Goal: Task Accomplishment & Management: Complete application form

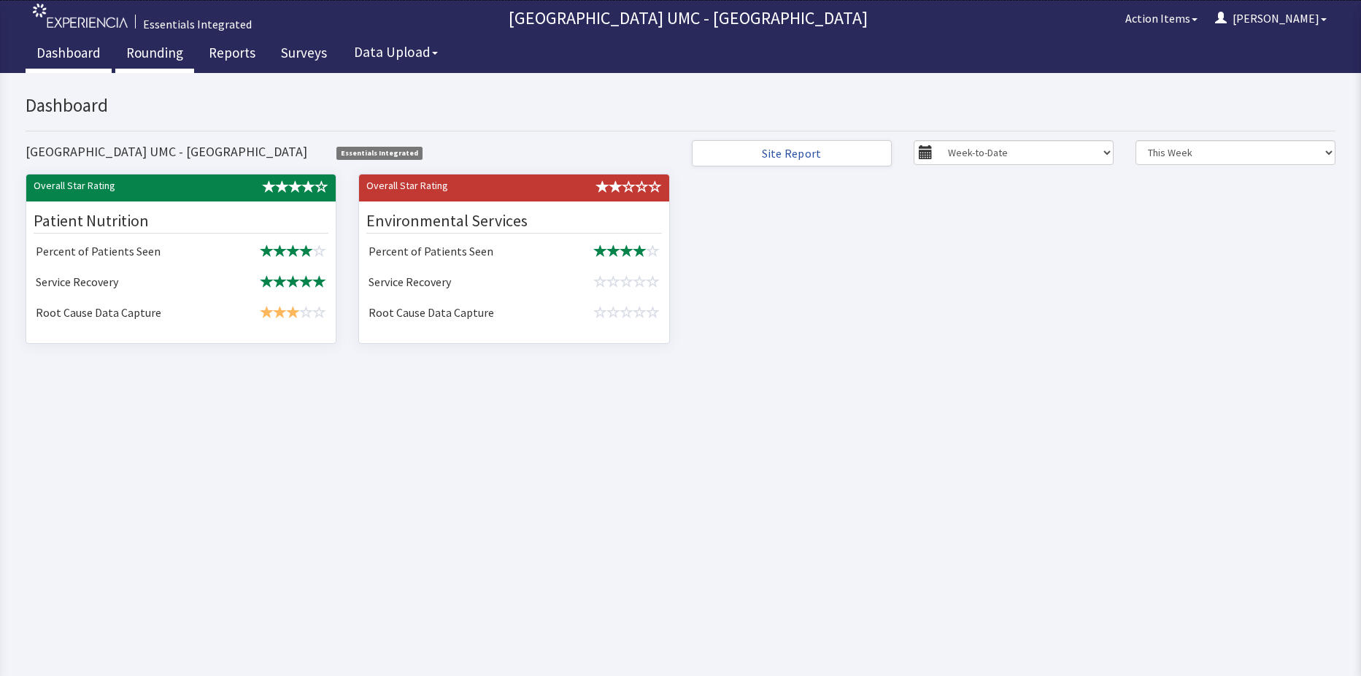
click at [155, 49] on link "Rounding" at bounding box center [154, 55] width 79 height 37
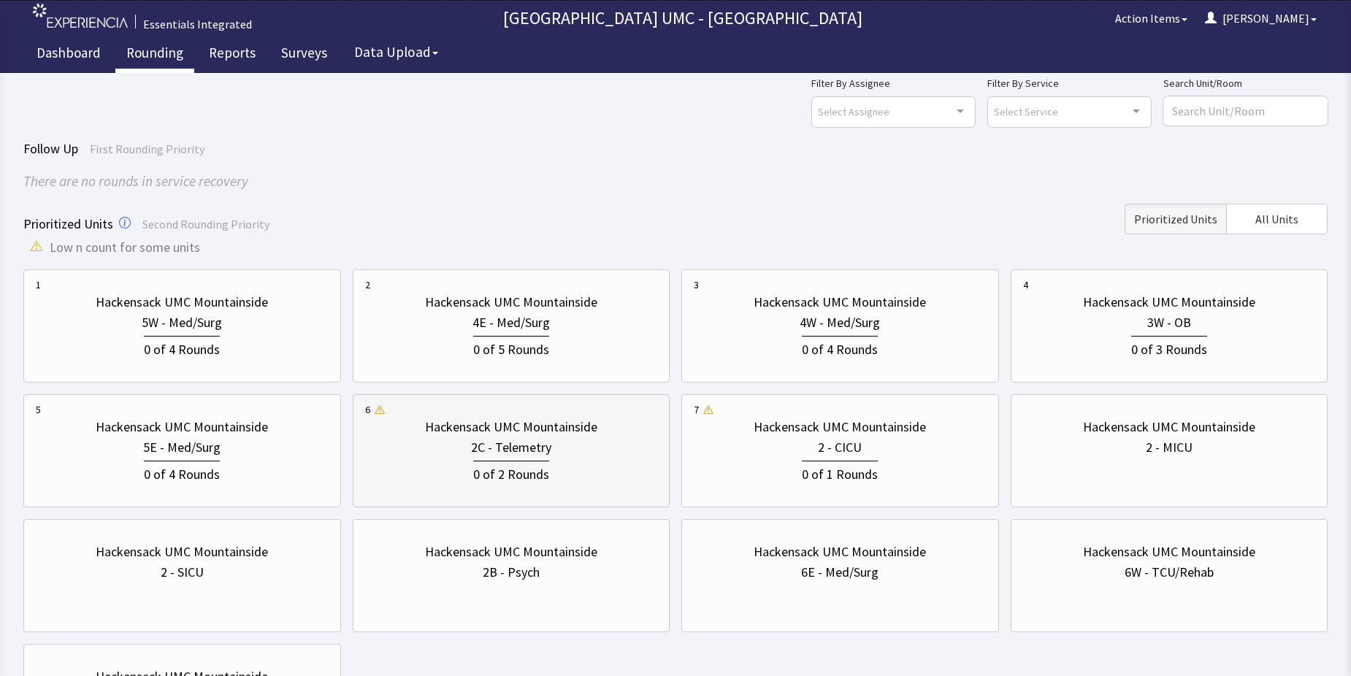
scroll to position [73, 0]
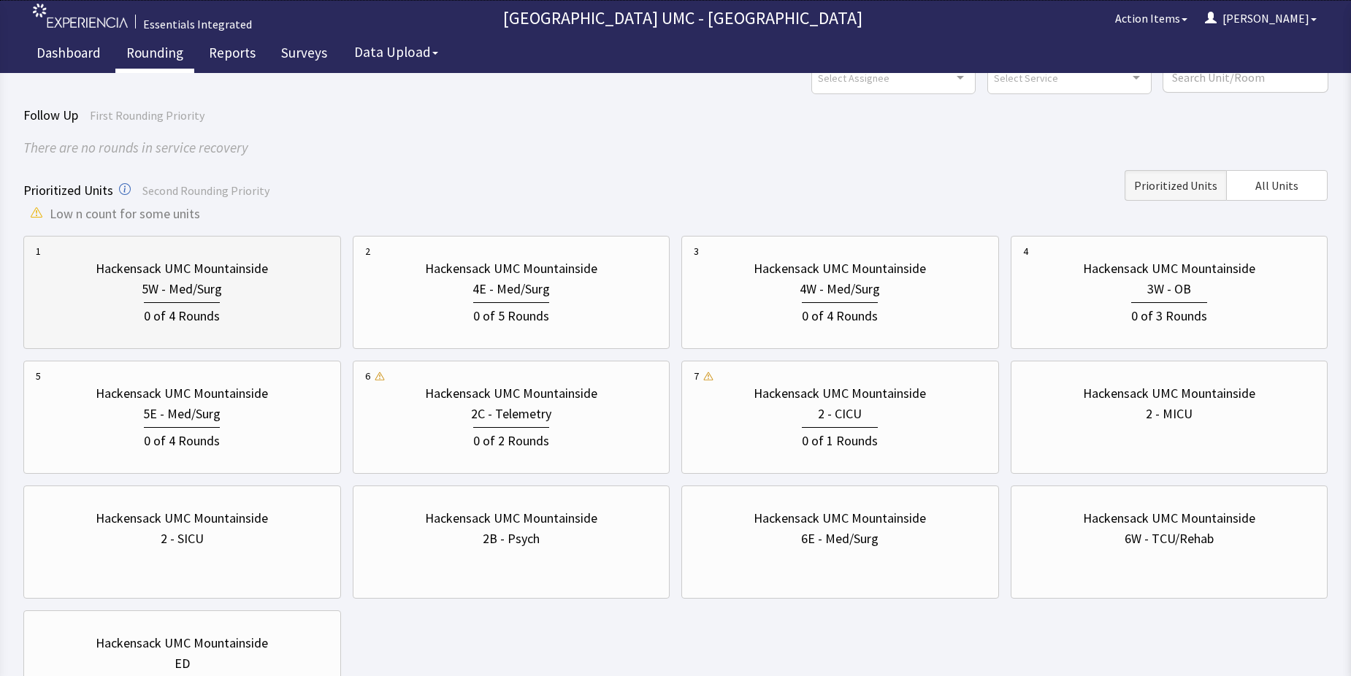
click at [181, 285] on div "5W - Med/Surg" at bounding box center [182, 289] width 80 height 20
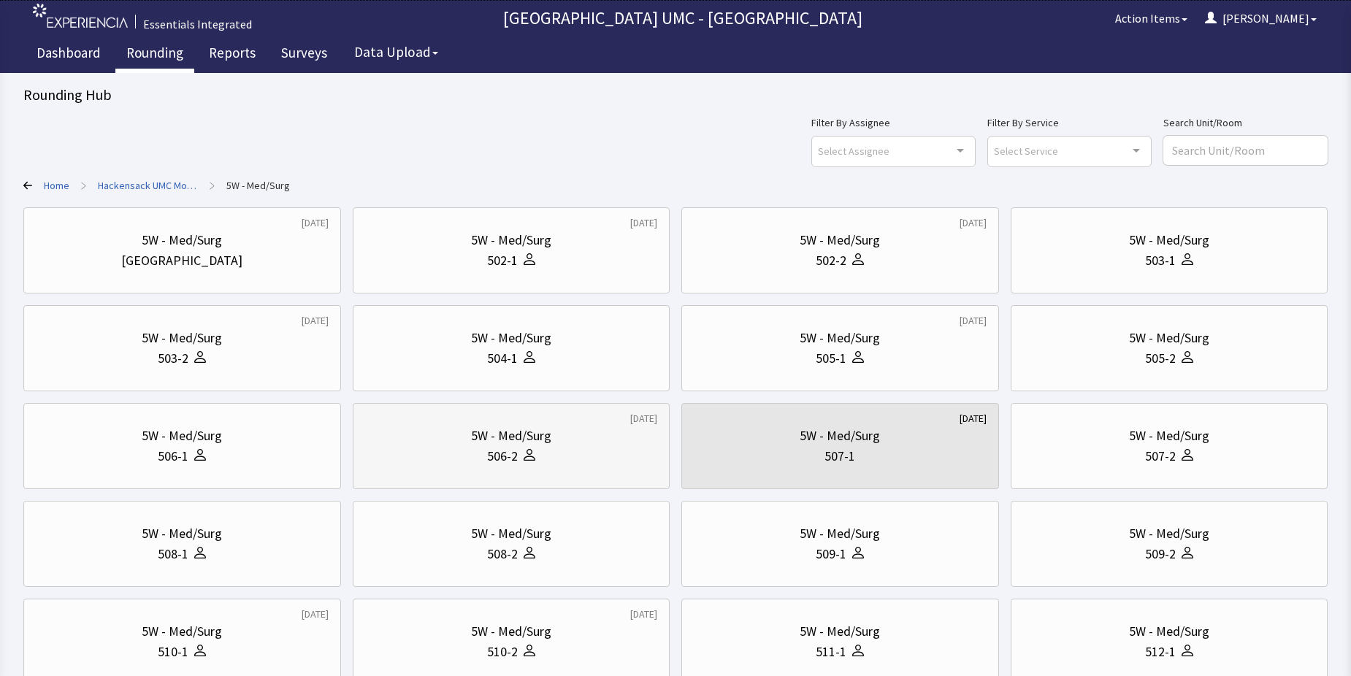
click at [511, 456] on div "506-2" at bounding box center [502, 456] width 31 height 20
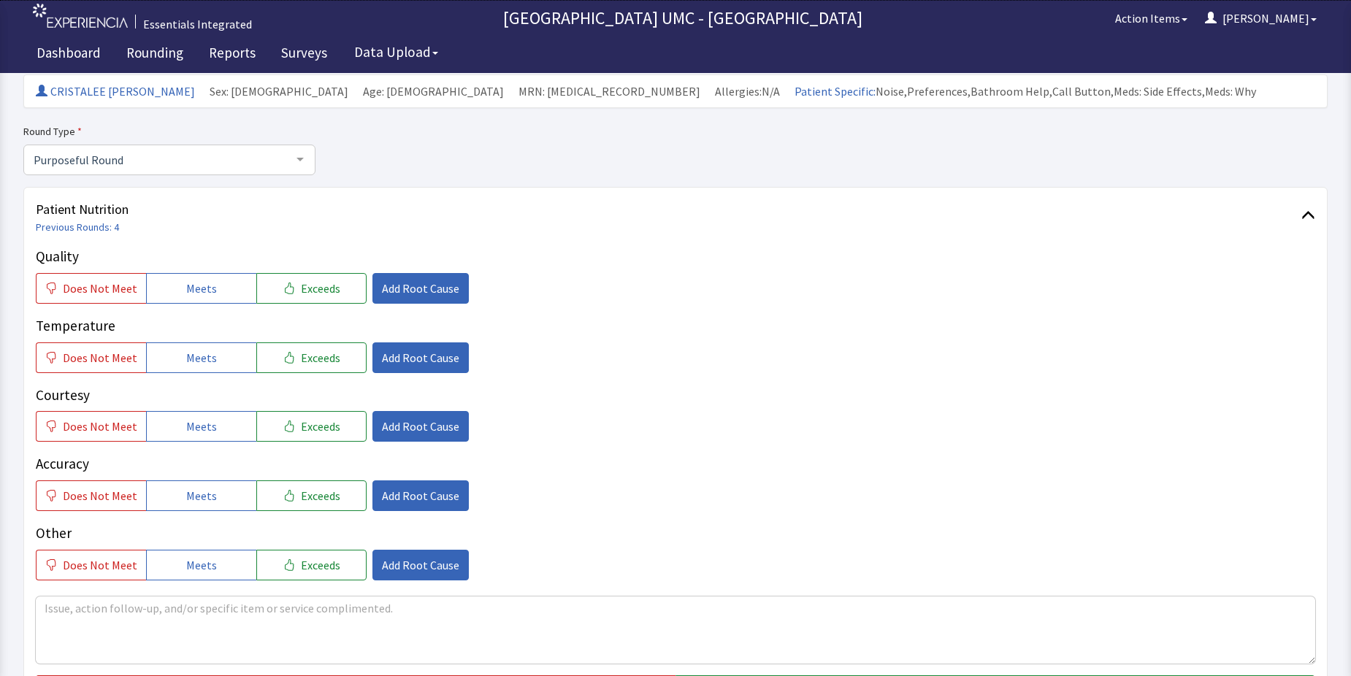
scroll to position [146, 0]
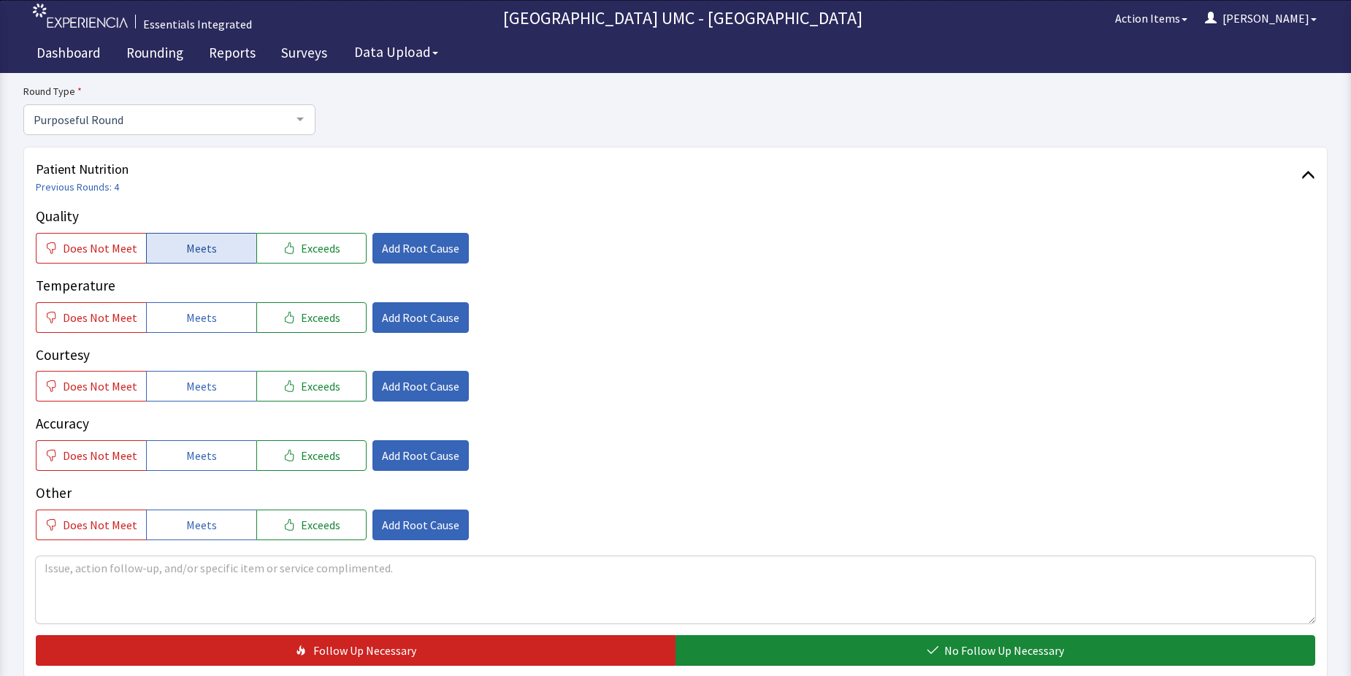
click at [220, 242] on button "Meets" at bounding box center [201, 248] width 110 height 31
drag, startPoint x: 203, startPoint y: 315, endPoint x: 213, endPoint y: 374, distance: 60.7
click at [203, 320] on span "Meets" at bounding box center [201, 318] width 31 height 18
click at [204, 382] on span "Meets" at bounding box center [201, 386] width 31 height 18
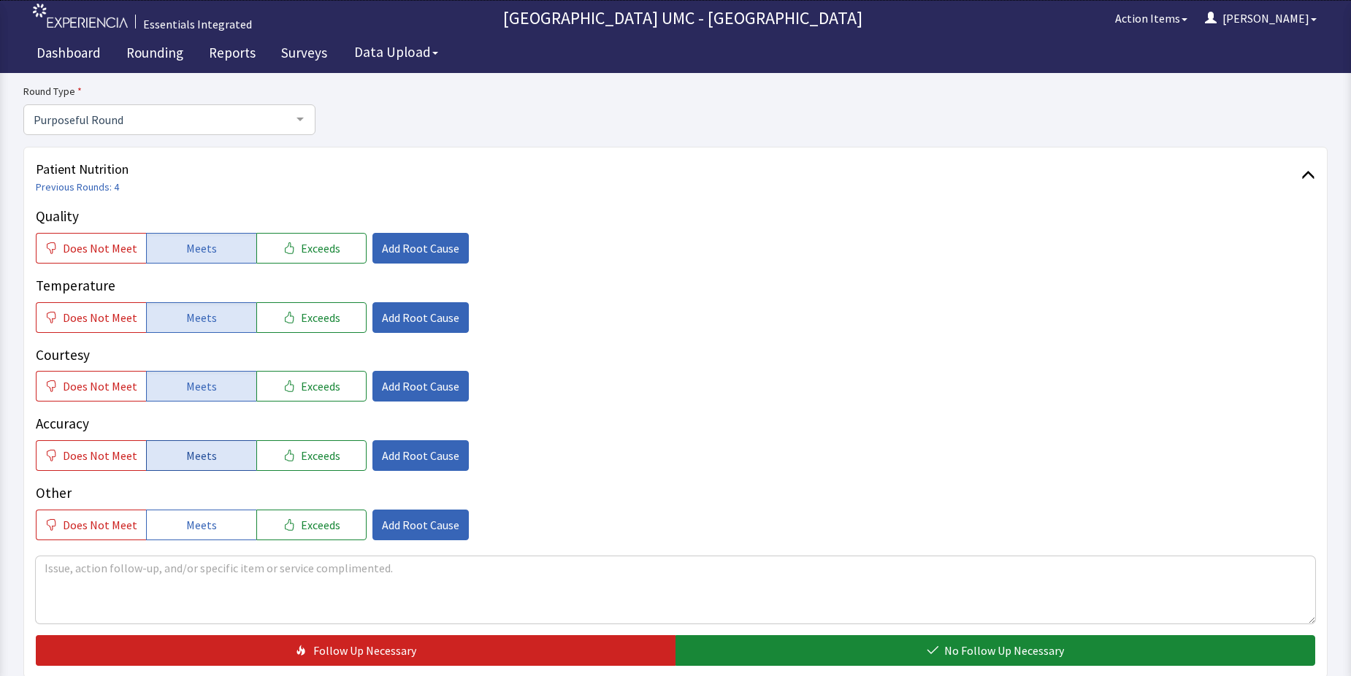
drag, startPoint x: 208, startPoint y: 455, endPoint x: 194, endPoint y: 507, distance: 53.7
click at [207, 456] on span "Meets" at bounding box center [201, 456] width 31 height 18
drag, startPoint x: 193, startPoint y: 514, endPoint x: 533, endPoint y: 618, distance: 354.9
click at [224, 535] on button "Meets" at bounding box center [201, 525] width 110 height 31
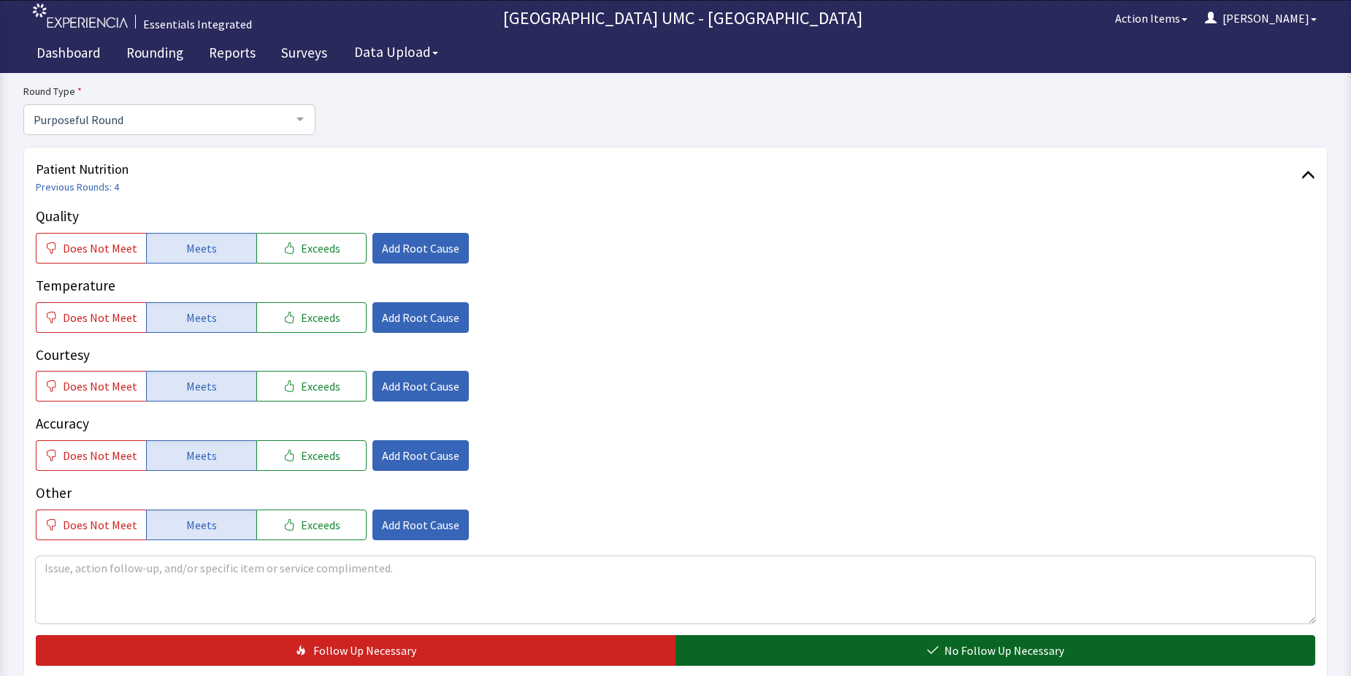
click at [860, 645] on button "No Follow Up Necessary" at bounding box center [994, 650] width 639 height 31
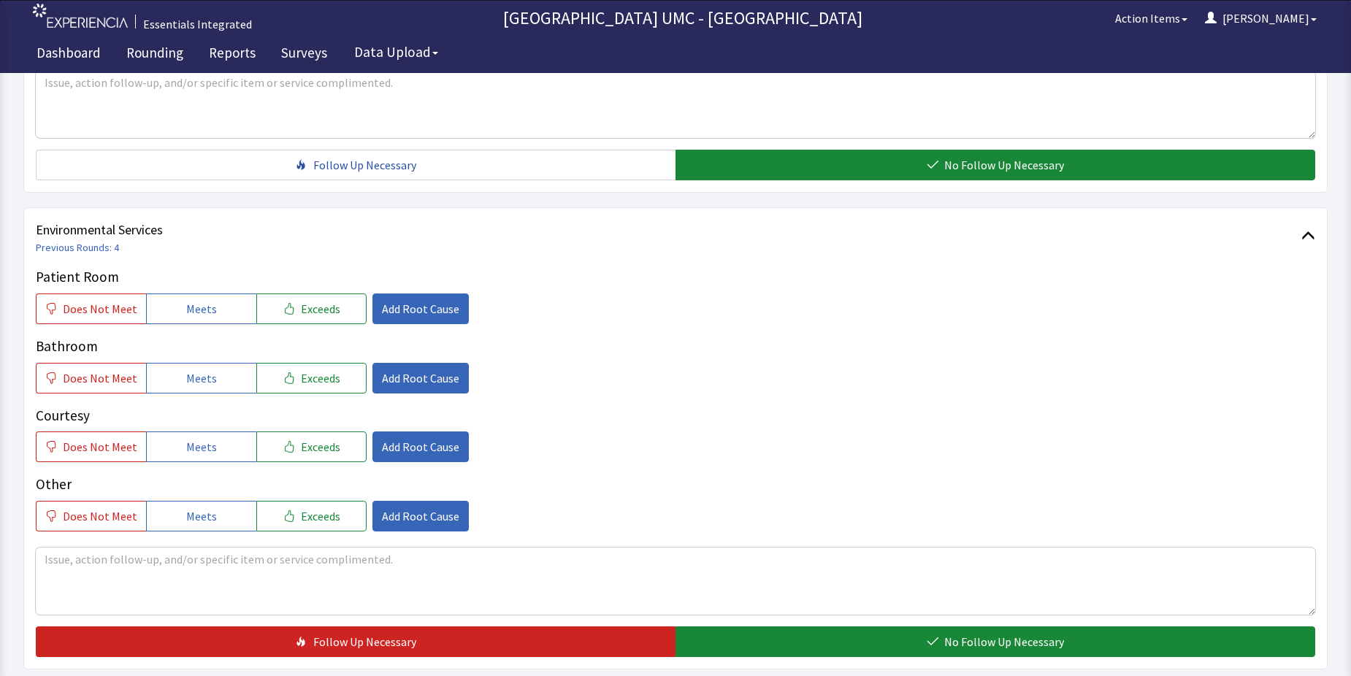
scroll to position [657, 0]
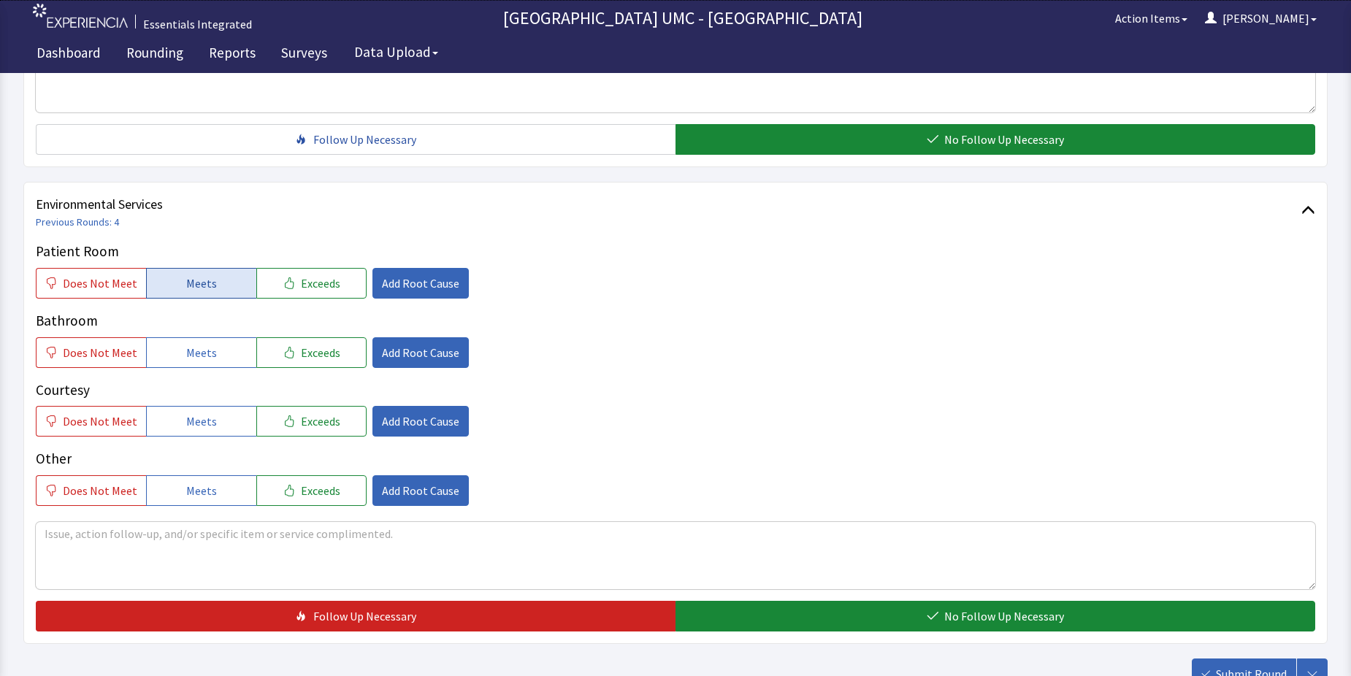
click at [207, 280] on span "Meets" at bounding box center [201, 283] width 31 height 18
click at [204, 341] on button "Meets" at bounding box center [201, 352] width 110 height 31
click at [207, 417] on span "Meets" at bounding box center [201, 421] width 31 height 18
drag, startPoint x: 209, startPoint y: 485, endPoint x: 244, endPoint y: 501, distance: 38.2
click at [209, 488] on span "Meets" at bounding box center [201, 491] width 31 height 18
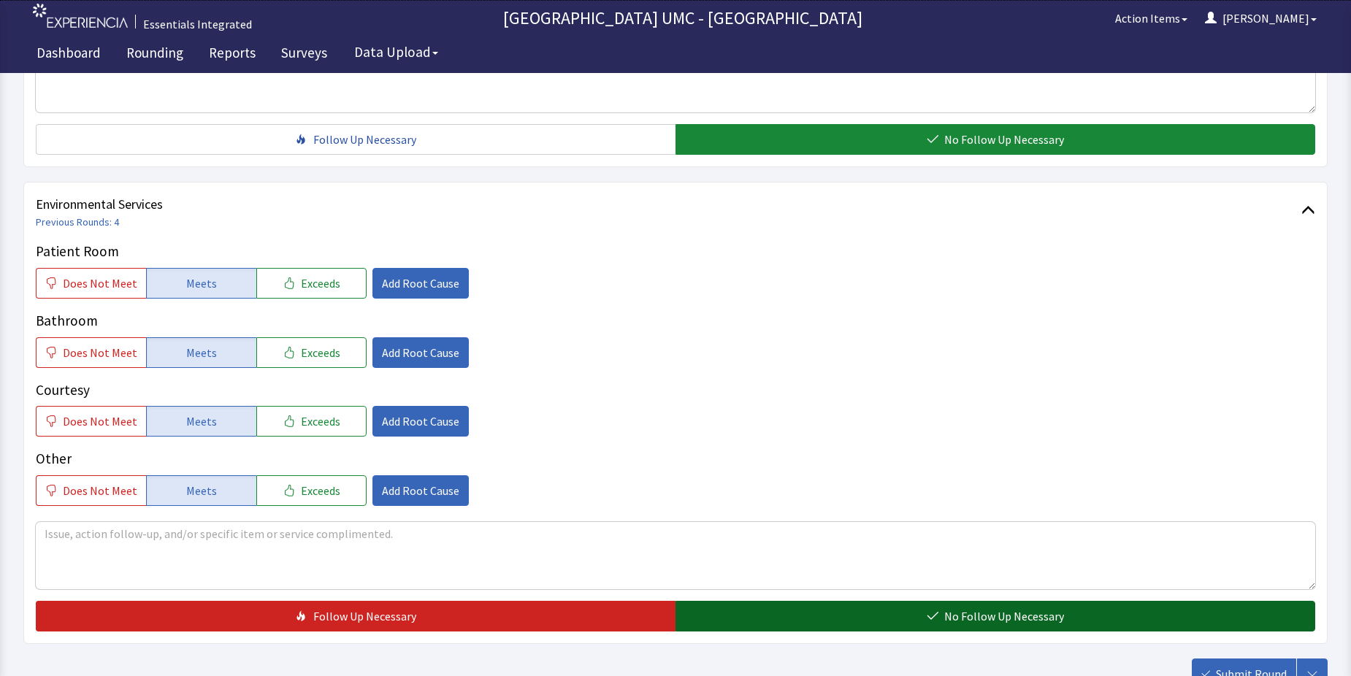
click at [834, 610] on button "No Follow Up Necessary" at bounding box center [994, 616] width 639 height 31
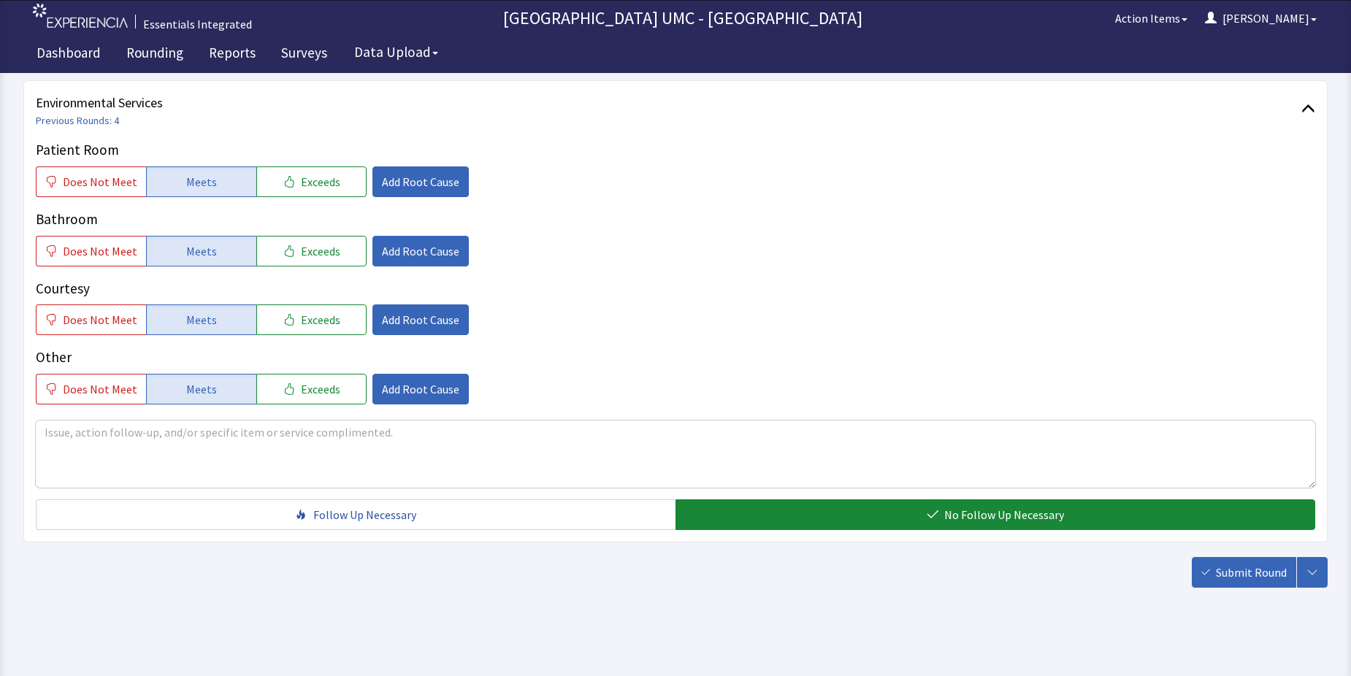
scroll to position [767, 0]
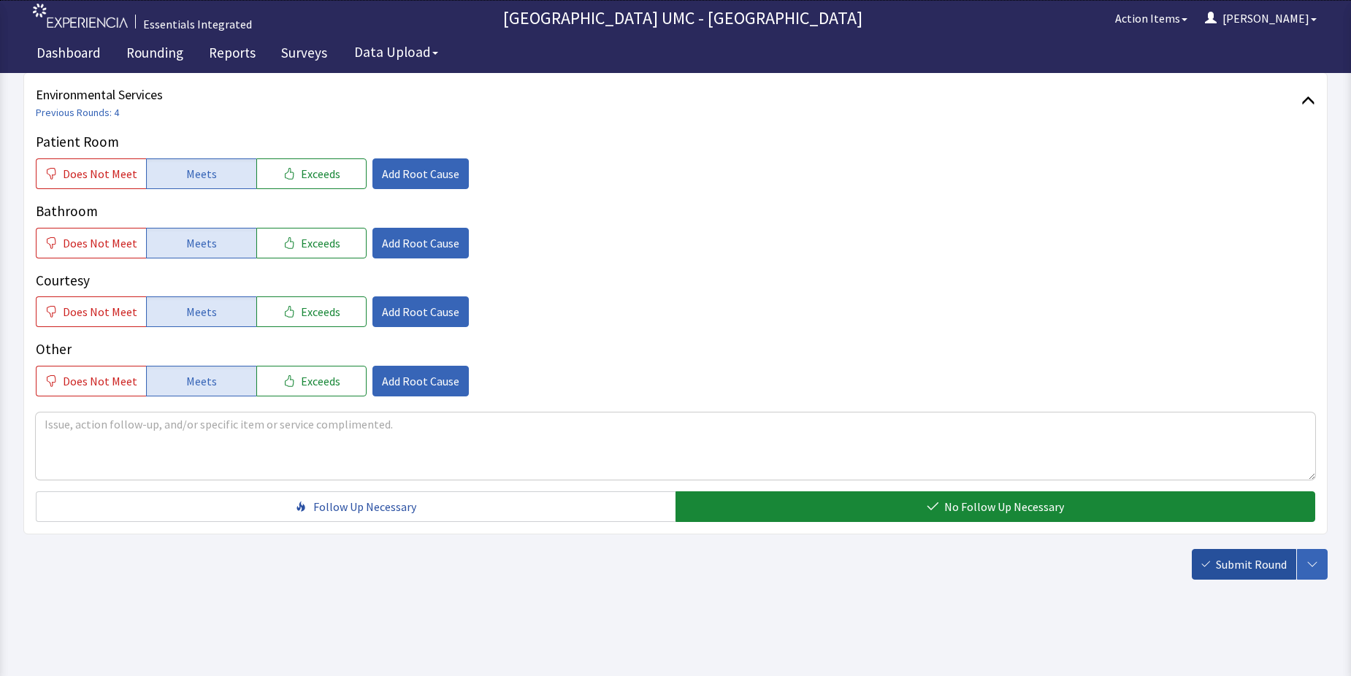
click at [1233, 558] on span "Submit Round" at bounding box center [1250, 565] width 71 height 18
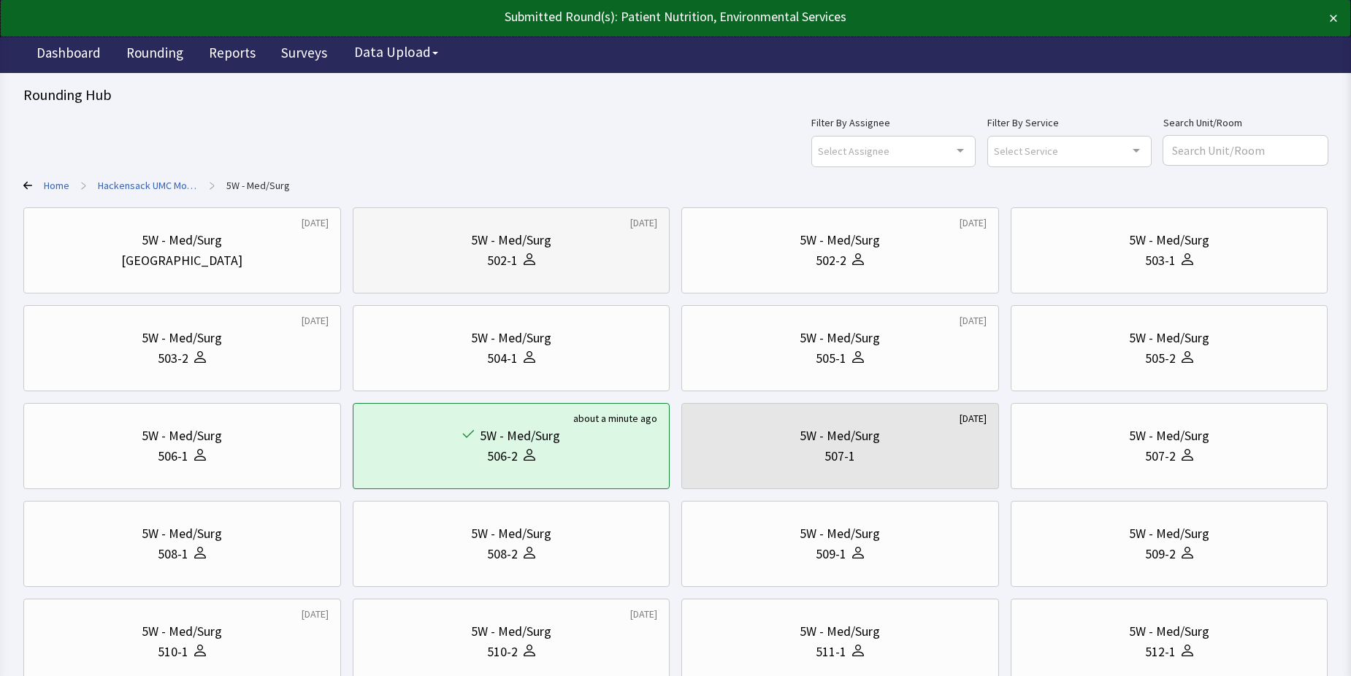
click at [504, 266] on div "502-1" at bounding box center [502, 260] width 31 height 20
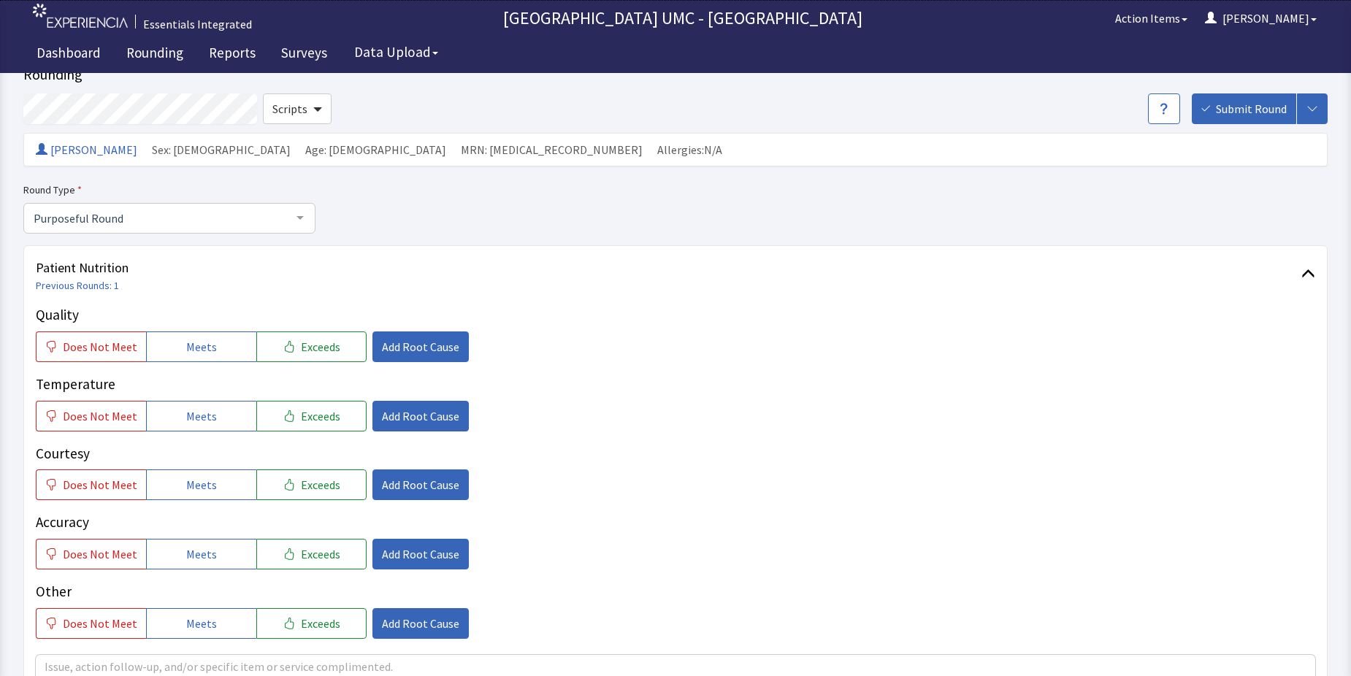
scroll to position [73, 0]
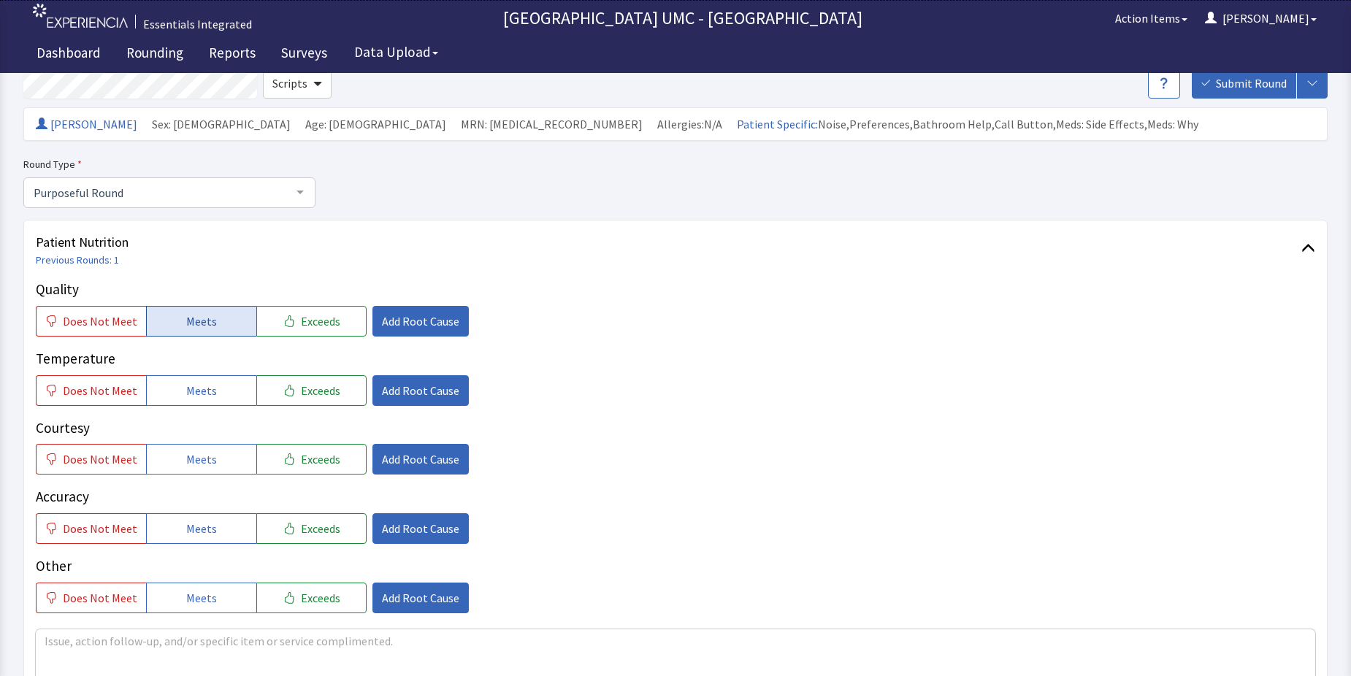
click at [200, 318] on span "Meets" at bounding box center [201, 321] width 31 height 18
click at [196, 402] on button "Meets" at bounding box center [201, 390] width 110 height 31
click at [201, 465] on span "Meets" at bounding box center [201, 459] width 31 height 18
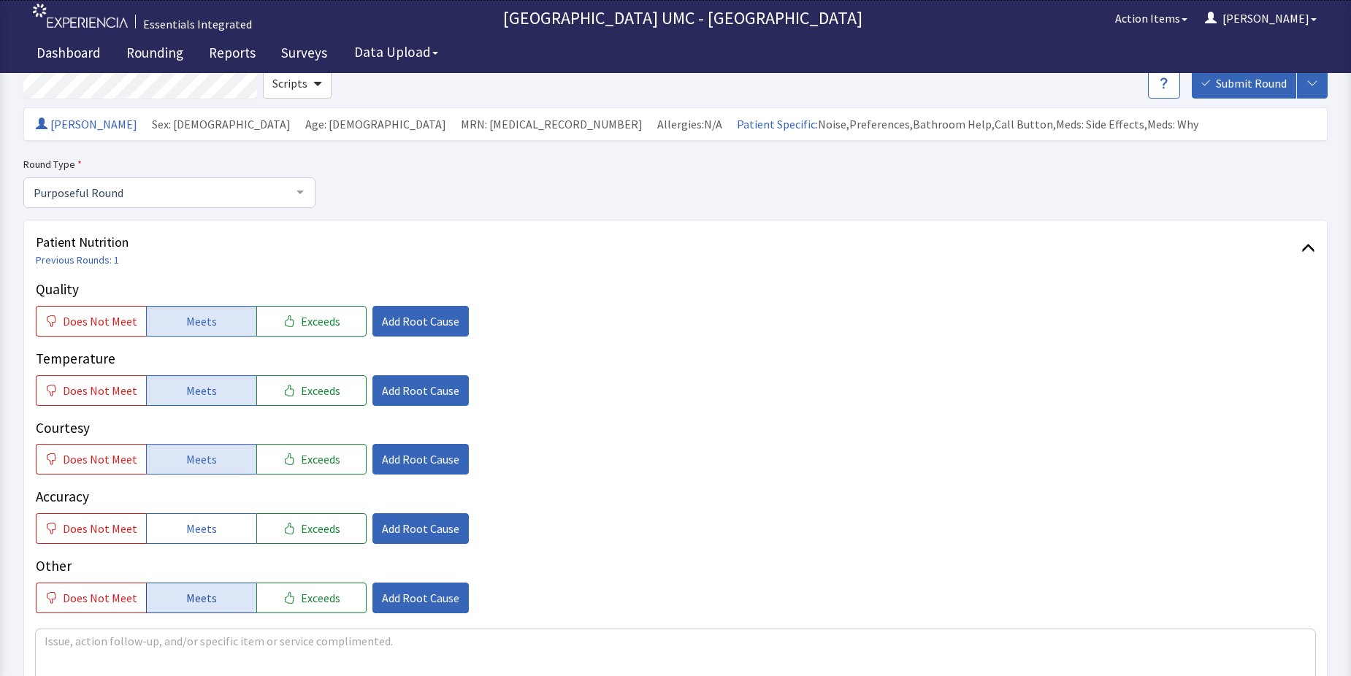
drag, startPoint x: 205, startPoint y: 528, endPoint x: 209, endPoint y: 584, distance: 56.3
click at [205, 531] on span "Meets" at bounding box center [201, 529] width 31 height 18
drag, startPoint x: 199, startPoint y: 605, endPoint x: 454, endPoint y: 630, distance: 256.7
click at [199, 607] on button "Meets" at bounding box center [201, 598] width 110 height 31
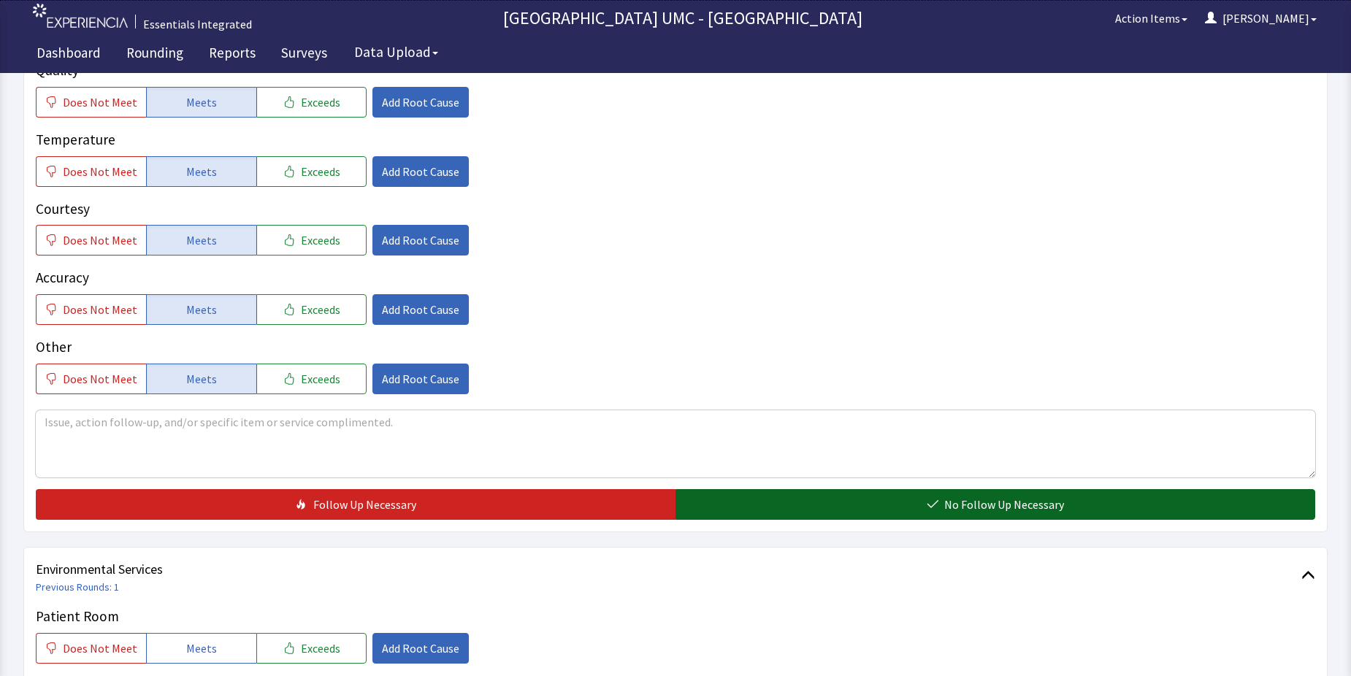
click at [959, 510] on span "No Follow Up Necessary" at bounding box center [1004, 505] width 120 height 18
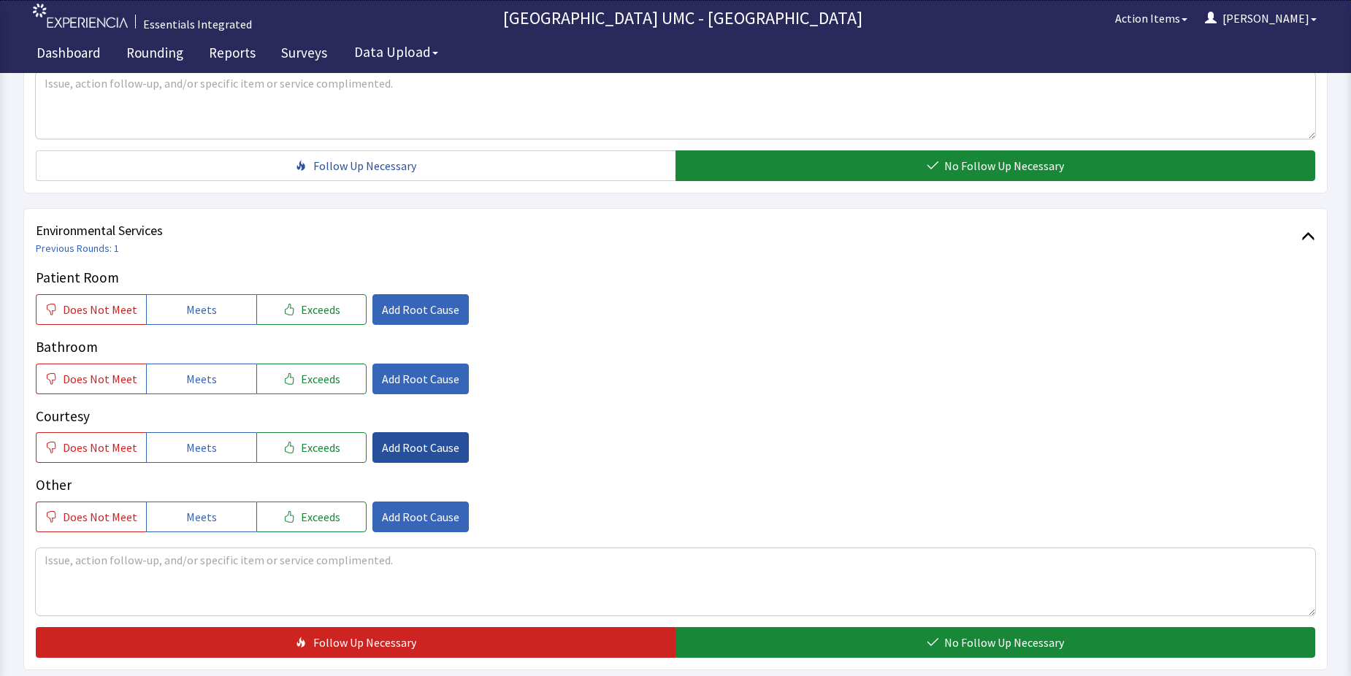
scroll to position [657, 0]
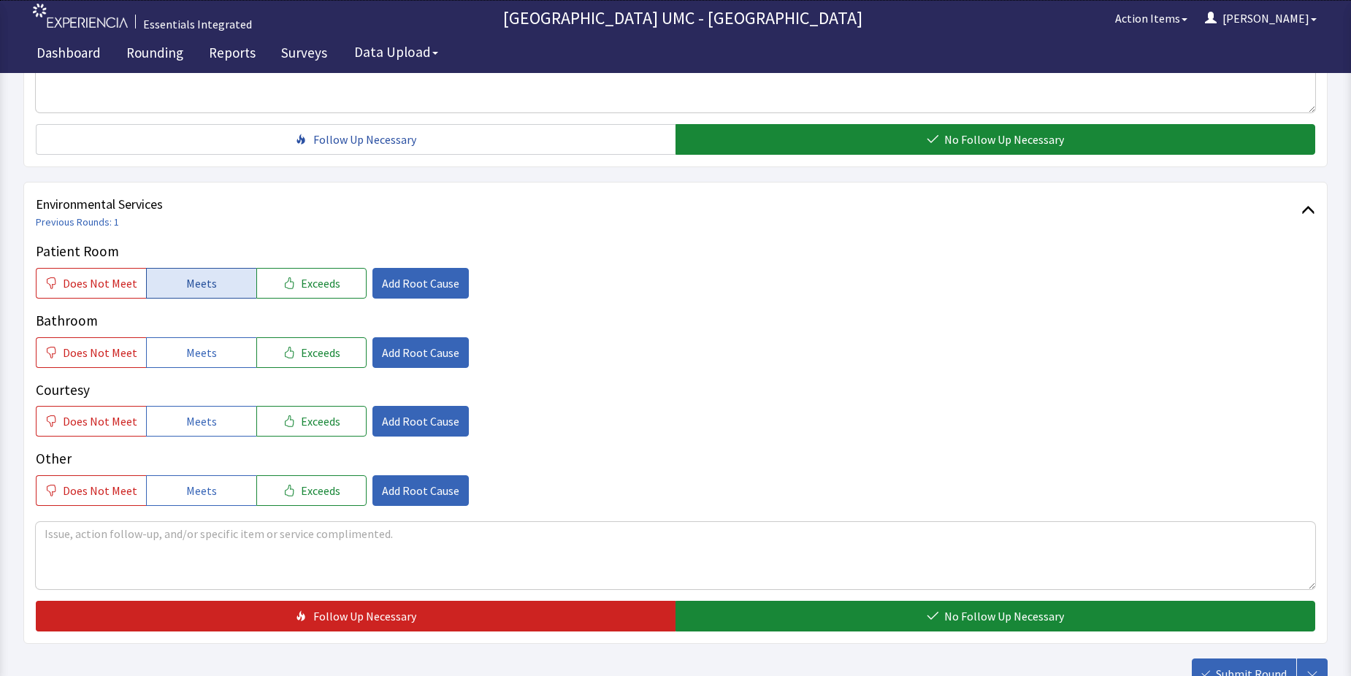
click at [201, 283] on span "Meets" at bounding box center [201, 283] width 31 height 18
drag, startPoint x: 200, startPoint y: 357, endPoint x: 199, endPoint y: 415, distance: 57.7
click at [200, 358] on span "Meets" at bounding box center [201, 353] width 31 height 18
drag, startPoint x: 193, startPoint y: 420, endPoint x: 204, endPoint y: 497, distance: 78.1
click at [193, 421] on span "Meets" at bounding box center [201, 421] width 31 height 18
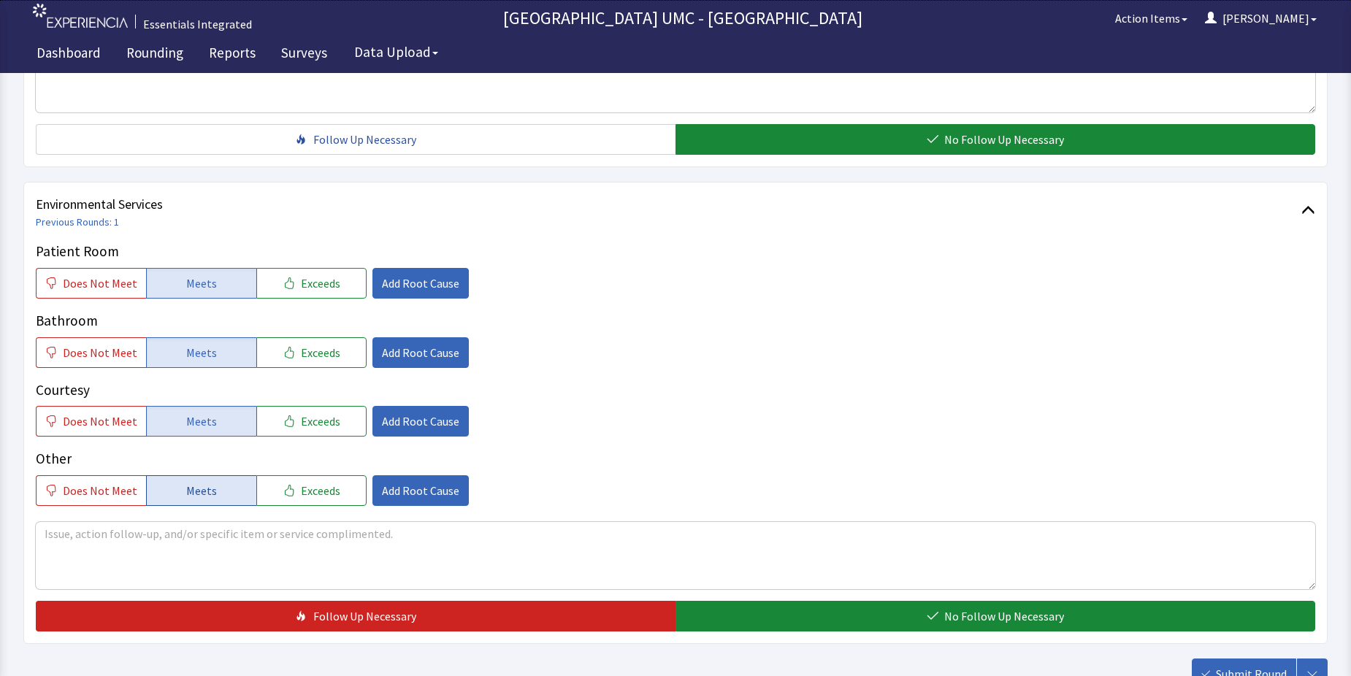
click at [196, 494] on span "Meets" at bounding box center [201, 491] width 31 height 18
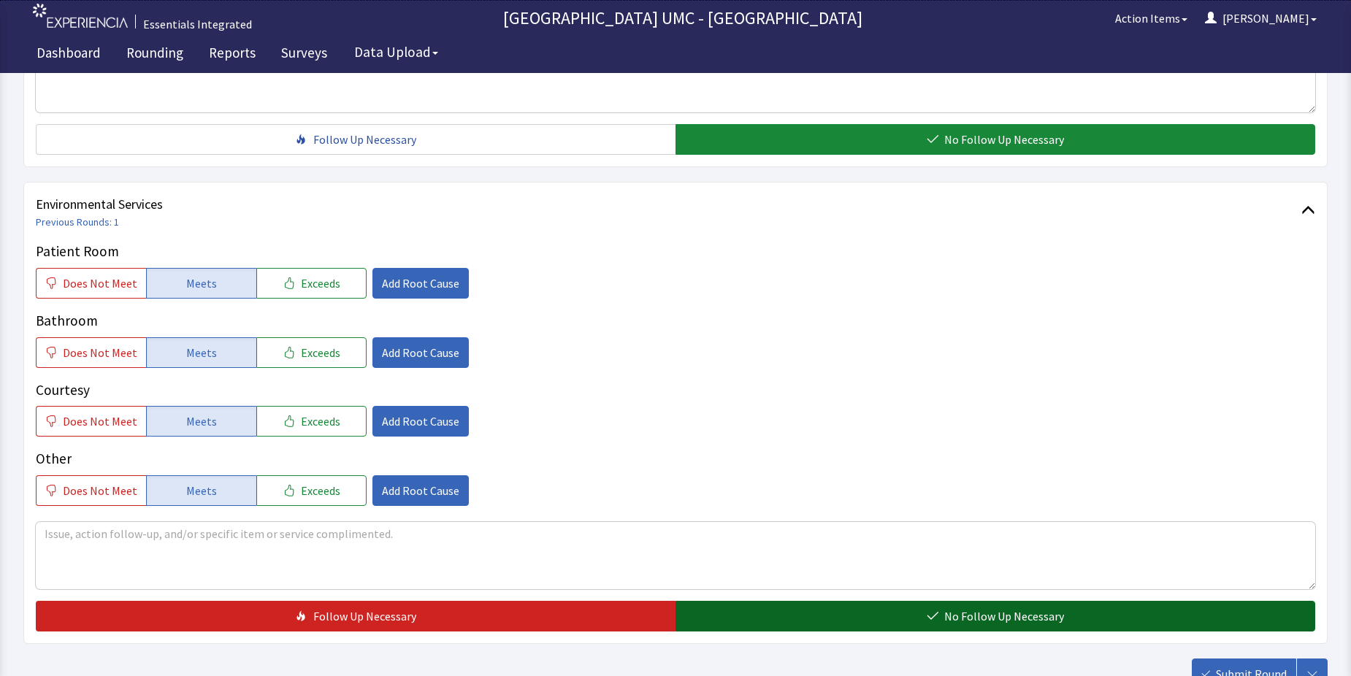
click at [901, 625] on button "No Follow Up Necessary" at bounding box center [994, 616] width 639 height 31
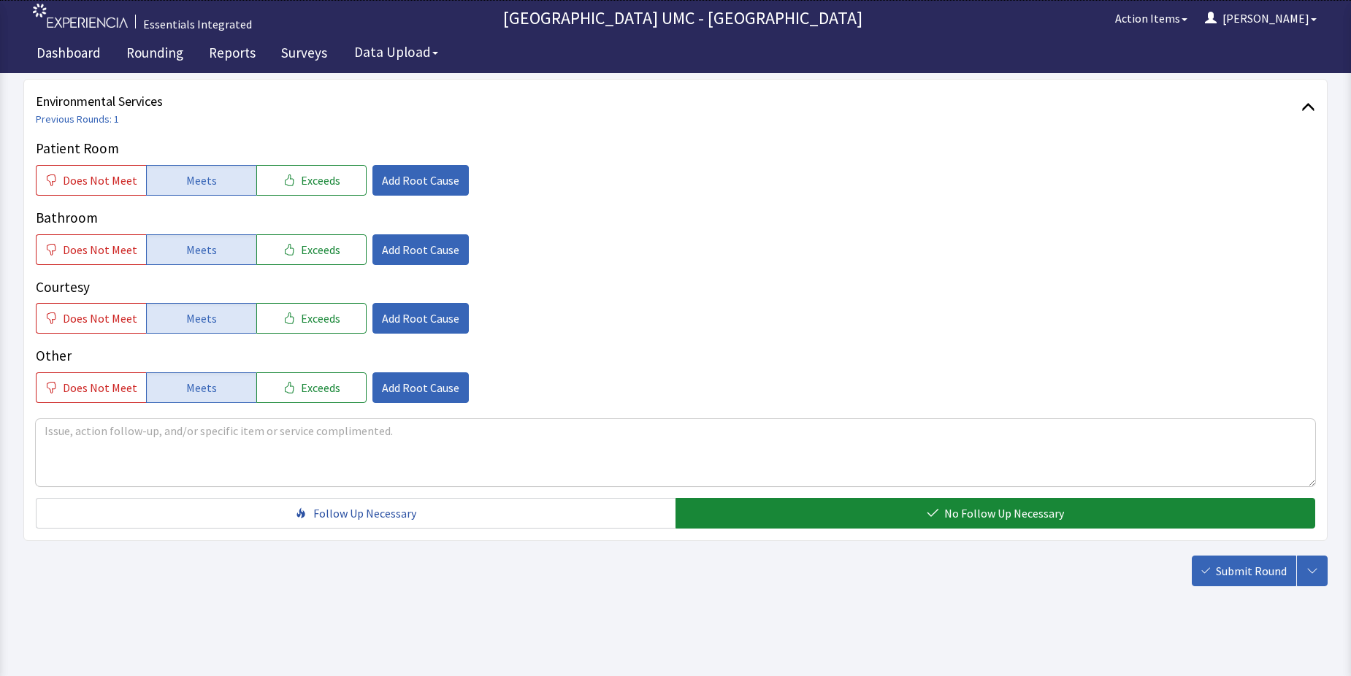
scroll to position [767, 0]
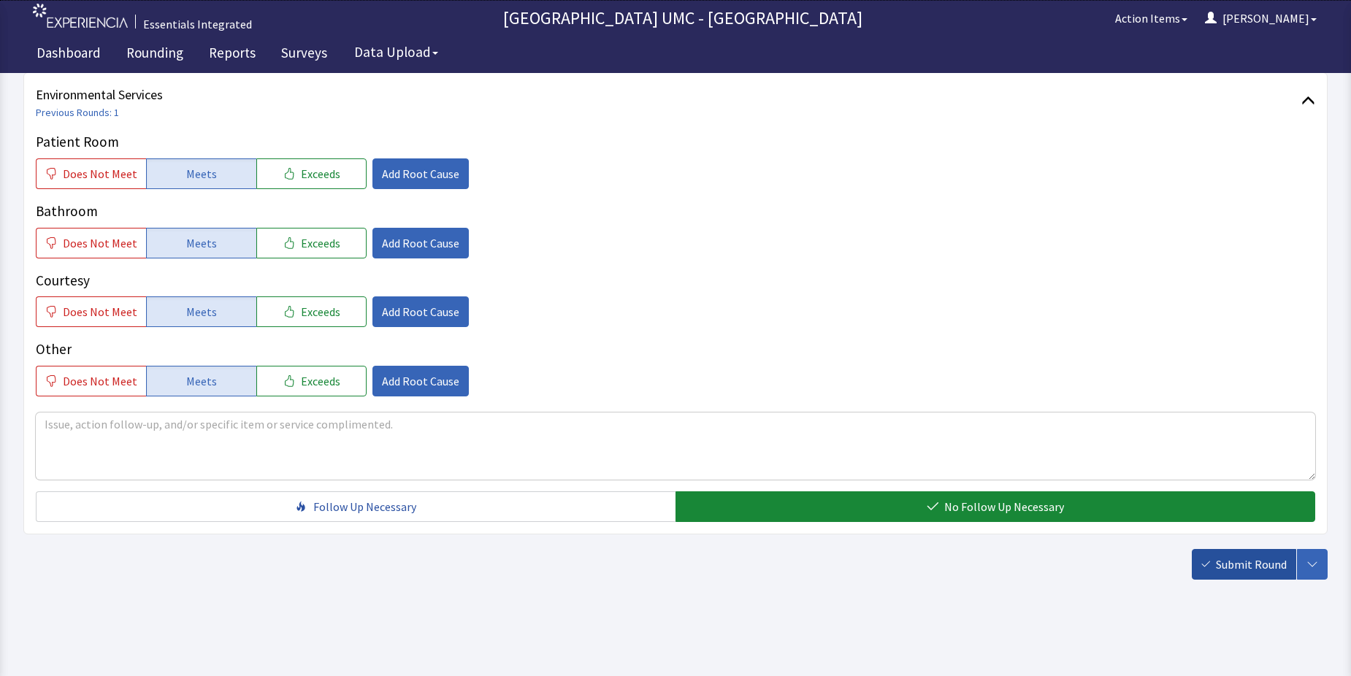
click at [1261, 565] on span "Submit Round" at bounding box center [1250, 565] width 71 height 18
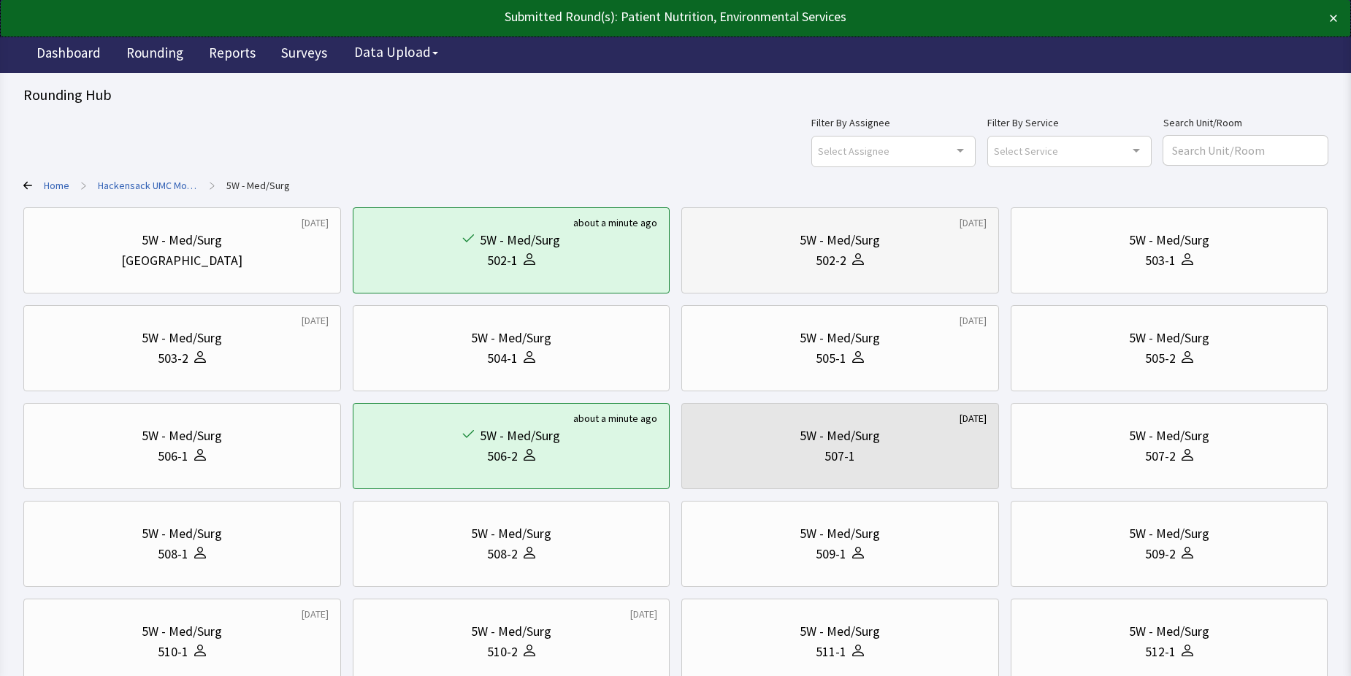
click at [865, 248] on div "5W - Med/Surg" at bounding box center [839, 240] width 80 height 20
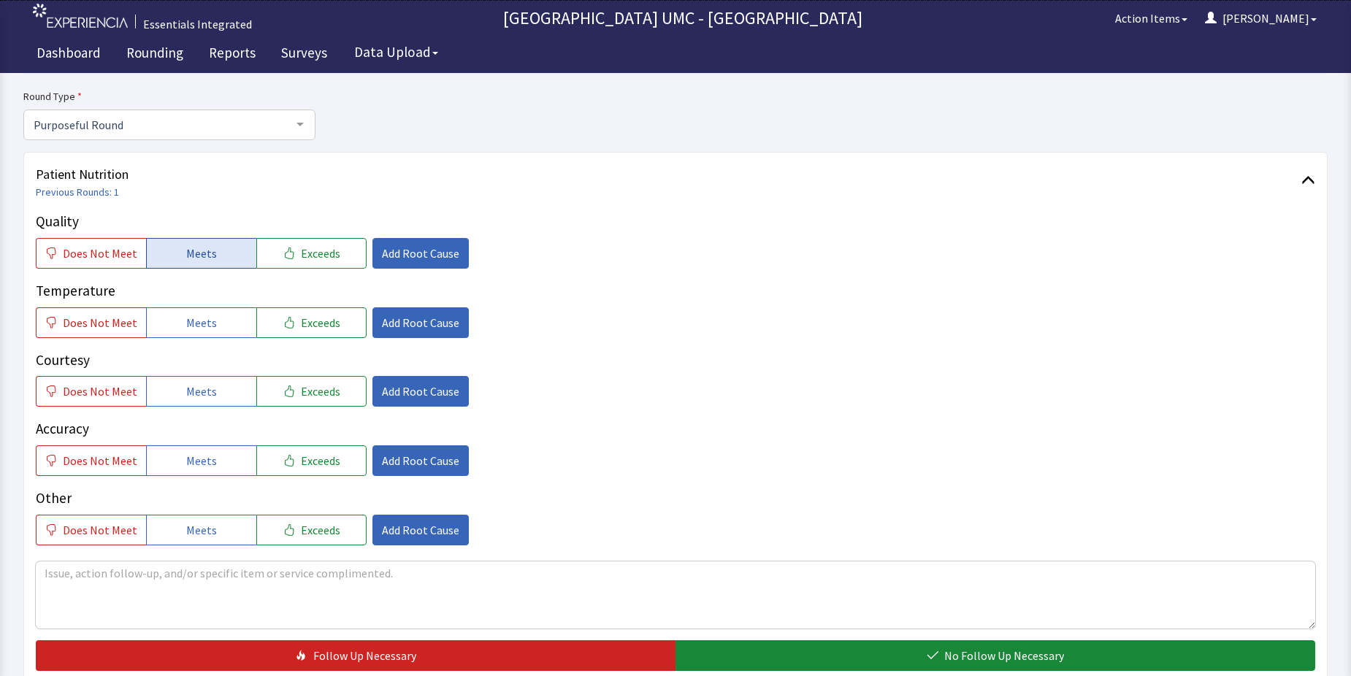
scroll to position [146, 0]
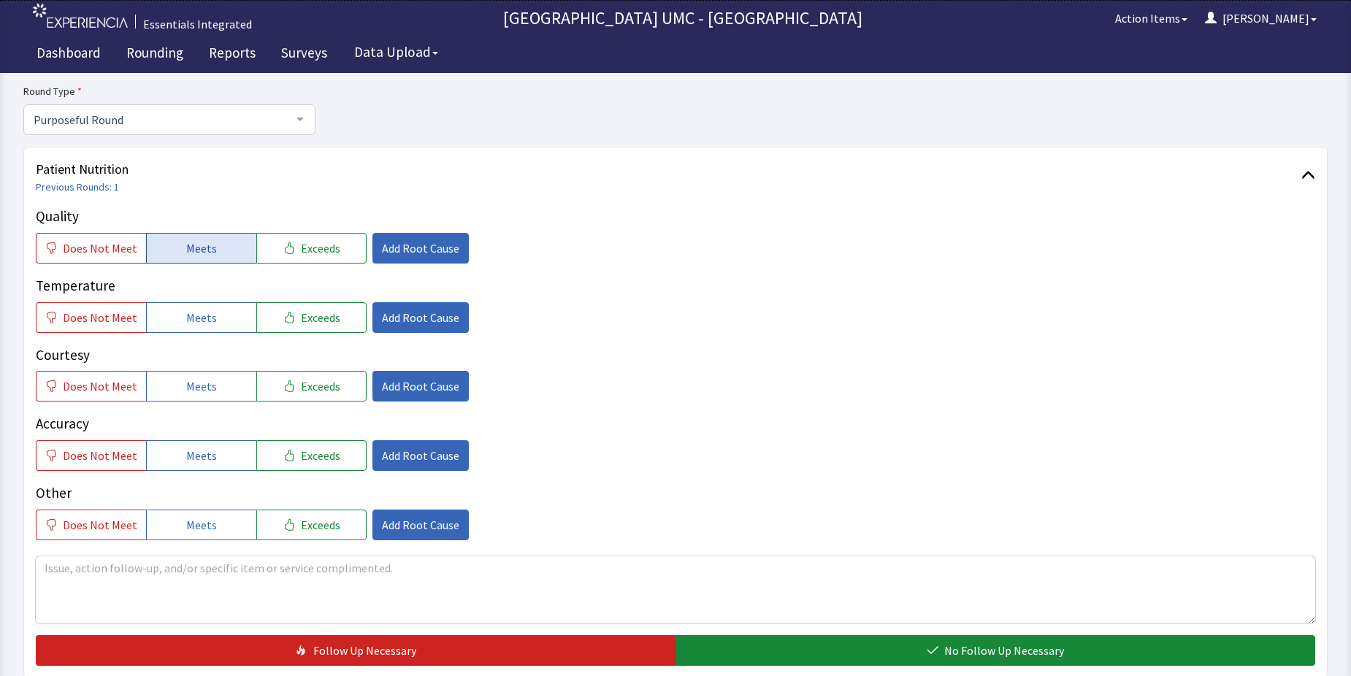
click at [218, 245] on button "Meets" at bounding box center [201, 248] width 110 height 31
click at [204, 322] on span "Meets" at bounding box center [201, 318] width 31 height 18
click at [192, 388] on span "Meets" at bounding box center [201, 386] width 31 height 18
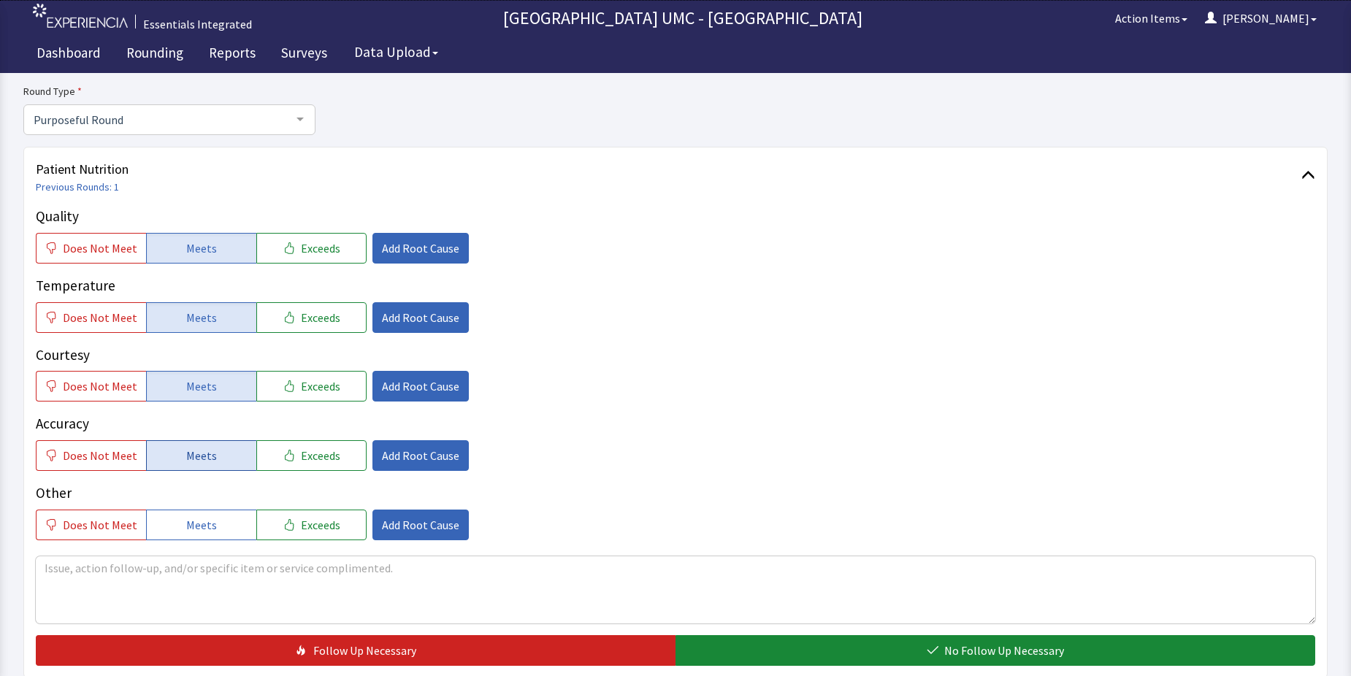
drag, startPoint x: 194, startPoint y: 448, endPoint x: 194, endPoint y: 466, distance: 17.5
click at [194, 450] on span "Meets" at bounding box center [201, 456] width 31 height 18
click at [194, 517] on span "Meets" at bounding box center [201, 525] width 31 height 18
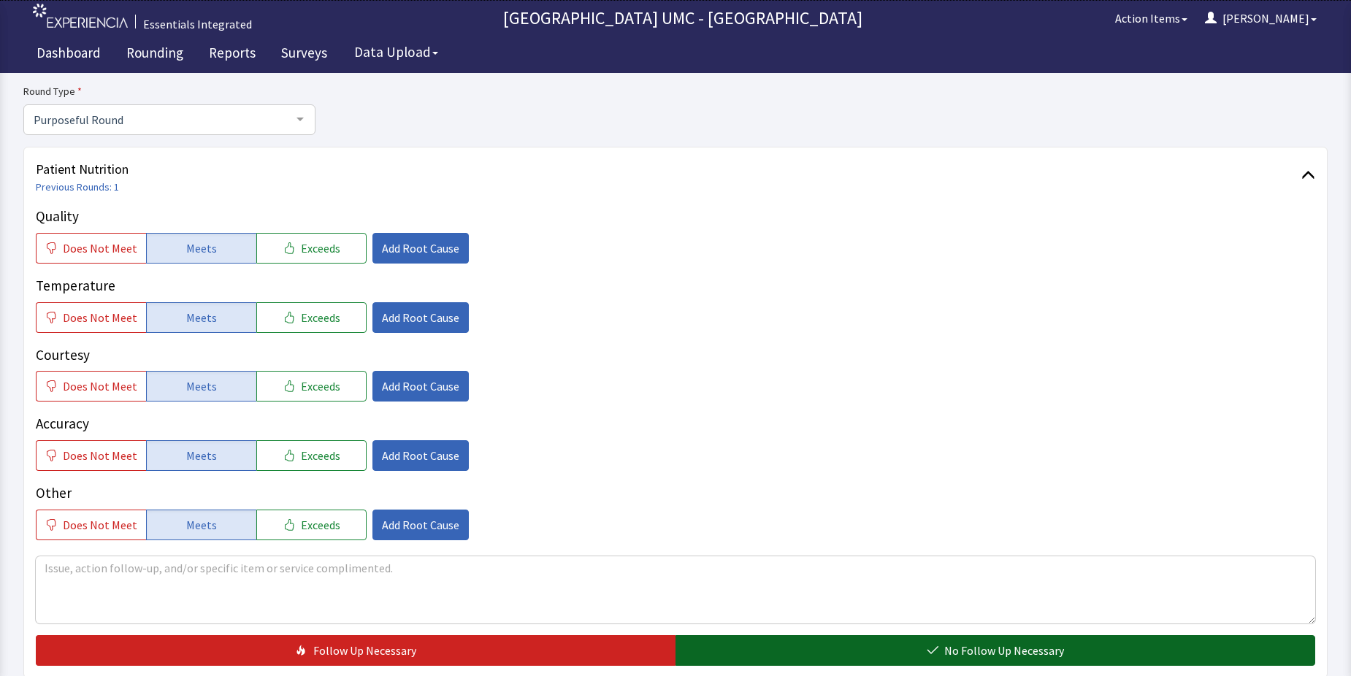
click at [857, 654] on button "No Follow Up Necessary" at bounding box center [994, 650] width 639 height 31
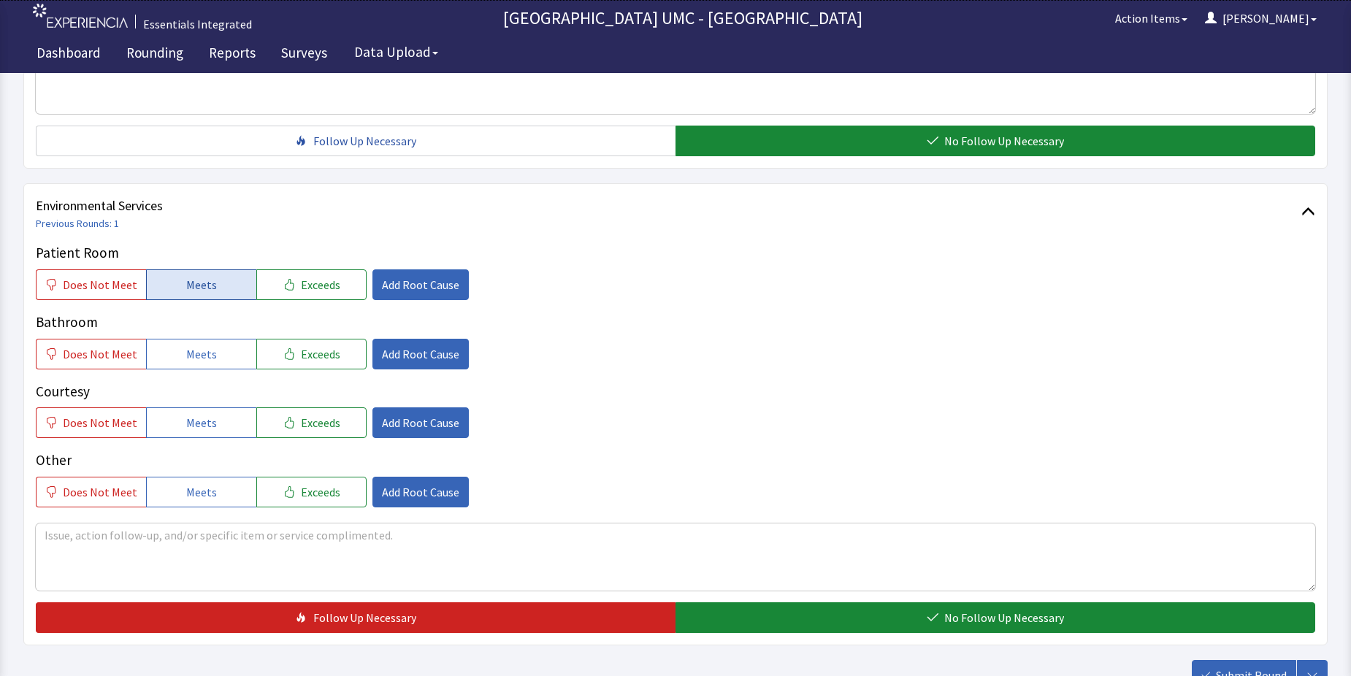
scroll to position [657, 0]
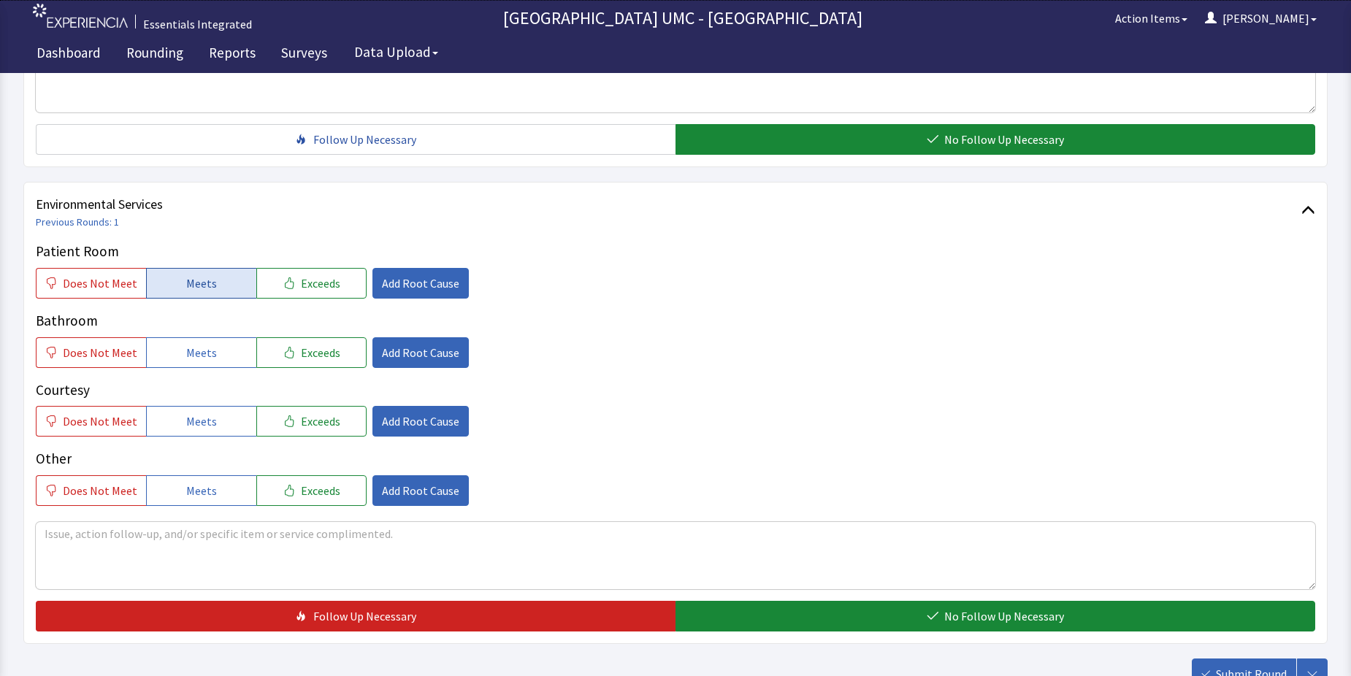
click at [207, 273] on button "Meets" at bounding box center [201, 283] width 110 height 31
drag, startPoint x: 201, startPoint y: 353, endPoint x: 199, endPoint y: 378, distance: 25.0
click at [201, 353] on span "Meets" at bounding box center [201, 353] width 31 height 18
drag, startPoint x: 197, startPoint y: 419, endPoint x: 204, endPoint y: 466, distance: 47.3
click at [196, 423] on span "Meets" at bounding box center [201, 421] width 31 height 18
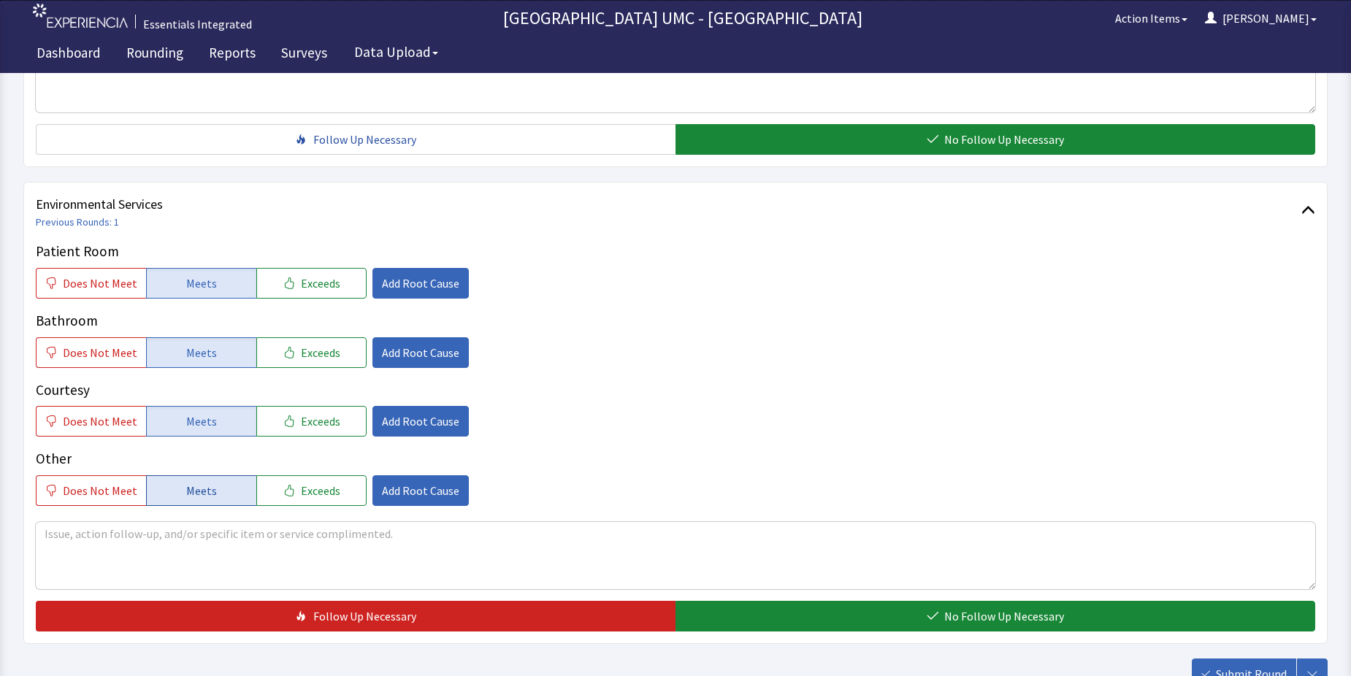
click at [199, 501] on button "Meets" at bounding box center [201, 490] width 110 height 31
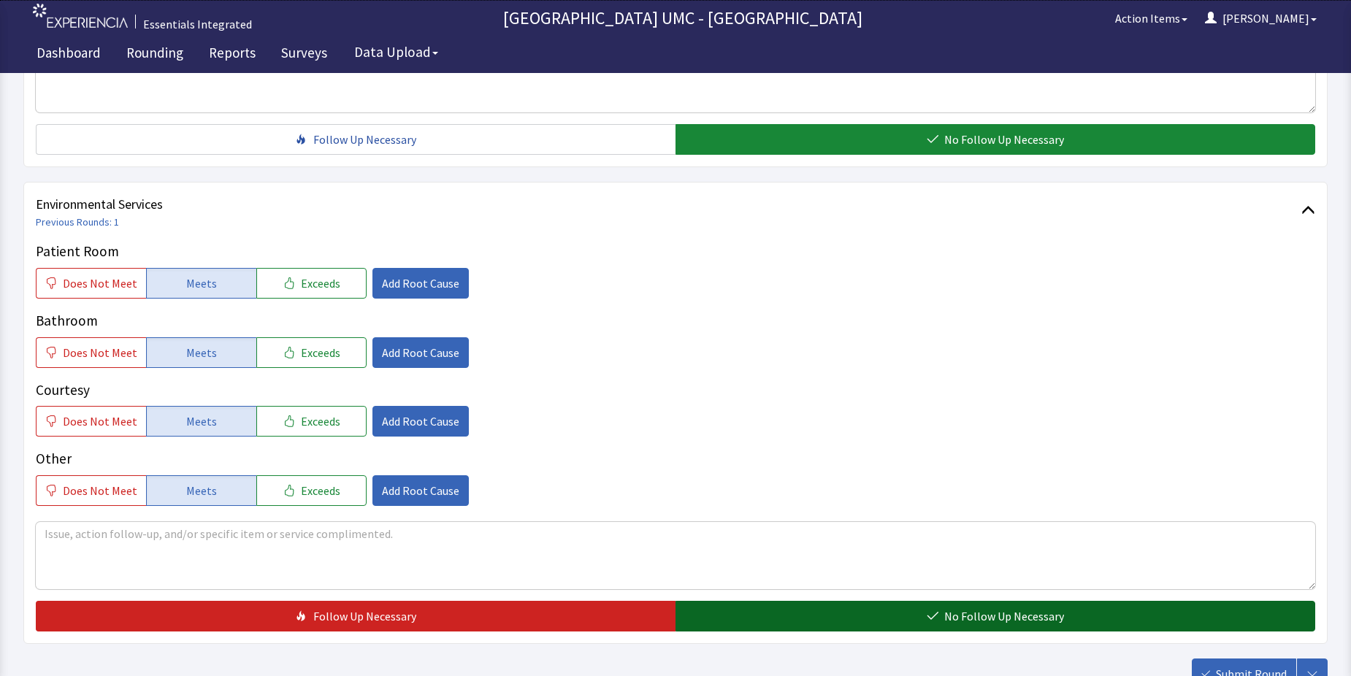
click at [874, 612] on button "No Follow Up Necessary" at bounding box center [994, 616] width 639 height 31
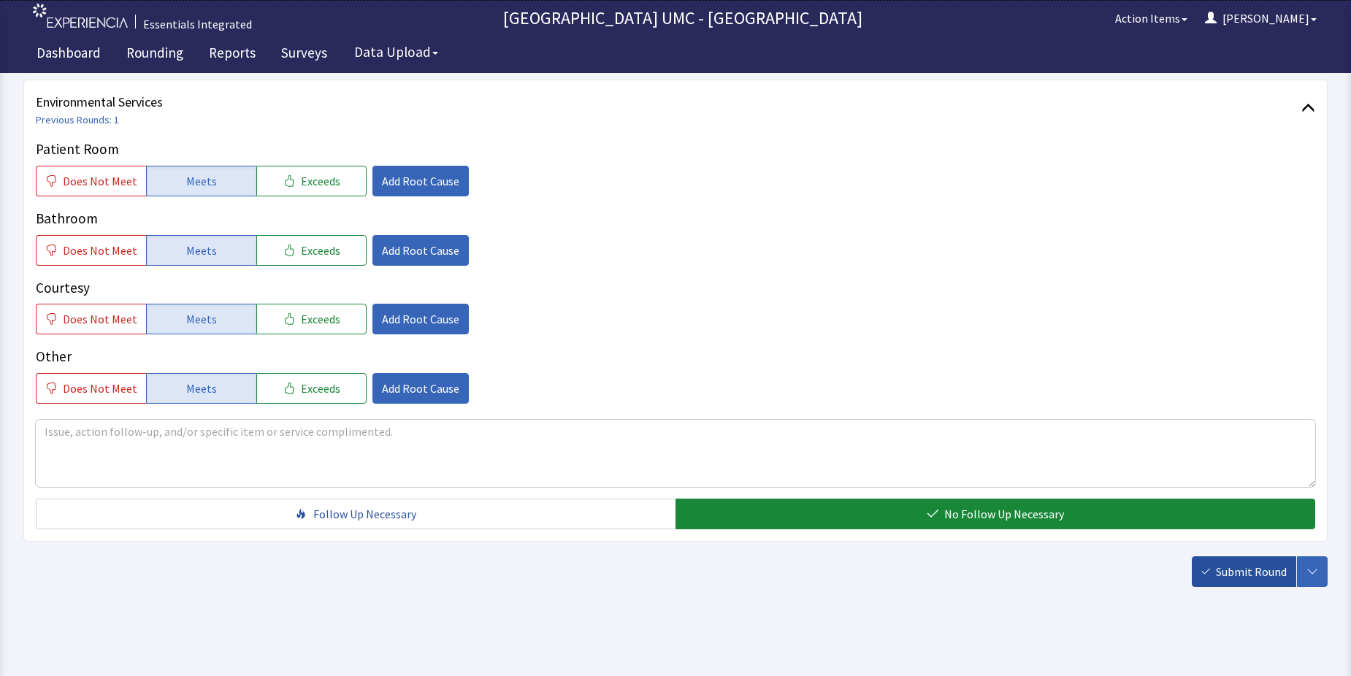
scroll to position [767, 0]
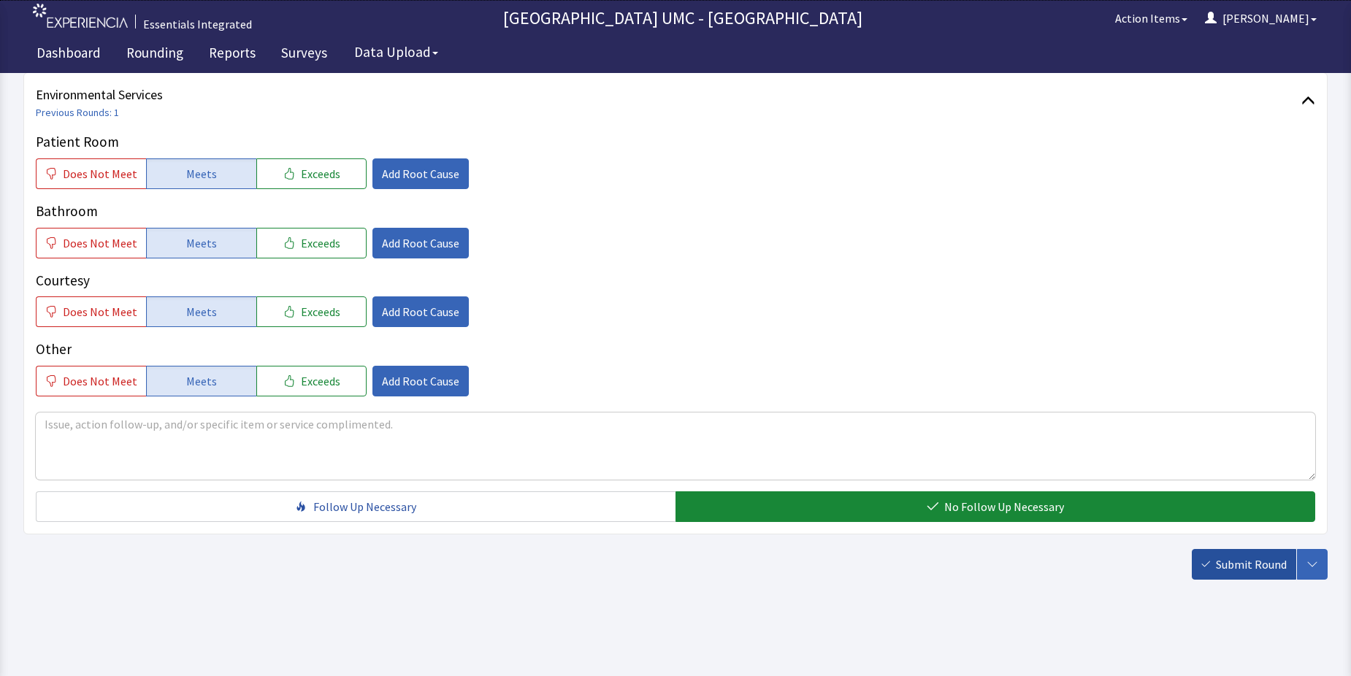
click at [1264, 556] on span "Submit Round" at bounding box center [1250, 565] width 71 height 18
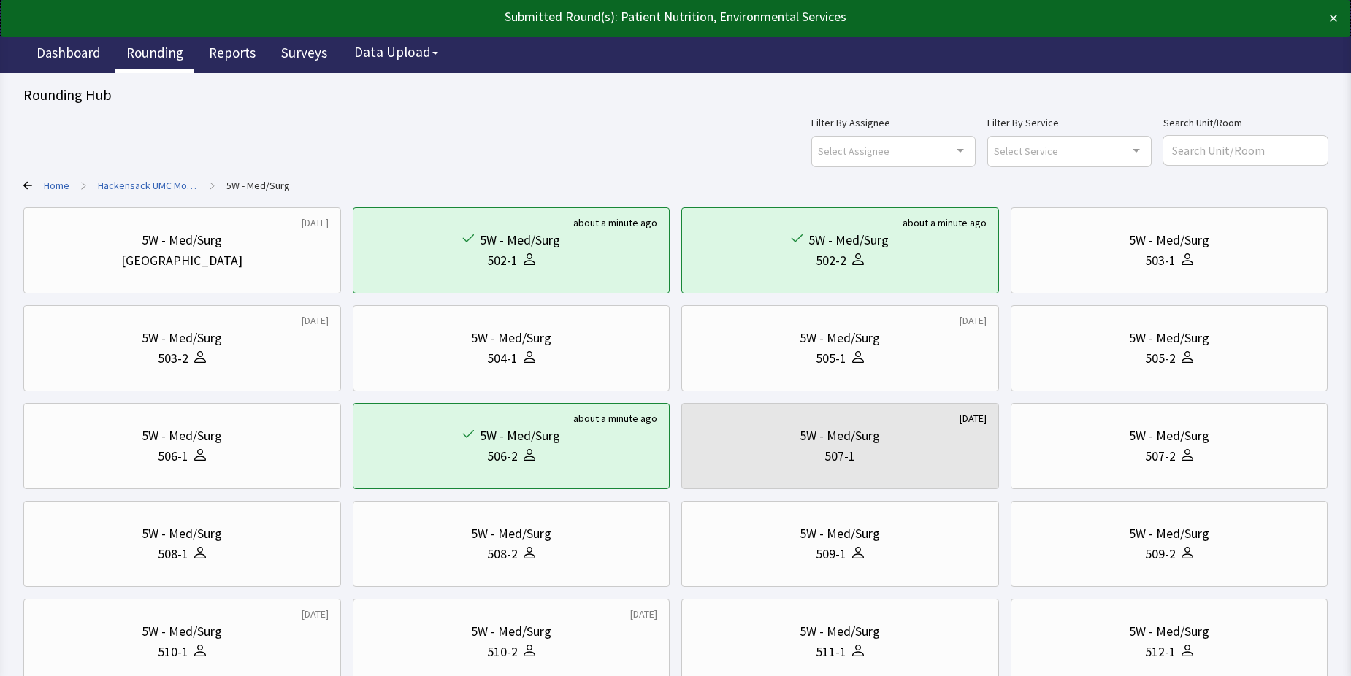
click at [147, 46] on link "Rounding" at bounding box center [154, 55] width 79 height 37
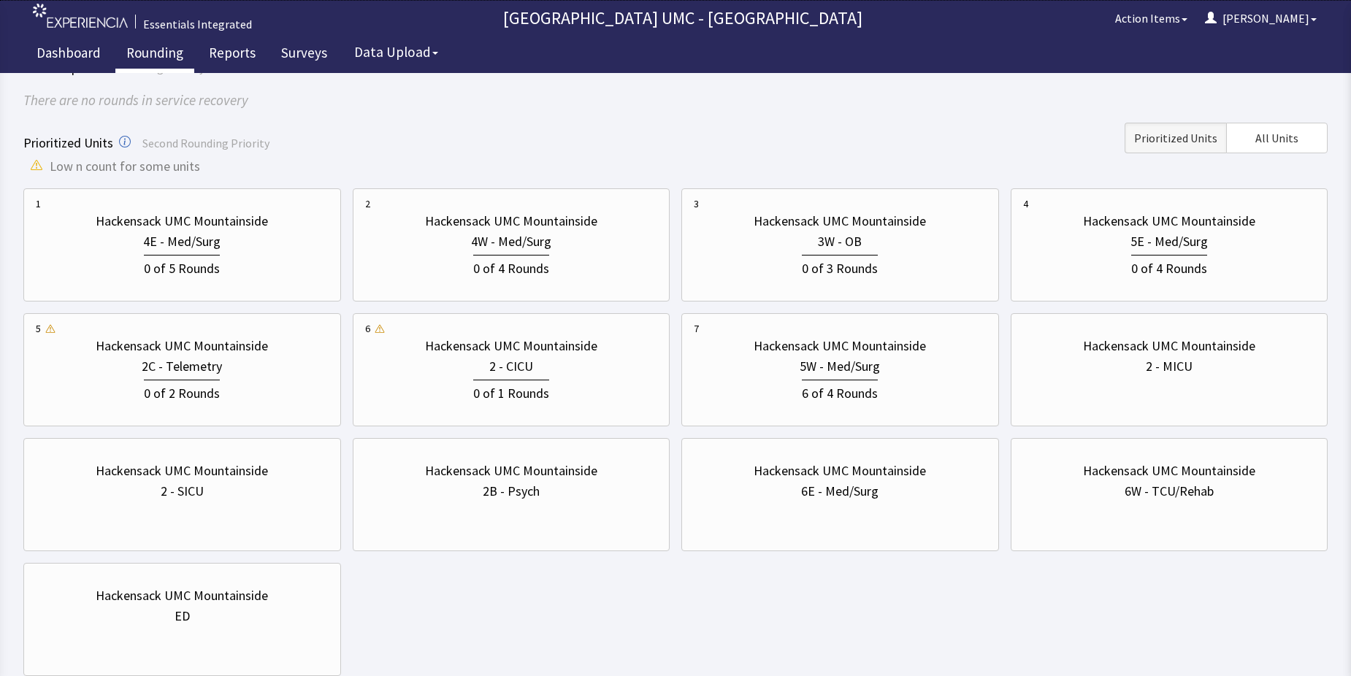
scroll to position [146, 0]
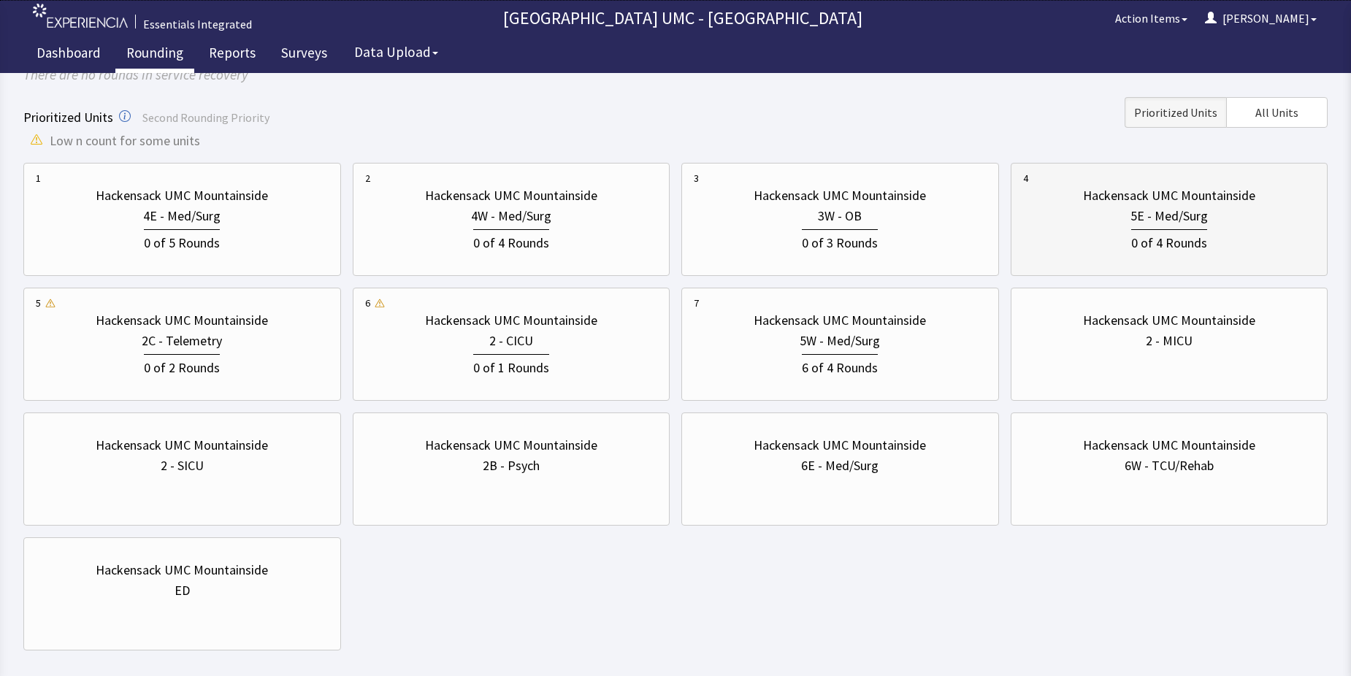
click at [1123, 234] on div "0 of 4 Rounds" at bounding box center [1169, 239] width 293 height 27
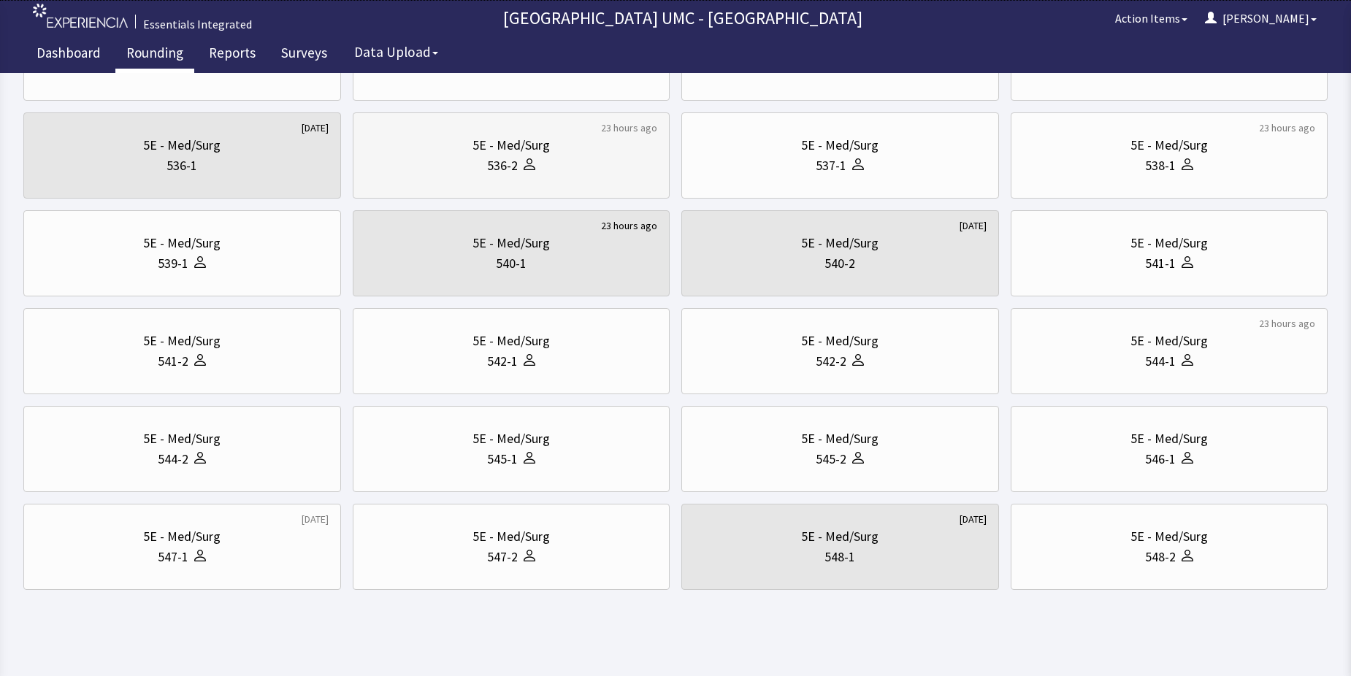
scroll to position [496, 0]
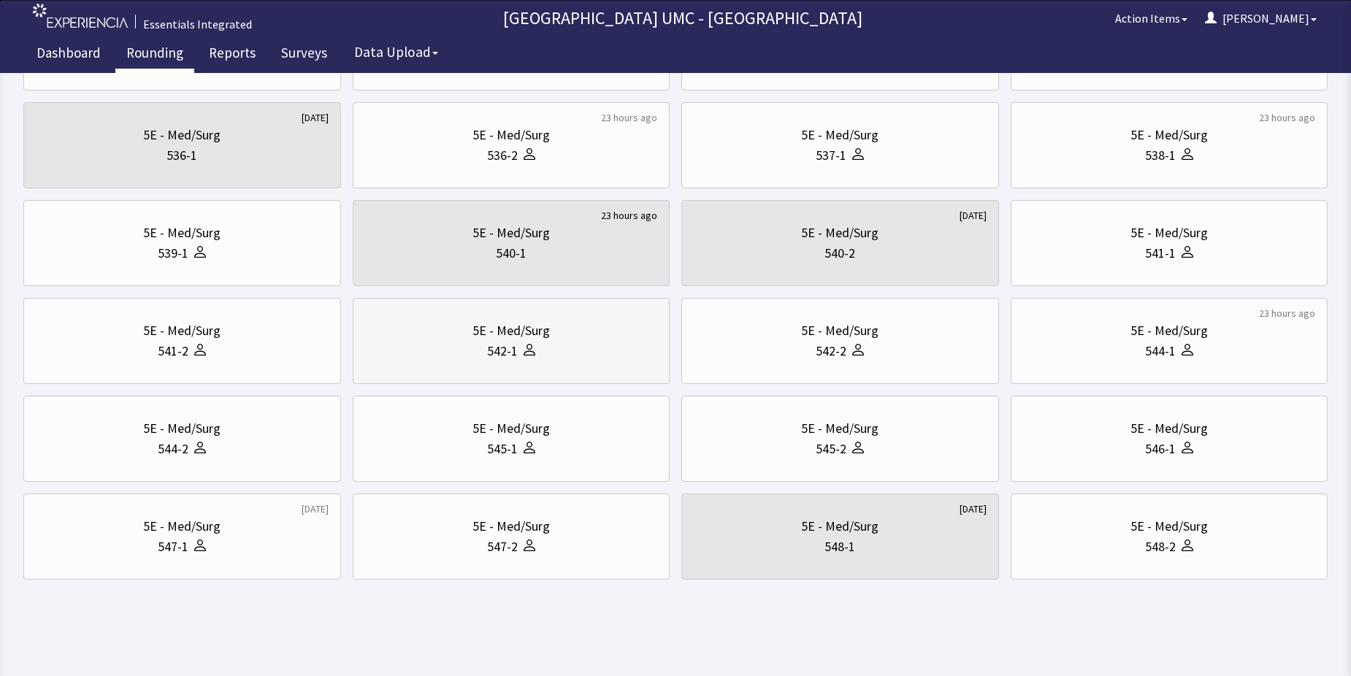
click at [564, 341] on div "542-1" at bounding box center [511, 351] width 293 height 20
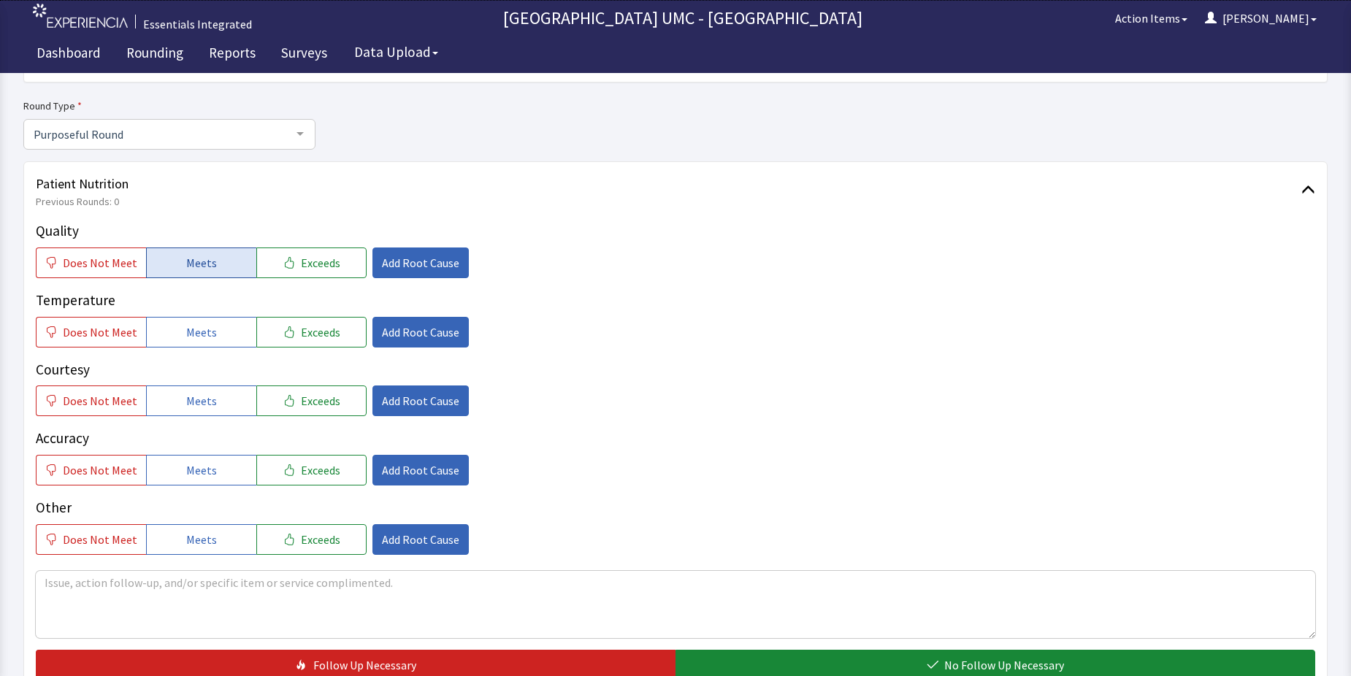
scroll to position [146, 0]
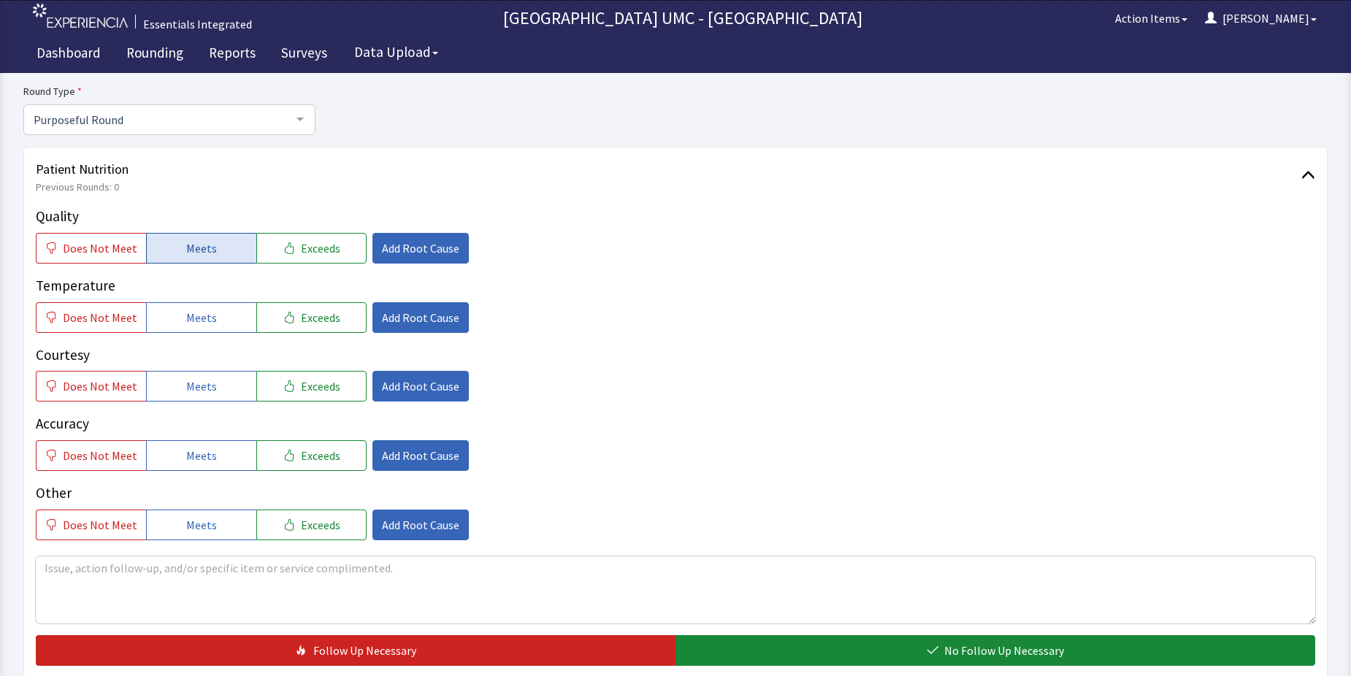
click at [176, 251] on button "Meets" at bounding box center [201, 248] width 110 height 31
click at [198, 329] on button "Meets" at bounding box center [201, 317] width 110 height 31
click at [201, 385] on span "Meets" at bounding box center [201, 386] width 31 height 18
click at [208, 483] on div "Accuracy Does Not Meet Meets Exceeds Add Root Cause" at bounding box center [675, 512] width 1279 height 58
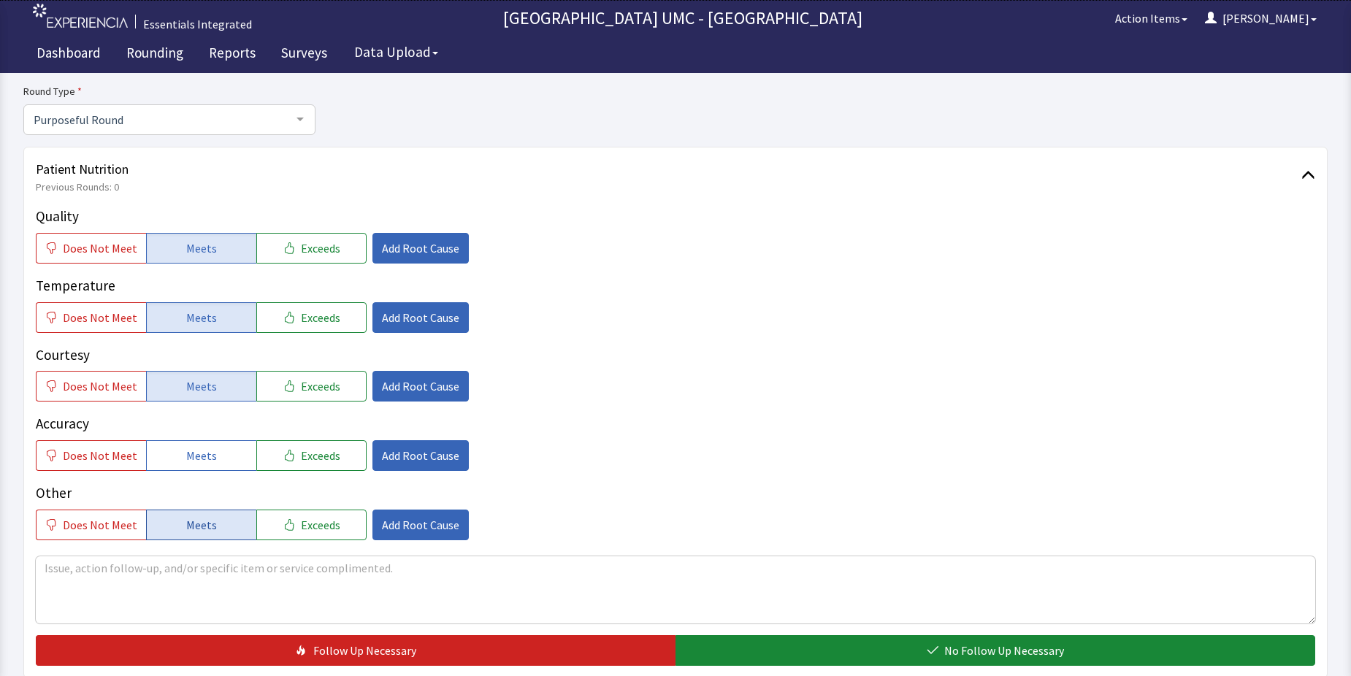
click at [214, 526] on button "Meets" at bounding box center [201, 525] width 110 height 31
click at [199, 449] on span "Meets" at bounding box center [201, 456] width 31 height 18
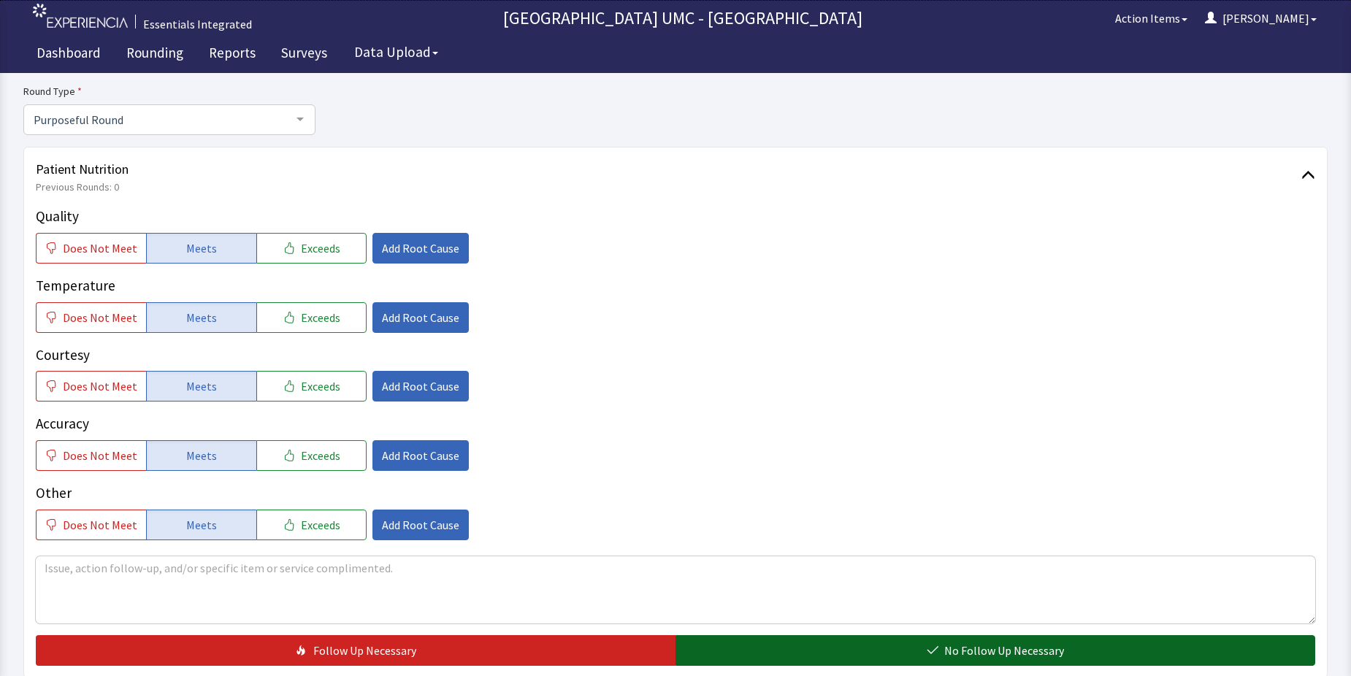
click at [1009, 650] on span "No Follow Up Necessary" at bounding box center [1004, 651] width 120 height 18
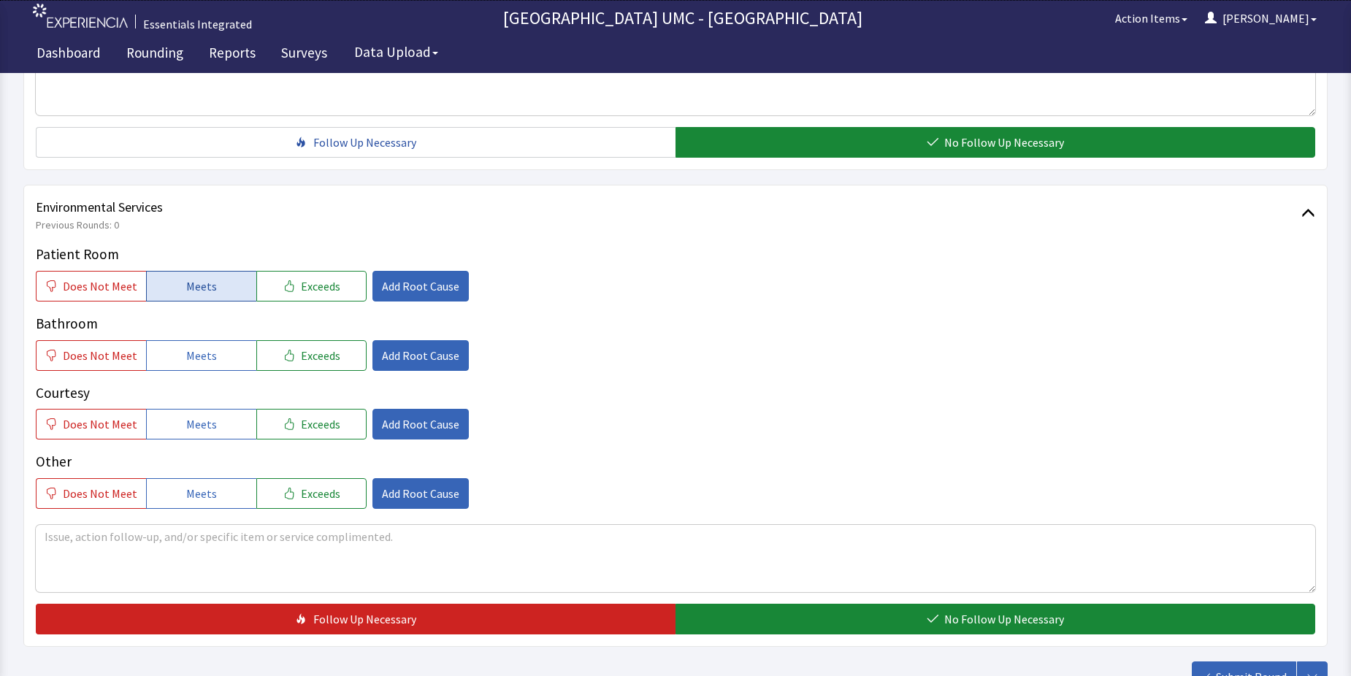
scroll to position [657, 0]
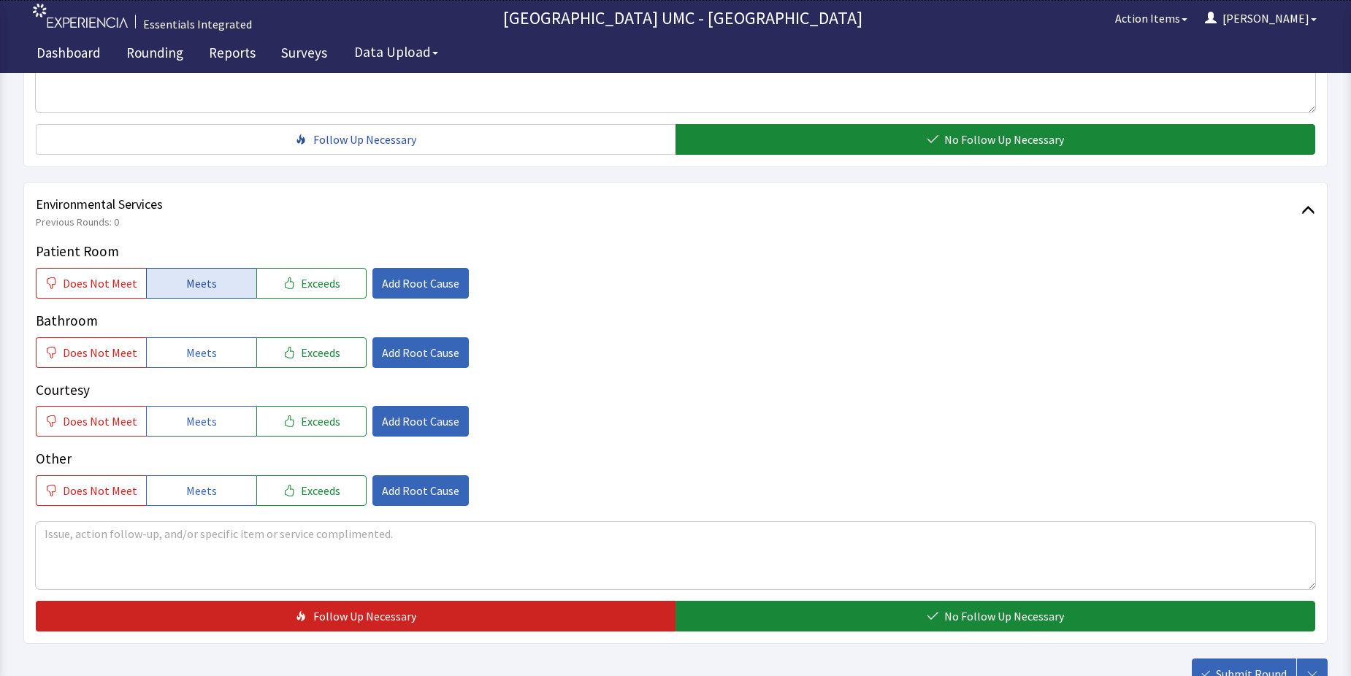
click at [194, 283] on span "Meets" at bounding box center [201, 283] width 31 height 18
click at [175, 361] on button "Meets" at bounding box center [201, 352] width 110 height 31
click at [199, 409] on button "Meets" at bounding box center [201, 421] width 110 height 31
click at [202, 484] on span "Meets" at bounding box center [201, 491] width 31 height 18
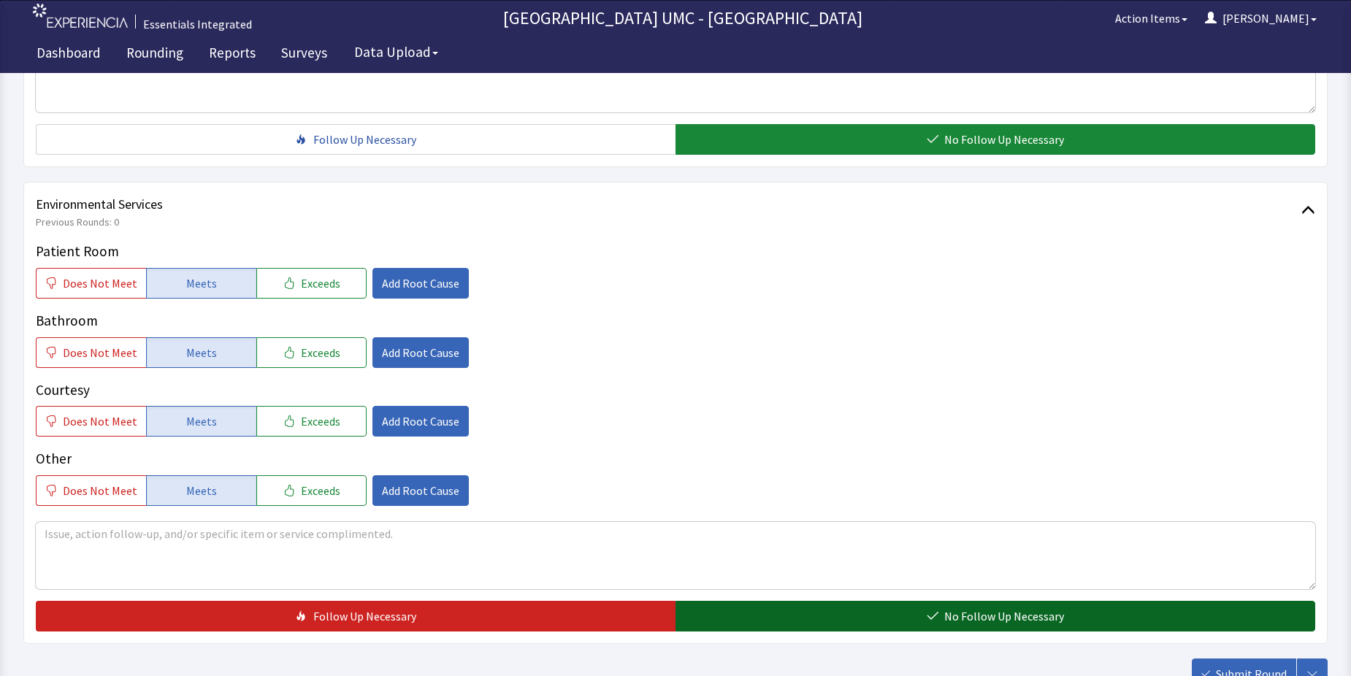
click at [940, 623] on button "No Follow Up Necessary" at bounding box center [994, 616] width 639 height 31
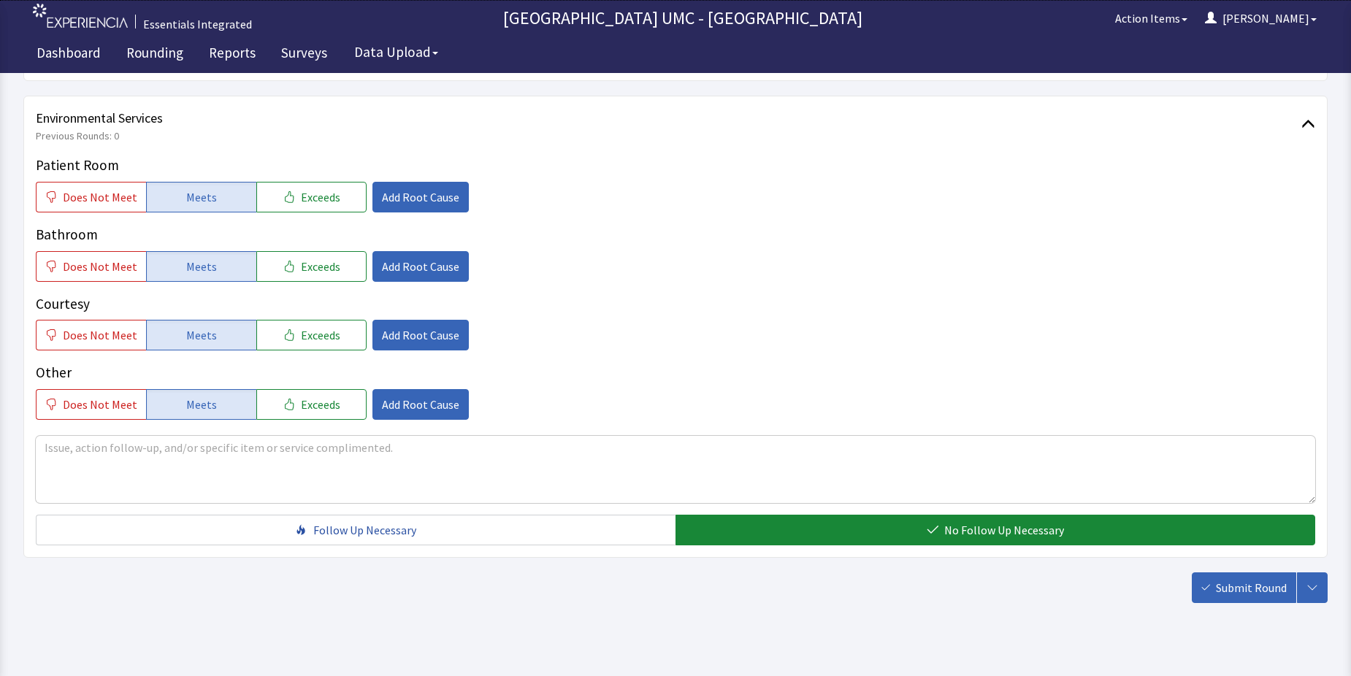
scroll to position [767, 0]
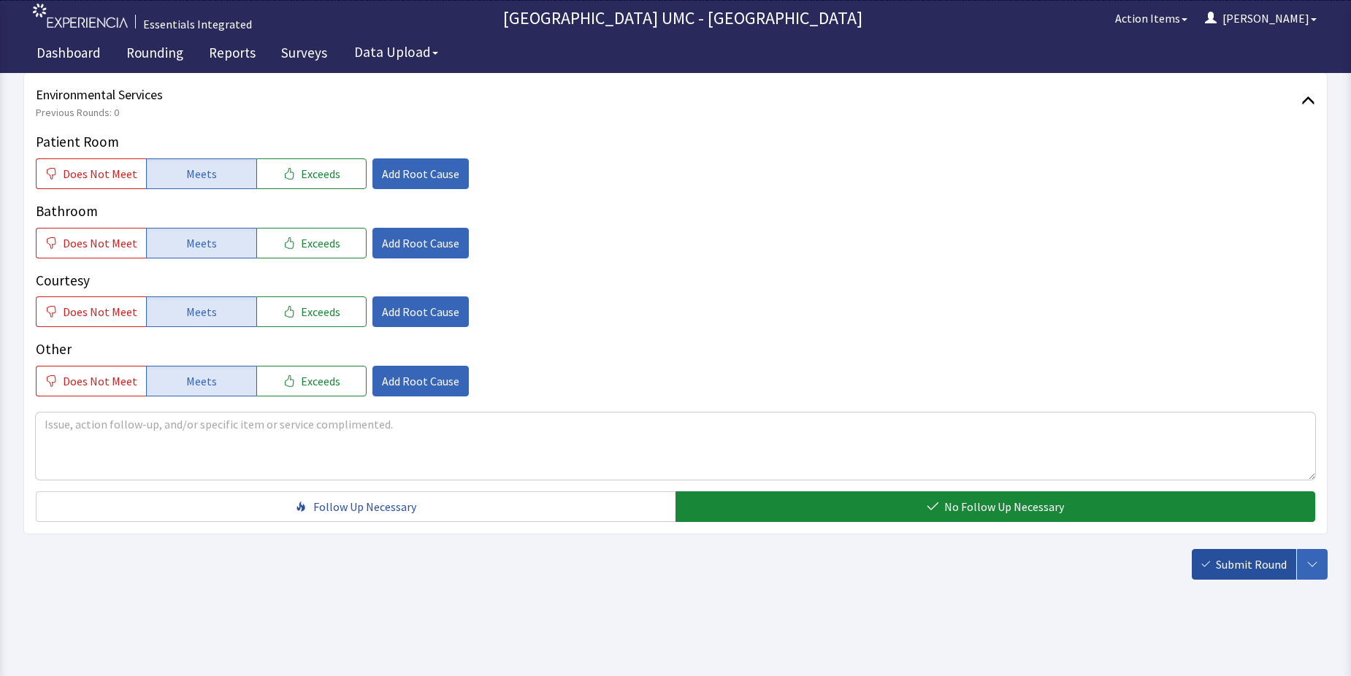
click at [1276, 559] on span "Submit Round" at bounding box center [1250, 565] width 71 height 18
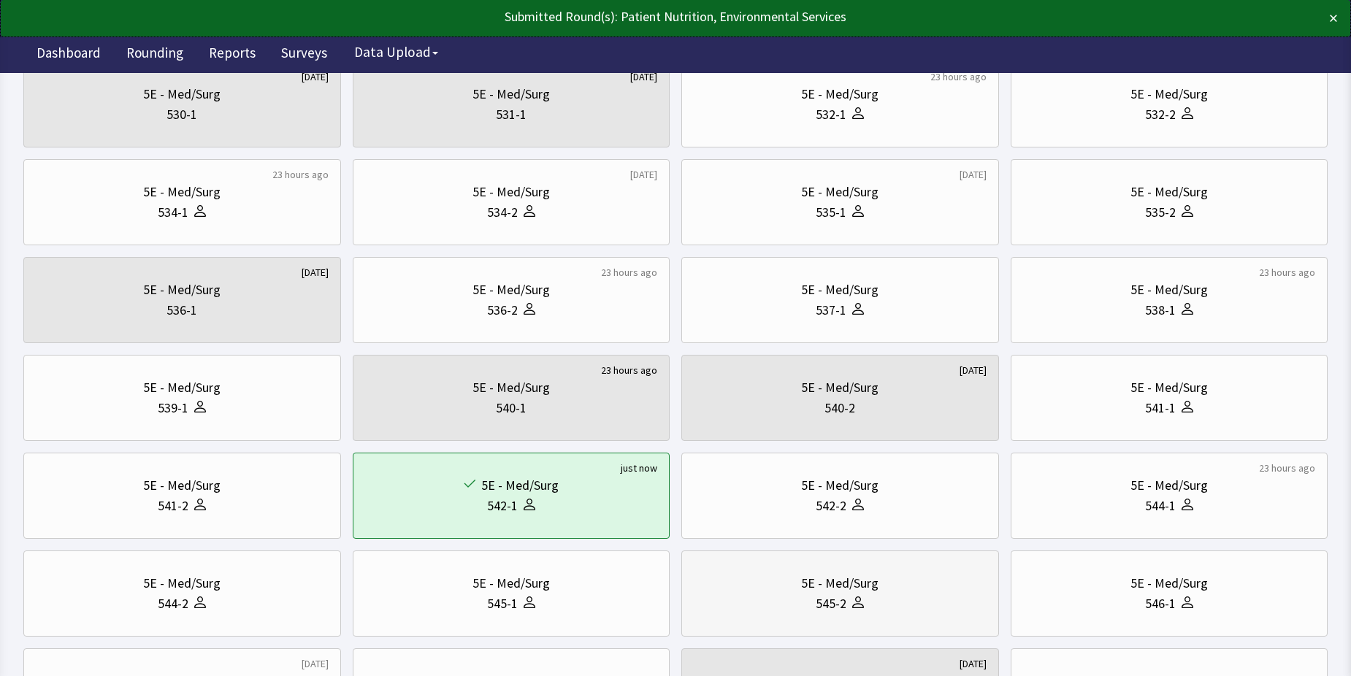
scroll to position [365, 0]
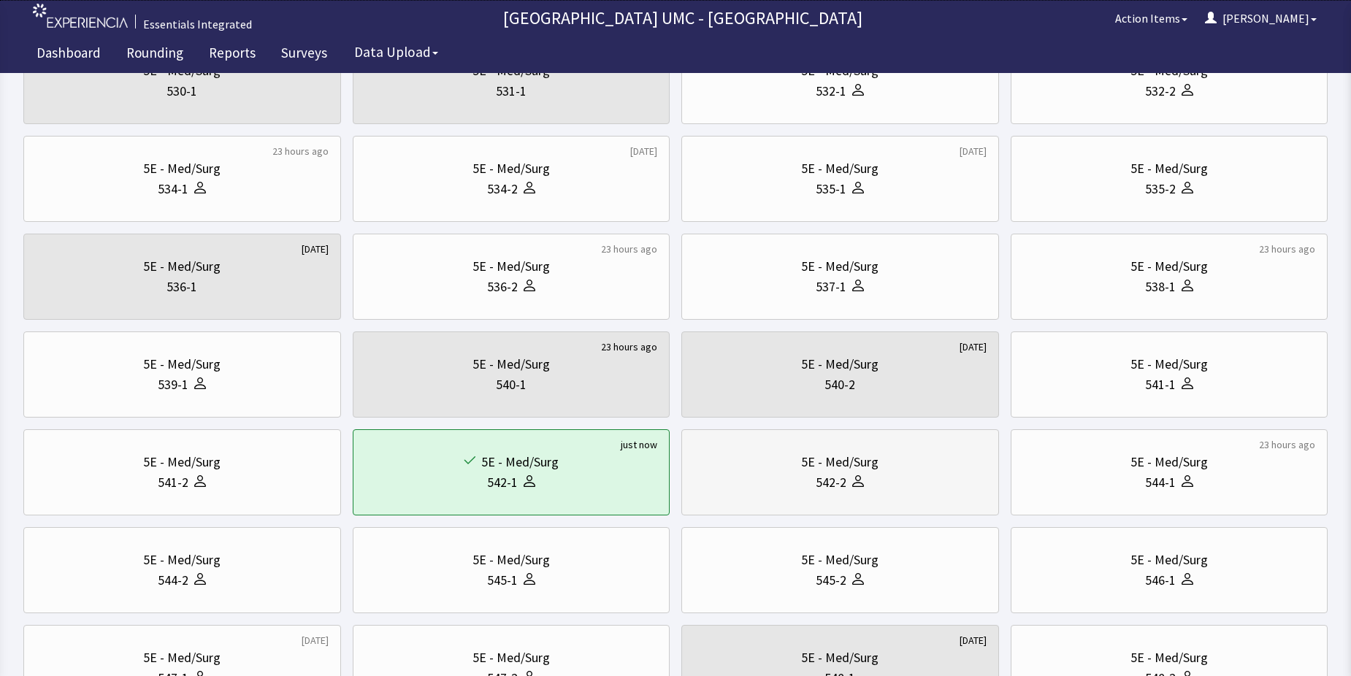
click at [845, 482] on div "542-2" at bounding box center [830, 482] width 31 height 20
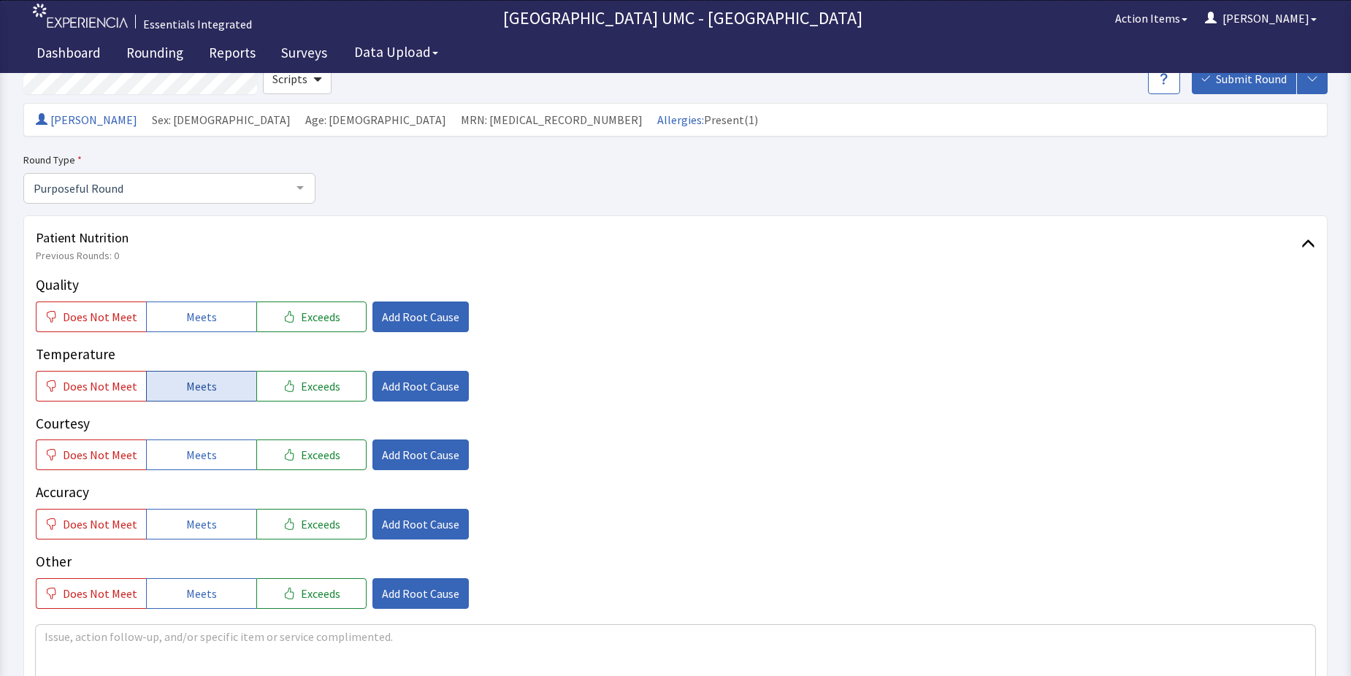
scroll to position [146, 0]
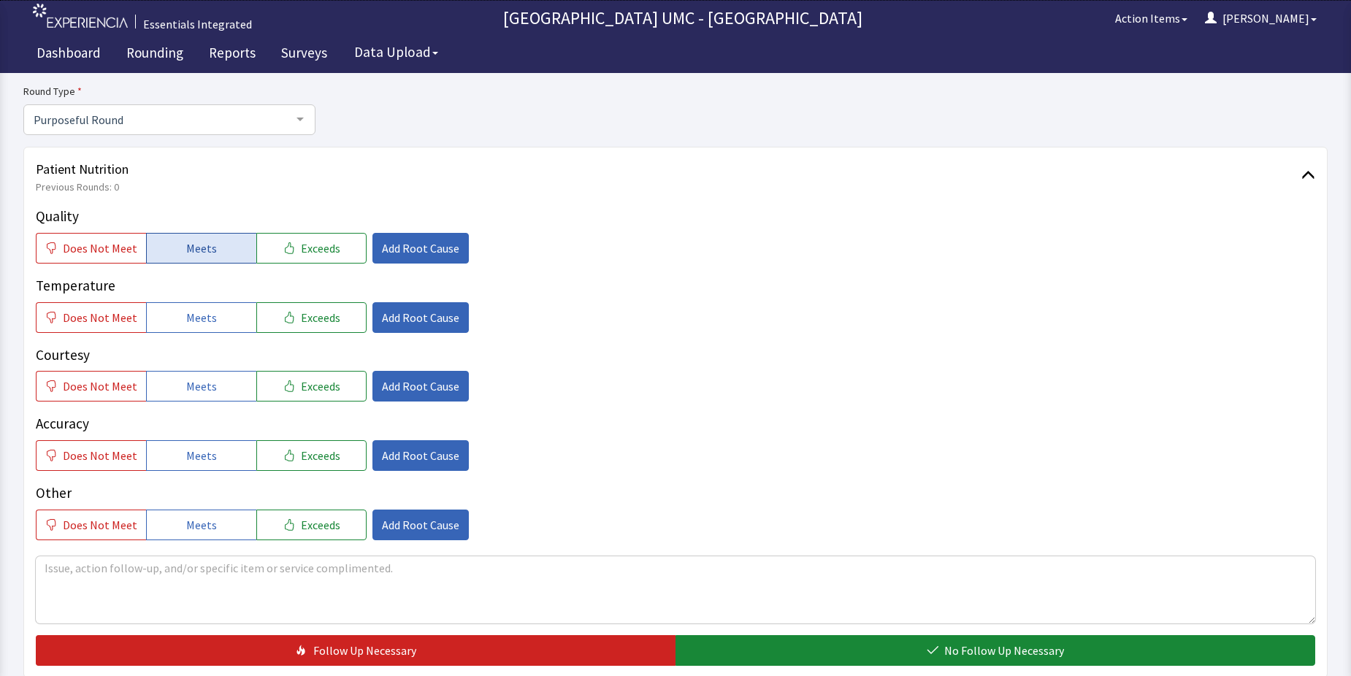
click at [198, 238] on button "Meets" at bounding box center [201, 248] width 110 height 31
click at [218, 318] on button "Meets" at bounding box center [201, 317] width 110 height 31
click at [198, 396] on button "Meets" at bounding box center [201, 386] width 110 height 31
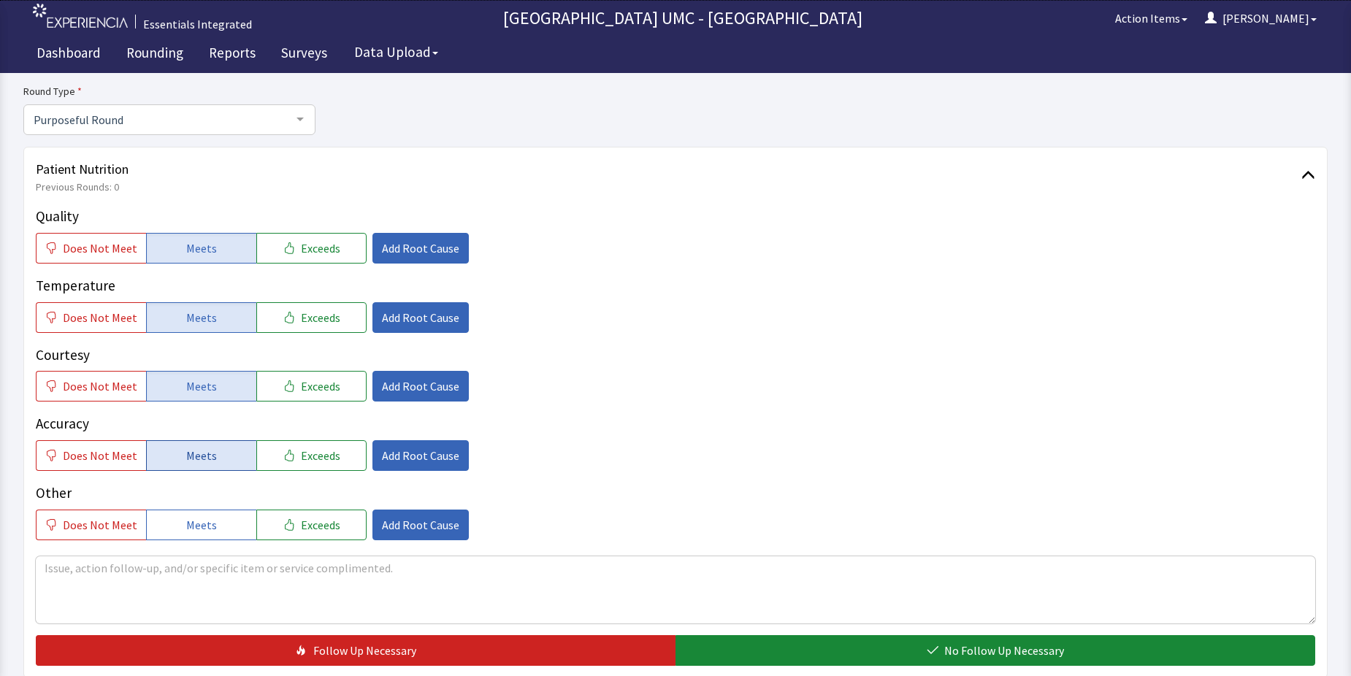
click at [186, 453] on span "Meets" at bounding box center [201, 456] width 31 height 18
click at [186, 518] on span "Meets" at bounding box center [201, 525] width 31 height 18
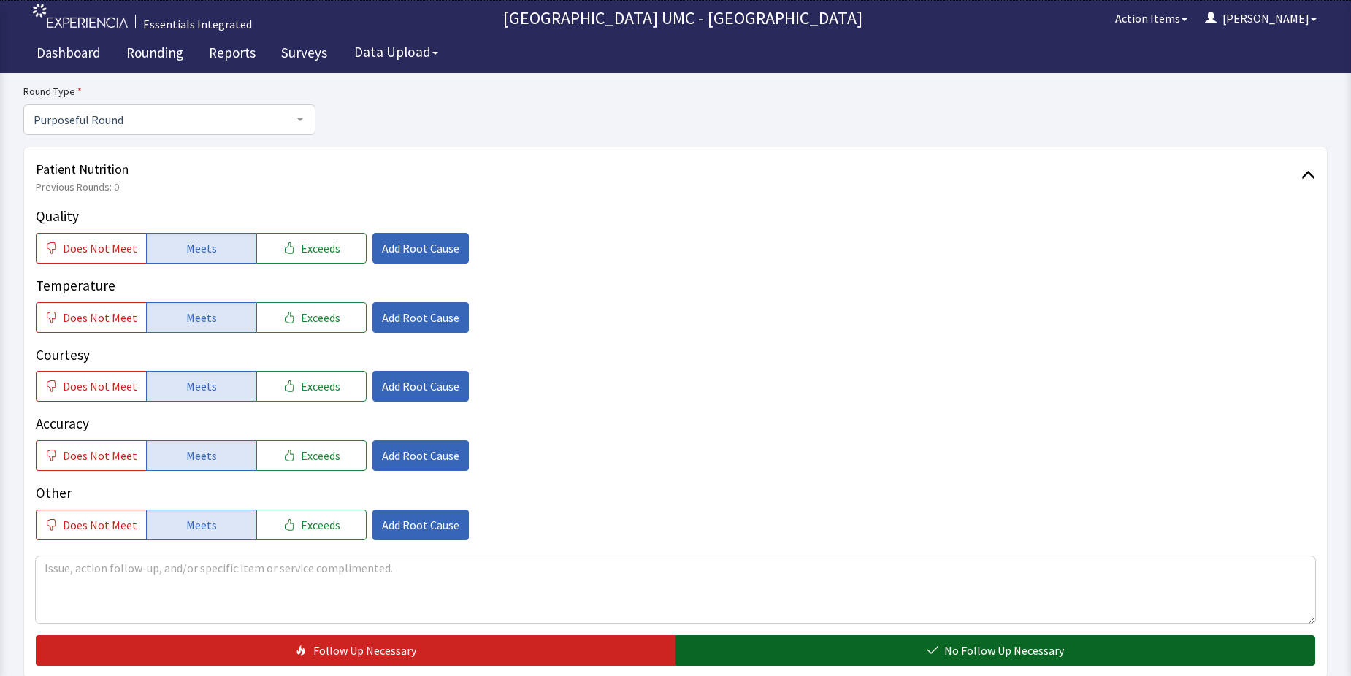
click at [910, 637] on button "No Follow Up Necessary" at bounding box center [994, 650] width 639 height 31
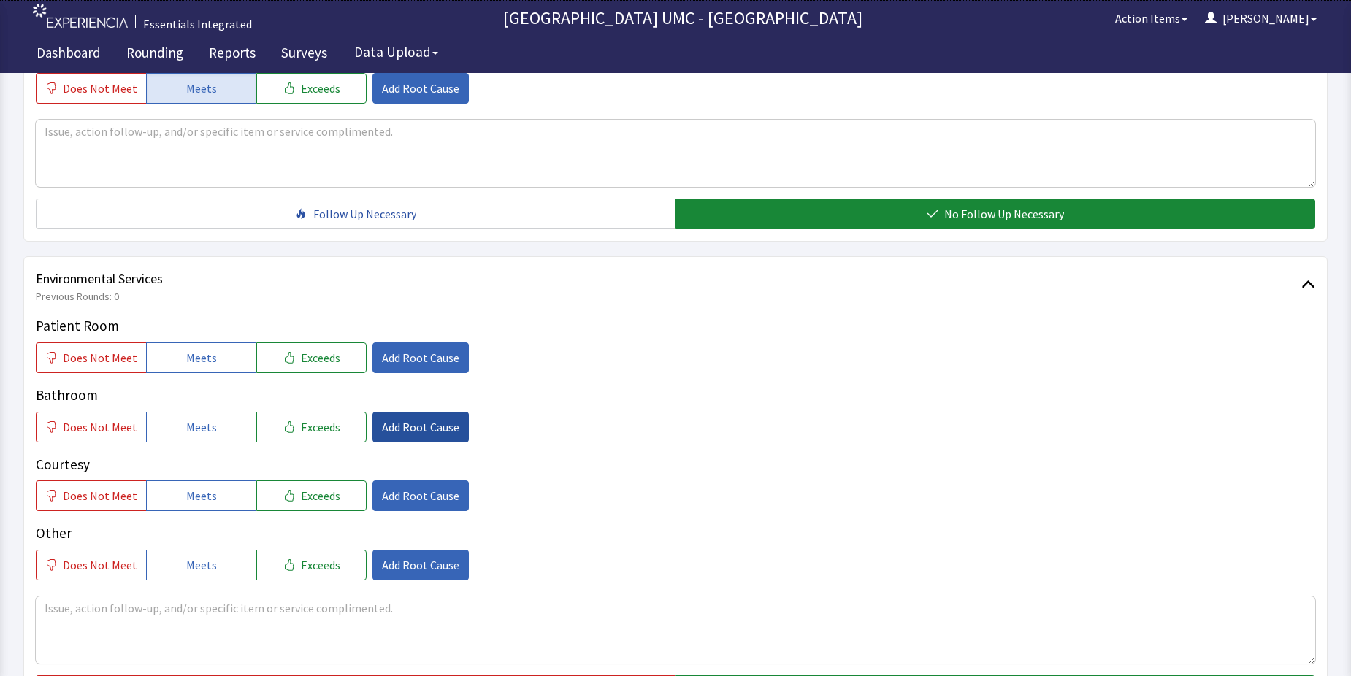
scroll to position [584, 0]
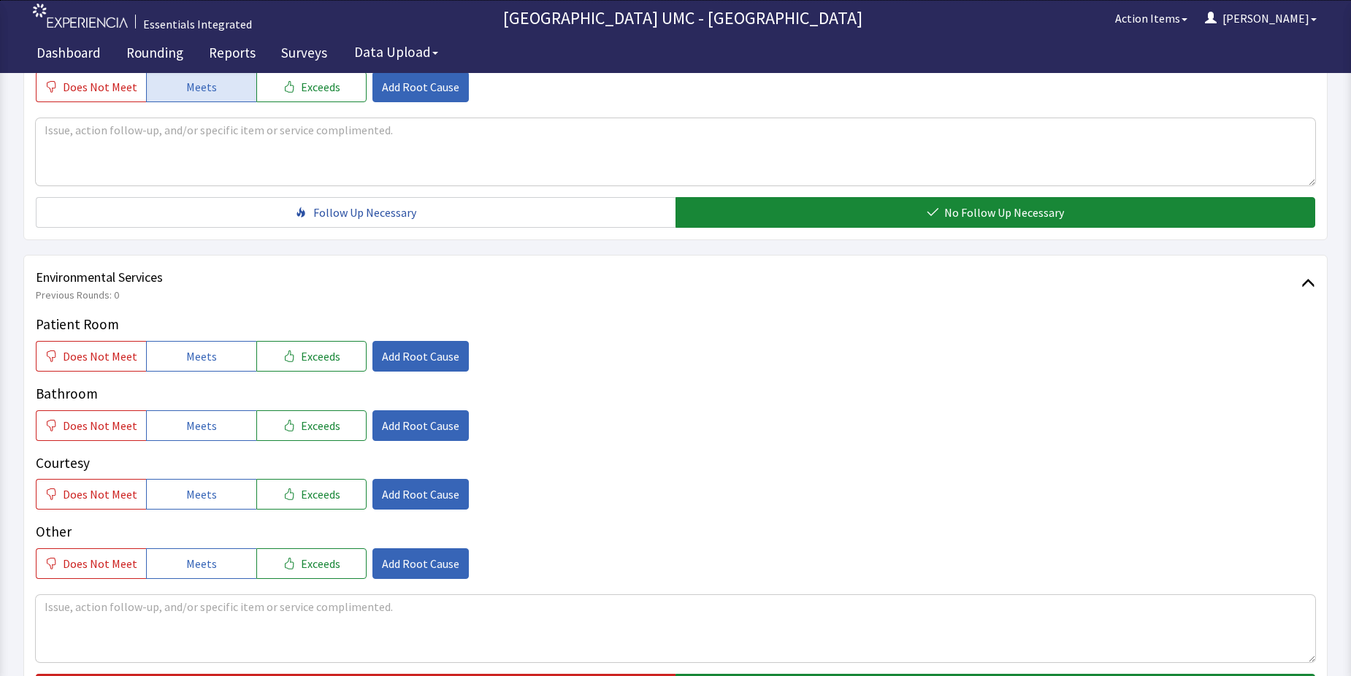
drag, startPoint x: 207, startPoint y: 351, endPoint x: 207, endPoint y: 385, distance: 33.6
click at [207, 364] on span "Meets" at bounding box center [201, 356] width 31 height 18
drag, startPoint x: 203, startPoint y: 419, endPoint x: 202, endPoint y: 488, distance: 69.4
click at [202, 424] on span "Meets" at bounding box center [201, 426] width 31 height 18
click at [196, 497] on span "Meets" at bounding box center [201, 494] width 31 height 18
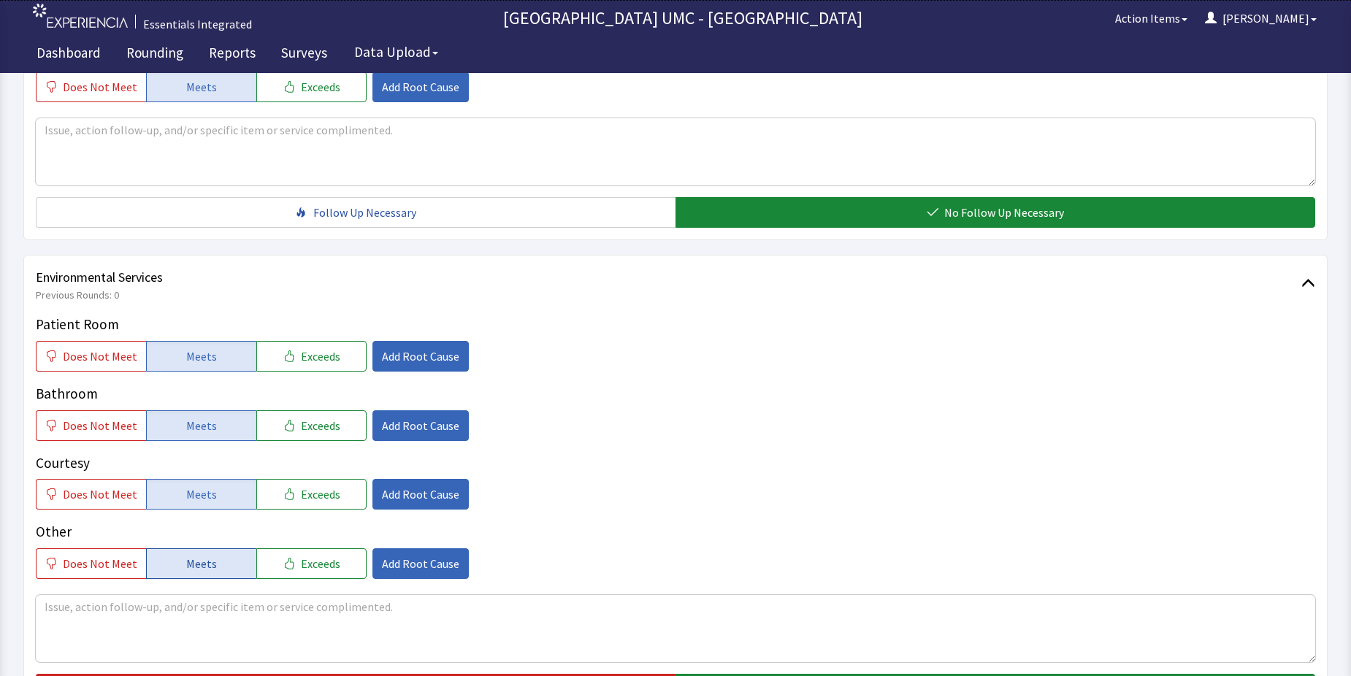
click at [187, 553] on button "Meets" at bounding box center [201, 563] width 110 height 31
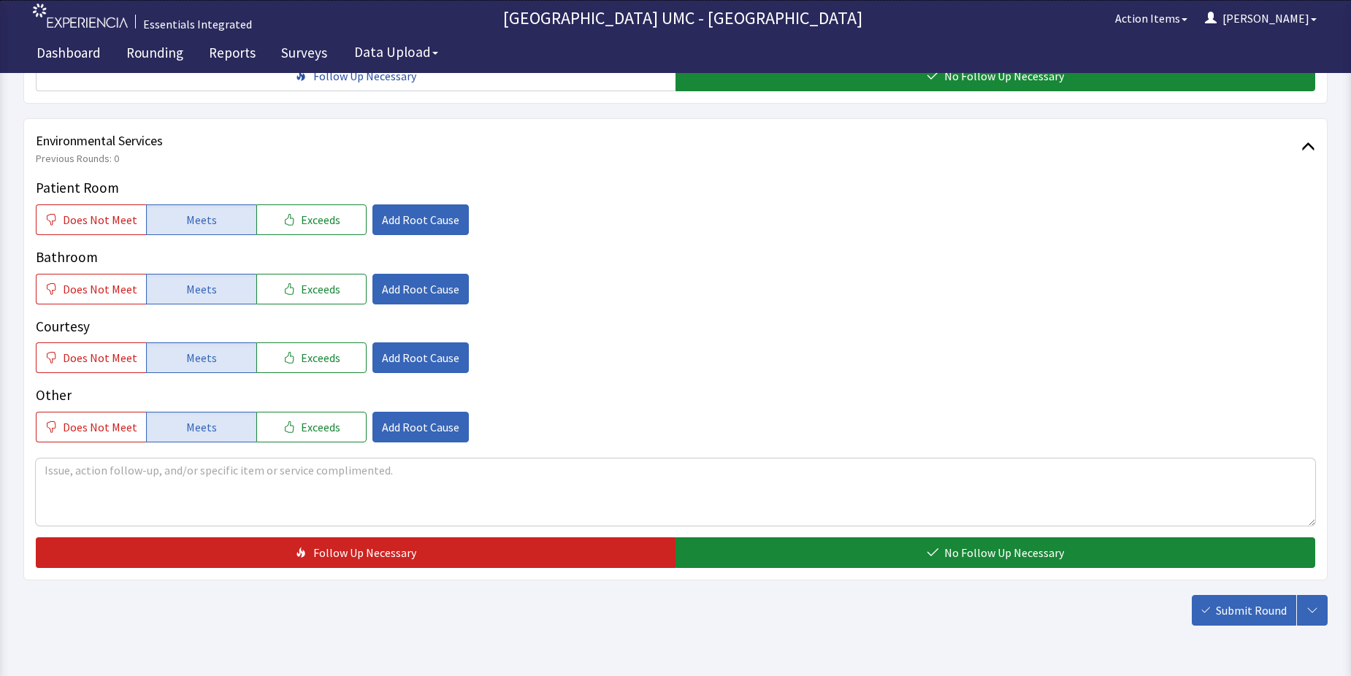
scroll to position [730, 0]
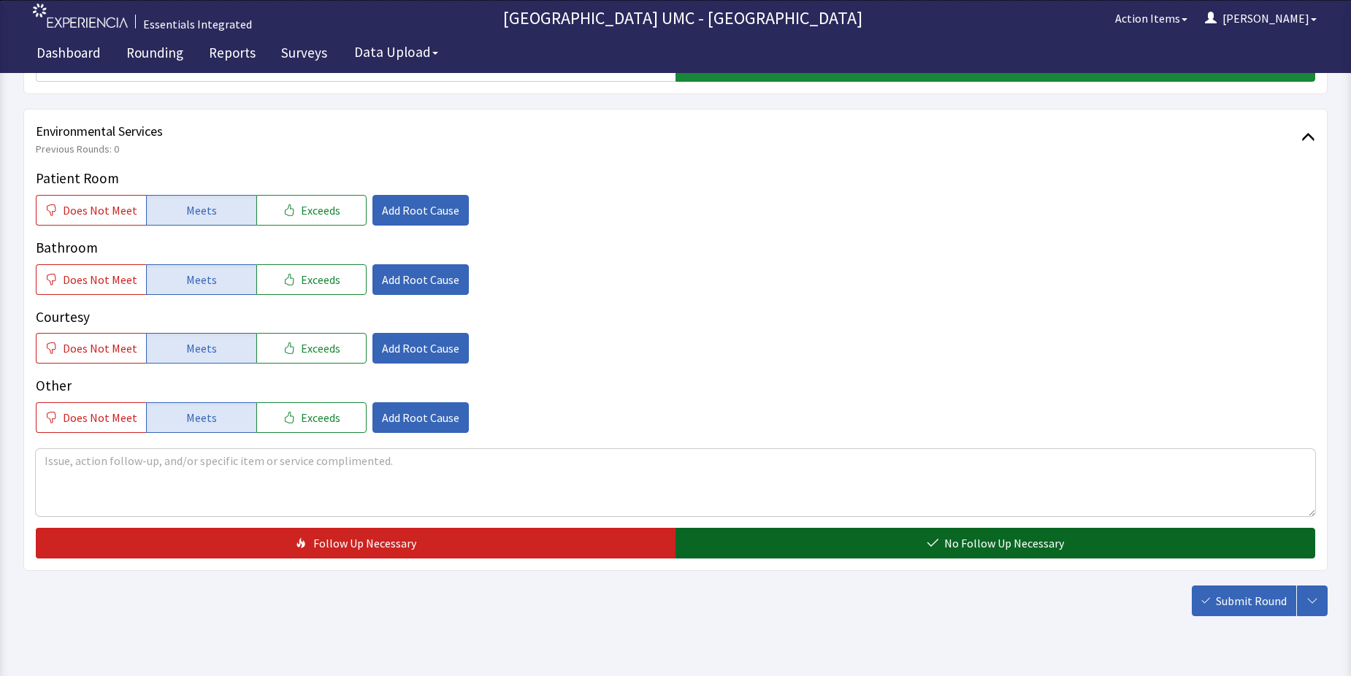
click at [847, 539] on button "No Follow Up Necessary" at bounding box center [994, 543] width 639 height 31
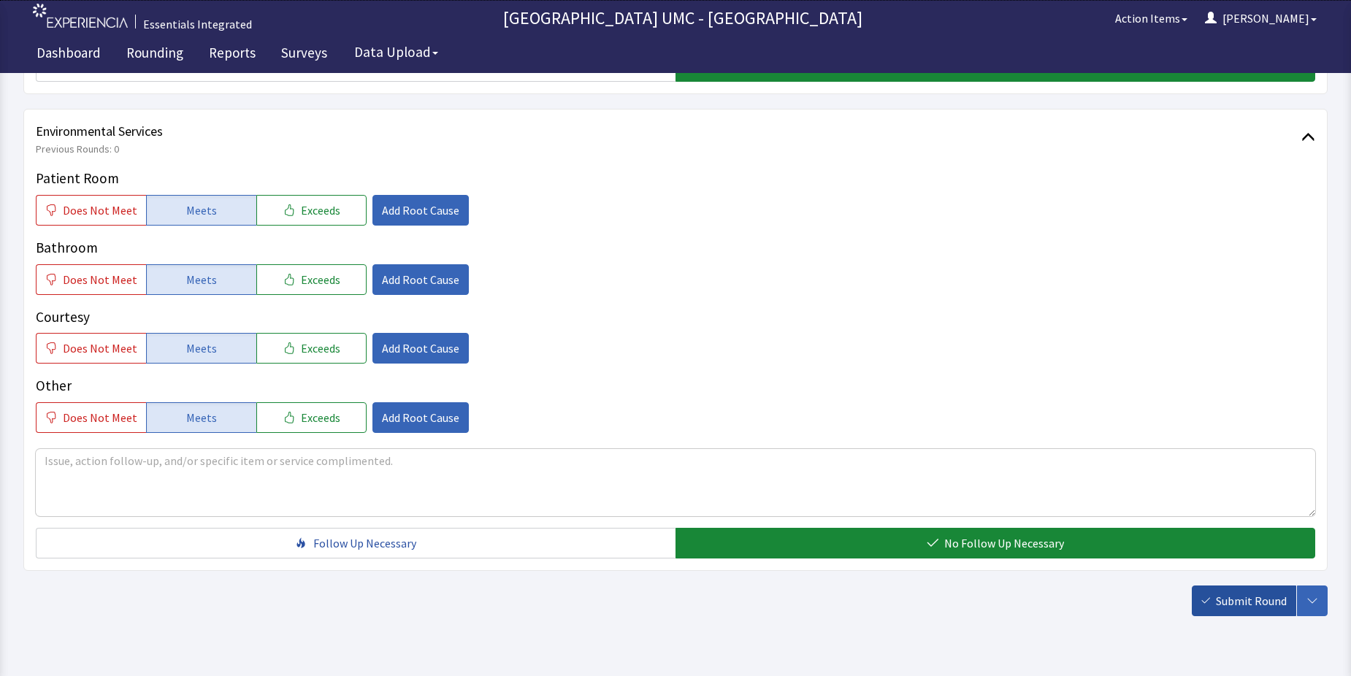
click at [1250, 594] on span "Submit Round" at bounding box center [1250, 601] width 71 height 18
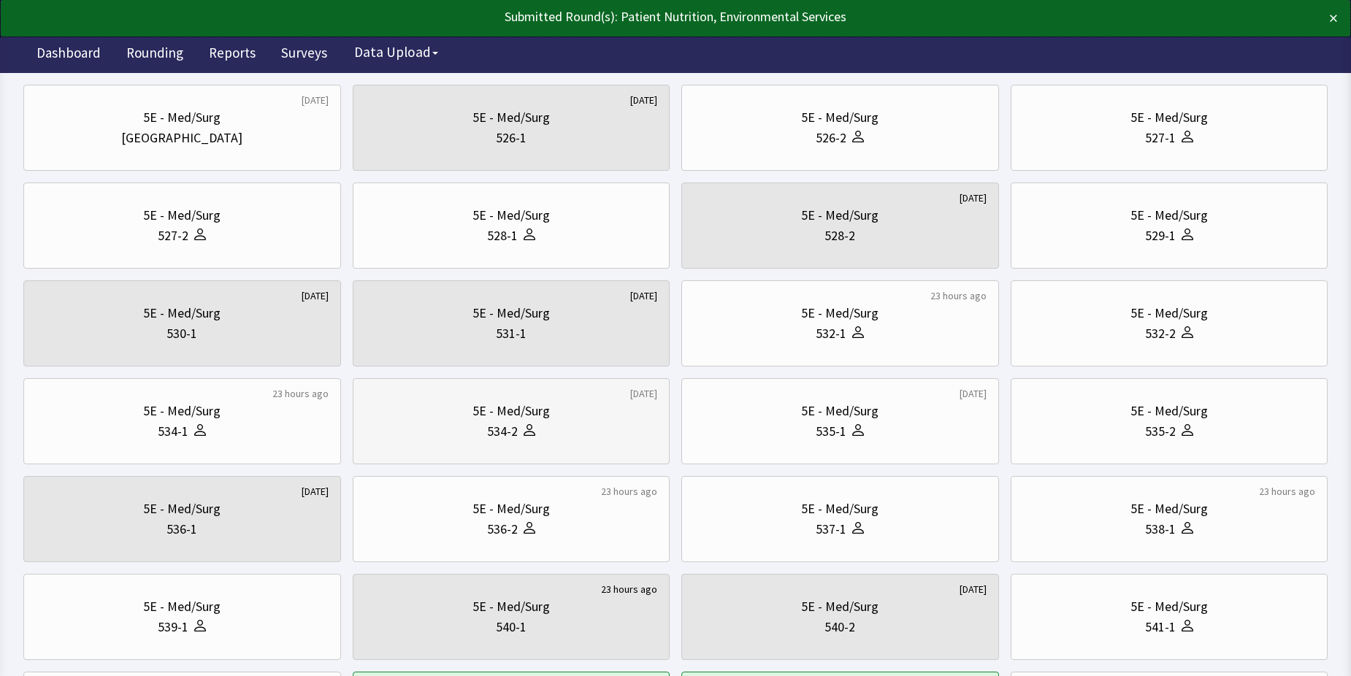
scroll to position [146, 0]
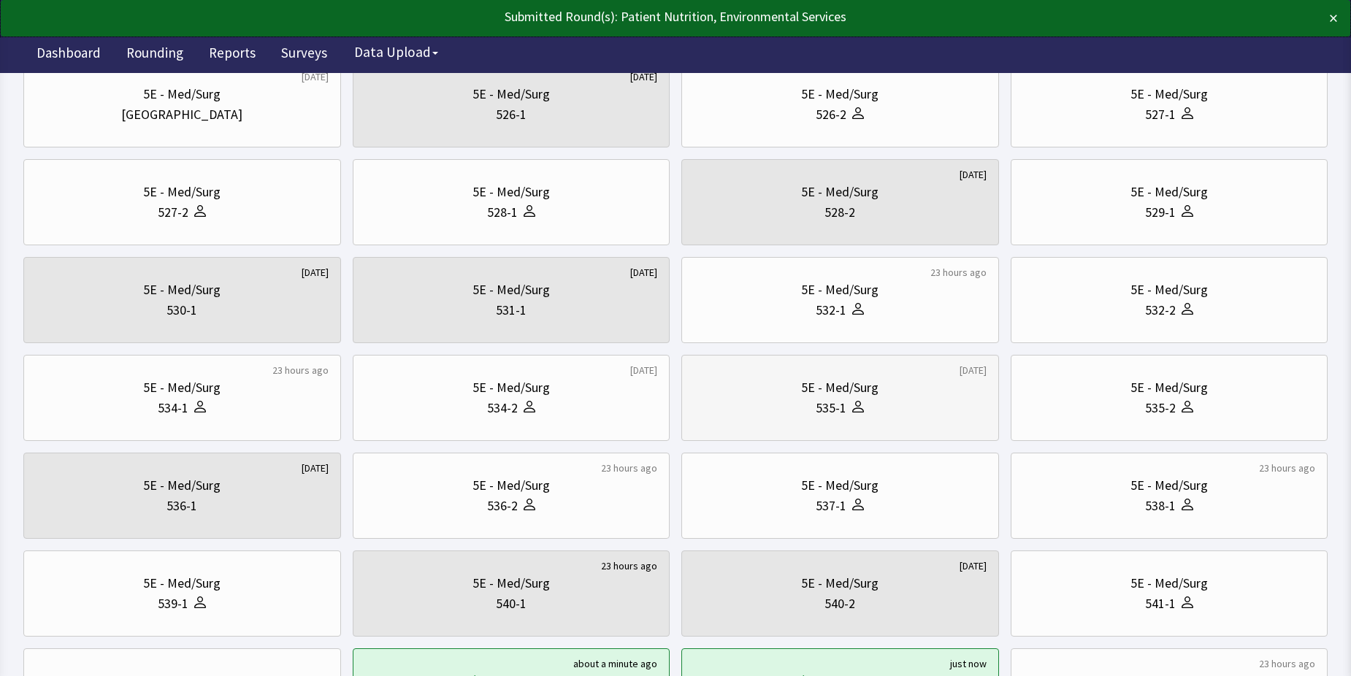
click at [817, 410] on div "535-1" at bounding box center [830, 408] width 31 height 20
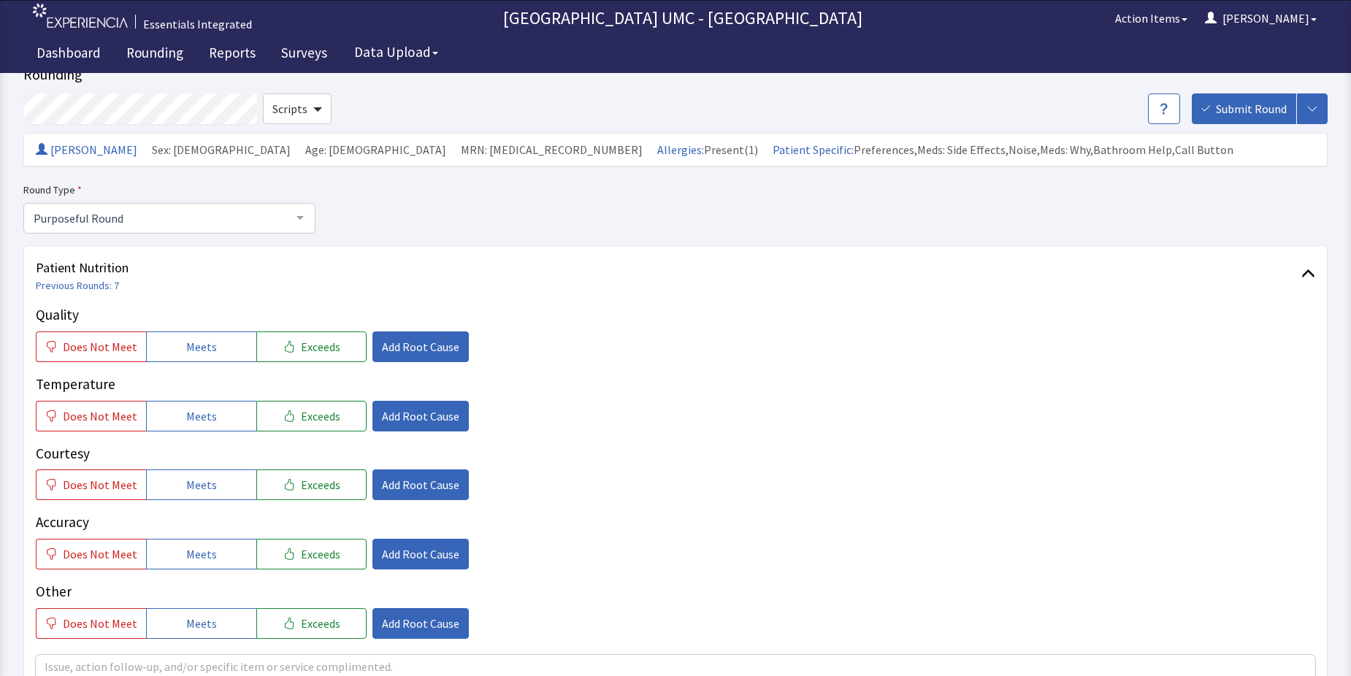
scroll to position [73, 0]
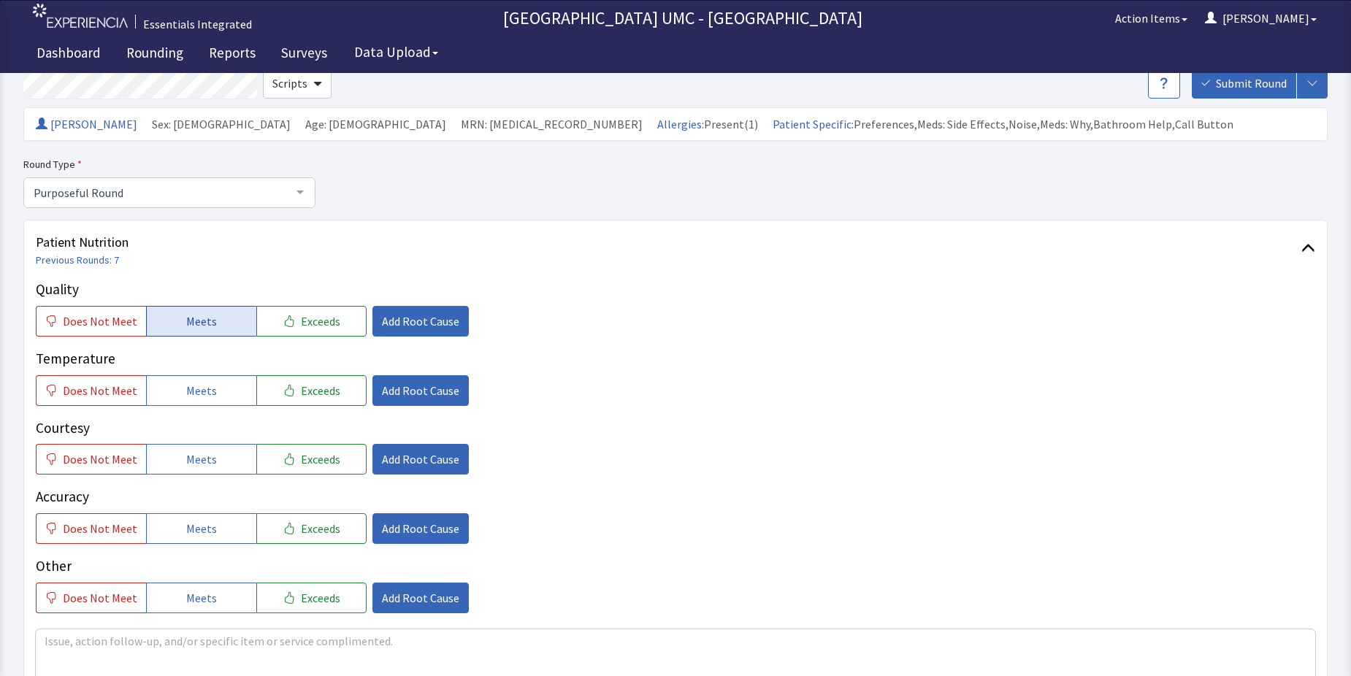
click at [218, 322] on button "Meets" at bounding box center [201, 321] width 110 height 31
click at [204, 397] on span "Meets" at bounding box center [201, 391] width 31 height 18
click at [195, 464] on span "Meets" at bounding box center [201, 459] width 31 height 18
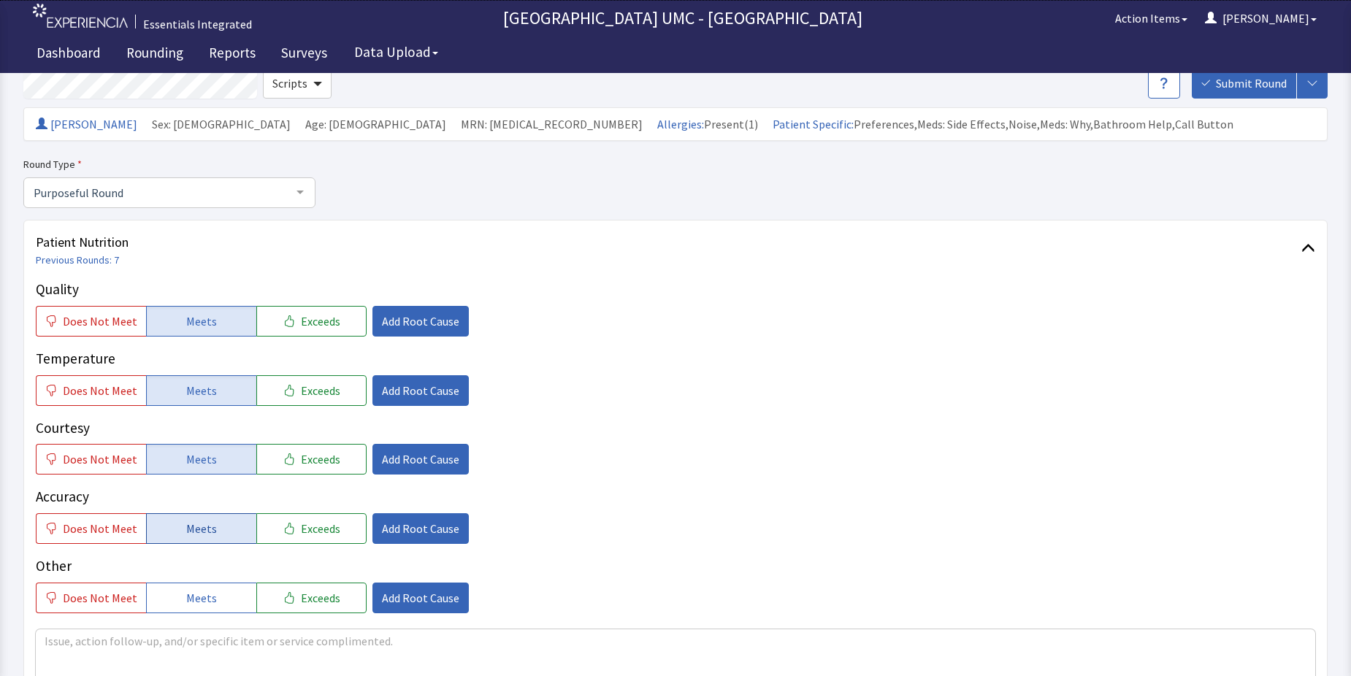
drag, startPoint x: 210, startPoint y: 525, endPoint x: 210, endPoint y: 542, distance: 17.5
click at [210, 534] on button "Meets" at bounding box center [201, 528] width 110 height 31
click at [201, 609] on button "Meets" at bounding box center [201, 598] width 110 height 31
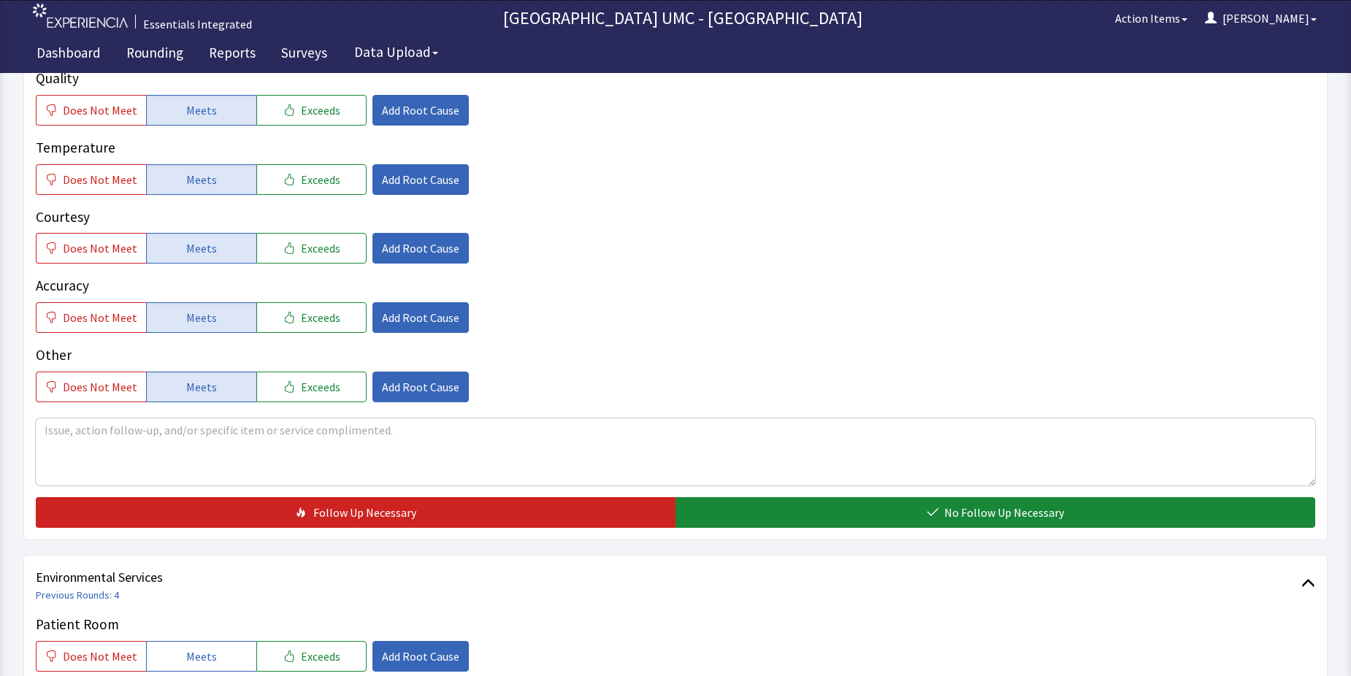
scroll to position [292, 0]
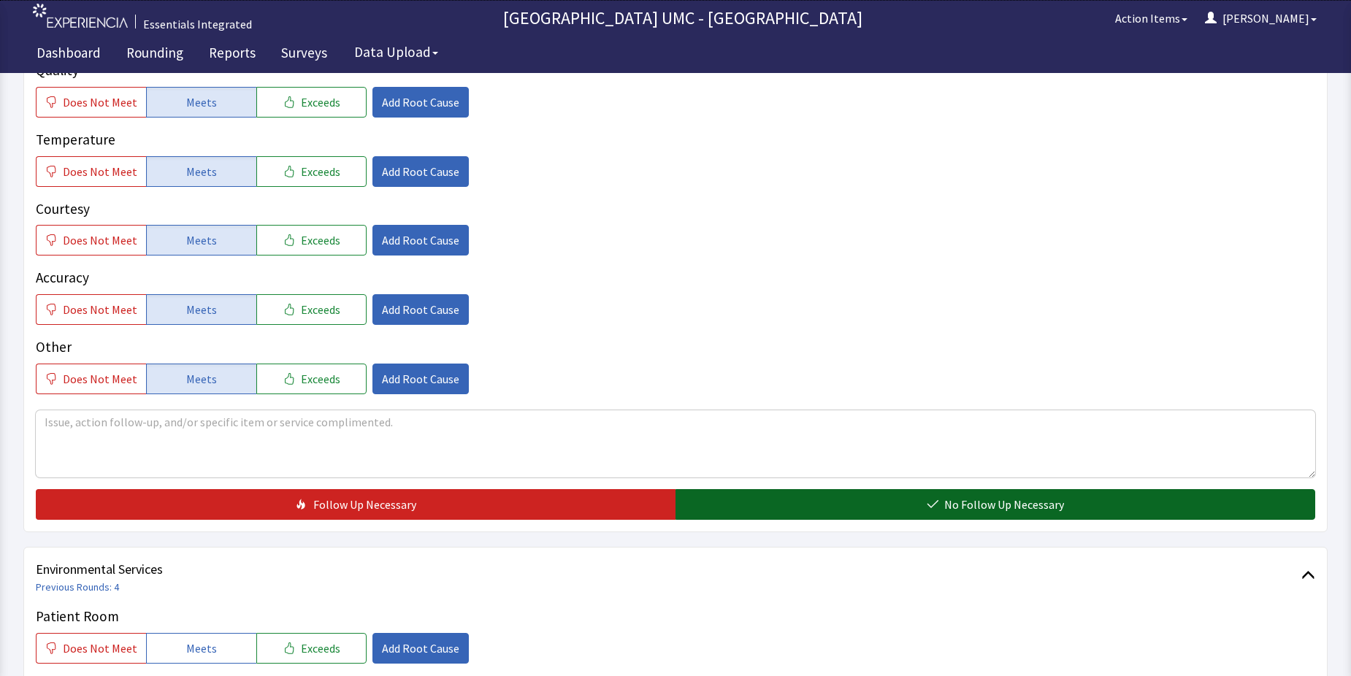
click at [937, 502] on icon "button" at bounding box center [932, 504] width 11 height 8
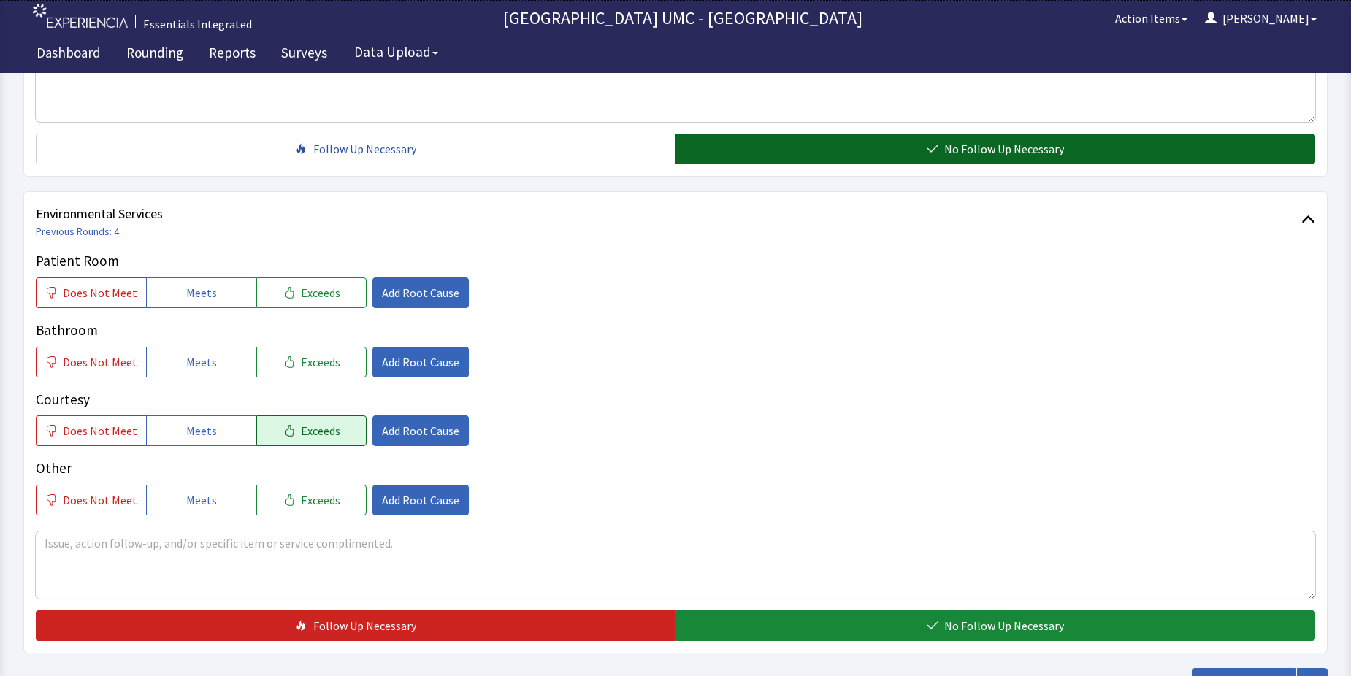
scroll to position [657, 0]
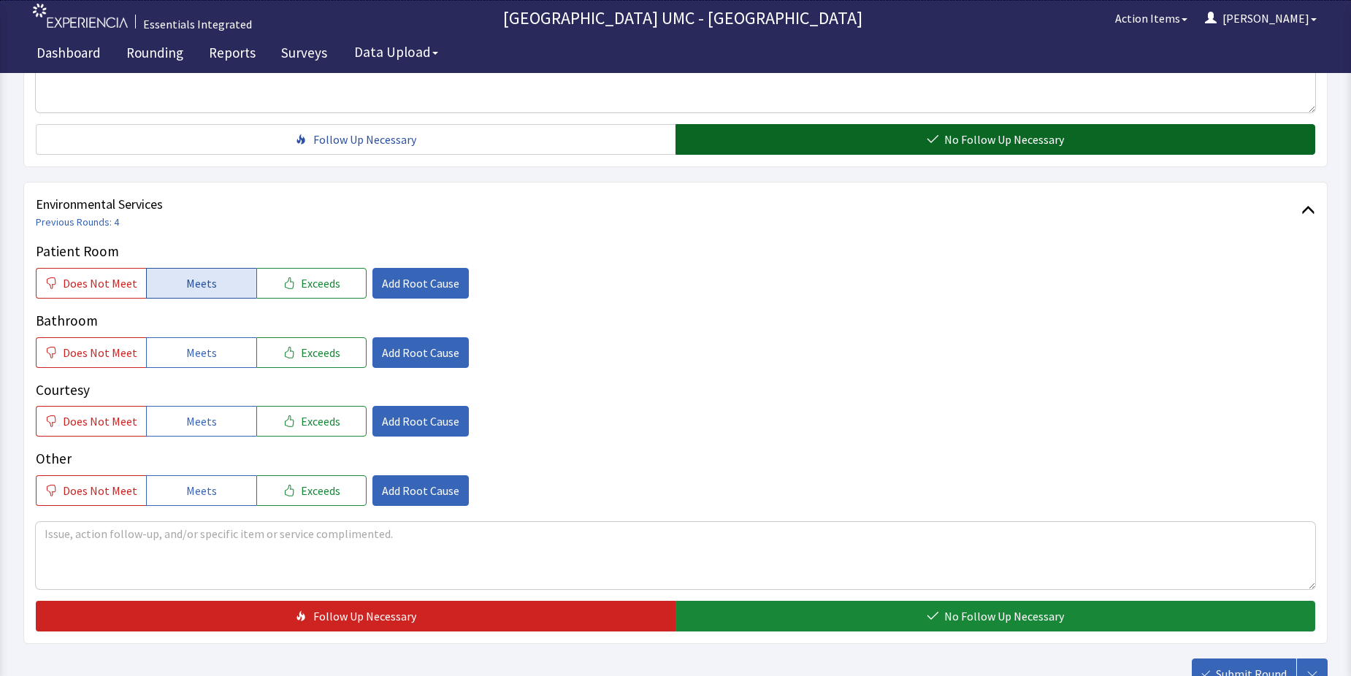
click at [191, 284] on span "Meets" at bounding box center [201, 283] width 31 height 18
drag, startPoint x: 185, startPoint y: 349, endPoint x: 205, endPoint y: 412, distance: 66.5
click at [188, 358] on span "Meets" at bounding box center [201, 353] width 31 height 18
drag, startPoint x: 206, startPoint y: 415, endPoint x: 207, endPoint y: 475, distance: 60.6
click at [207, 416] on span "Meets" at bounding box center [201, 421] width 31 height 18
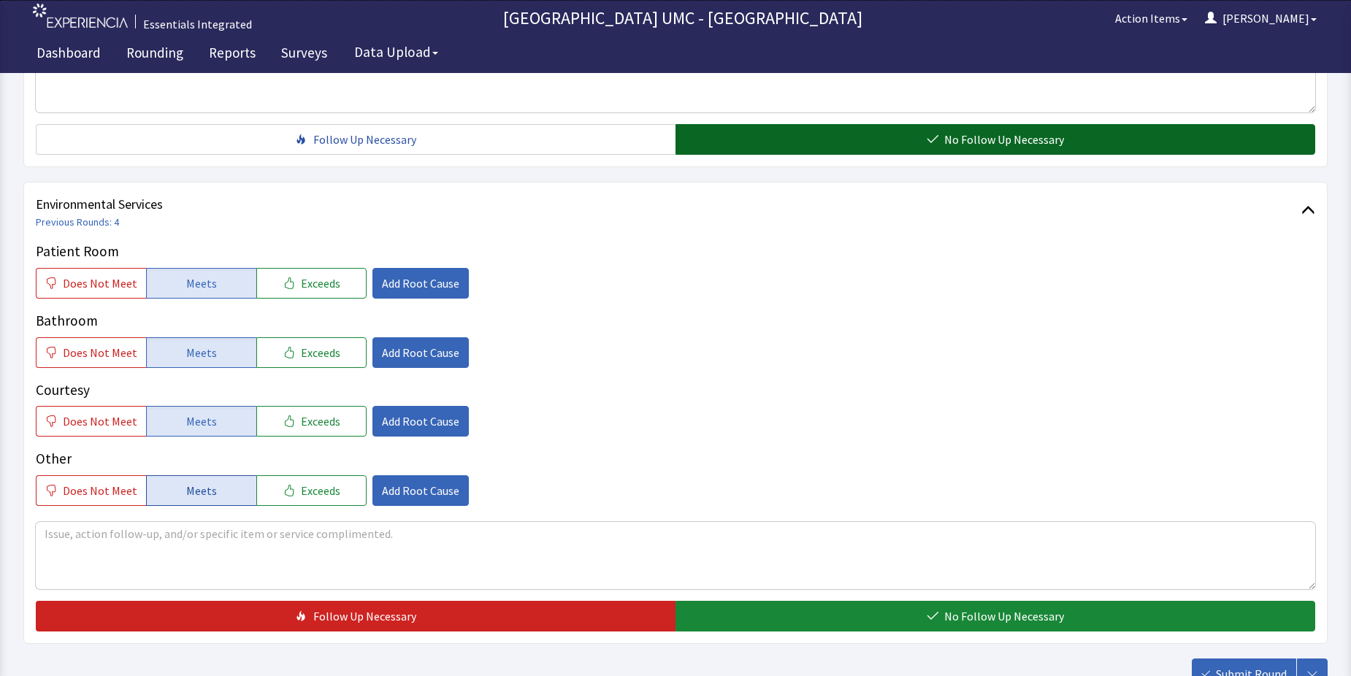
click at [201, 488] on span "Meets" at bounding box center [201, 491] width 31 height 18
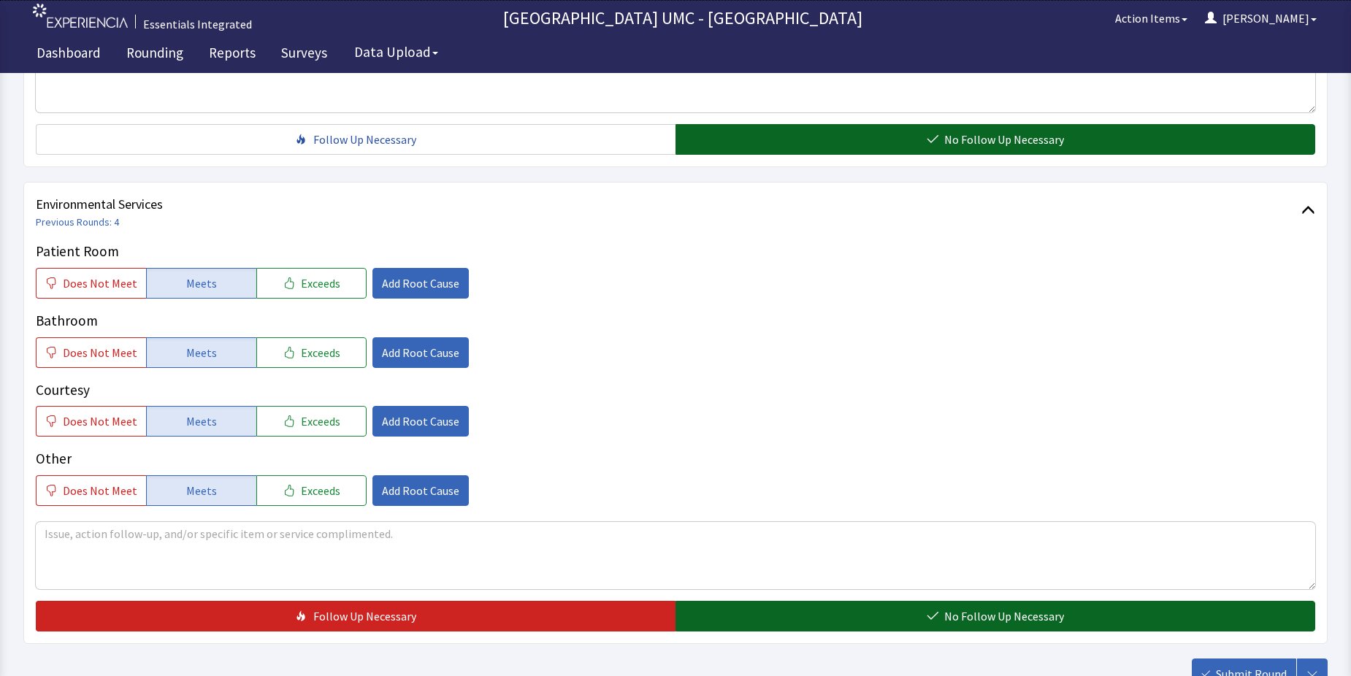
click at [911, 619] on button "No Follow Up Necessary" at bounding box center [994, 616] width 639 height 31
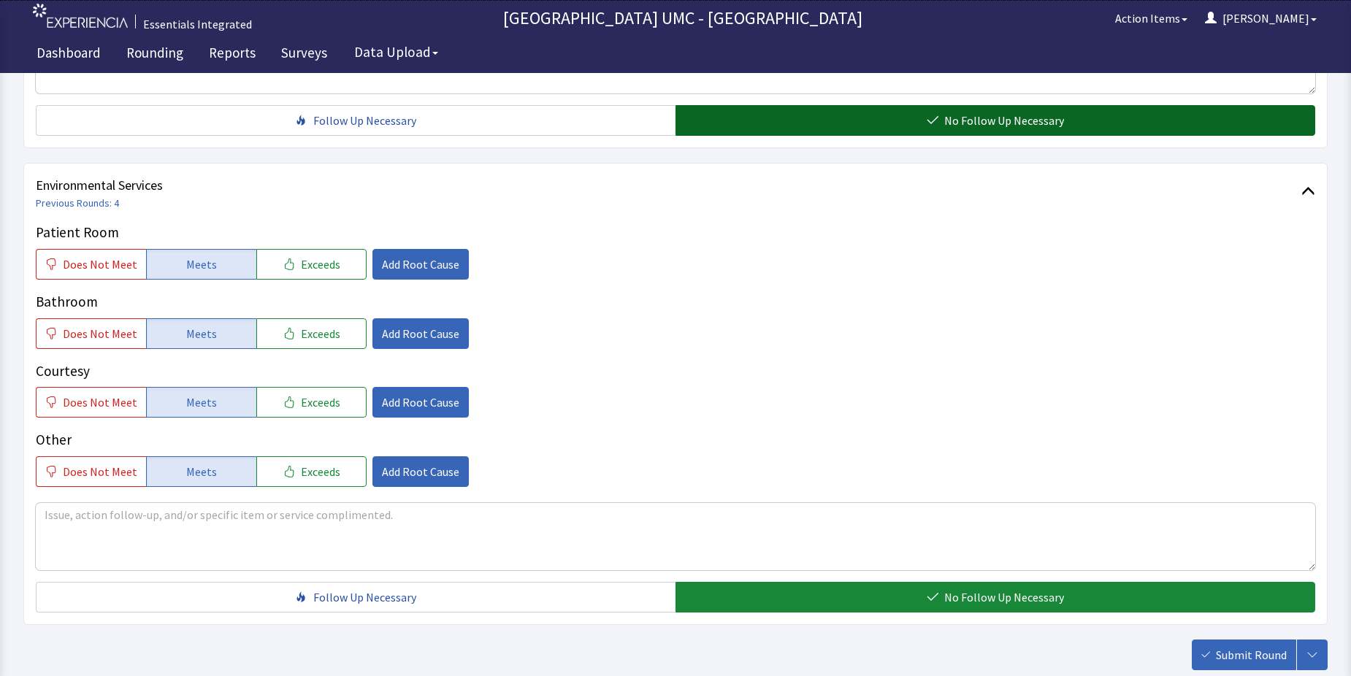
scroll to position [730, 0]
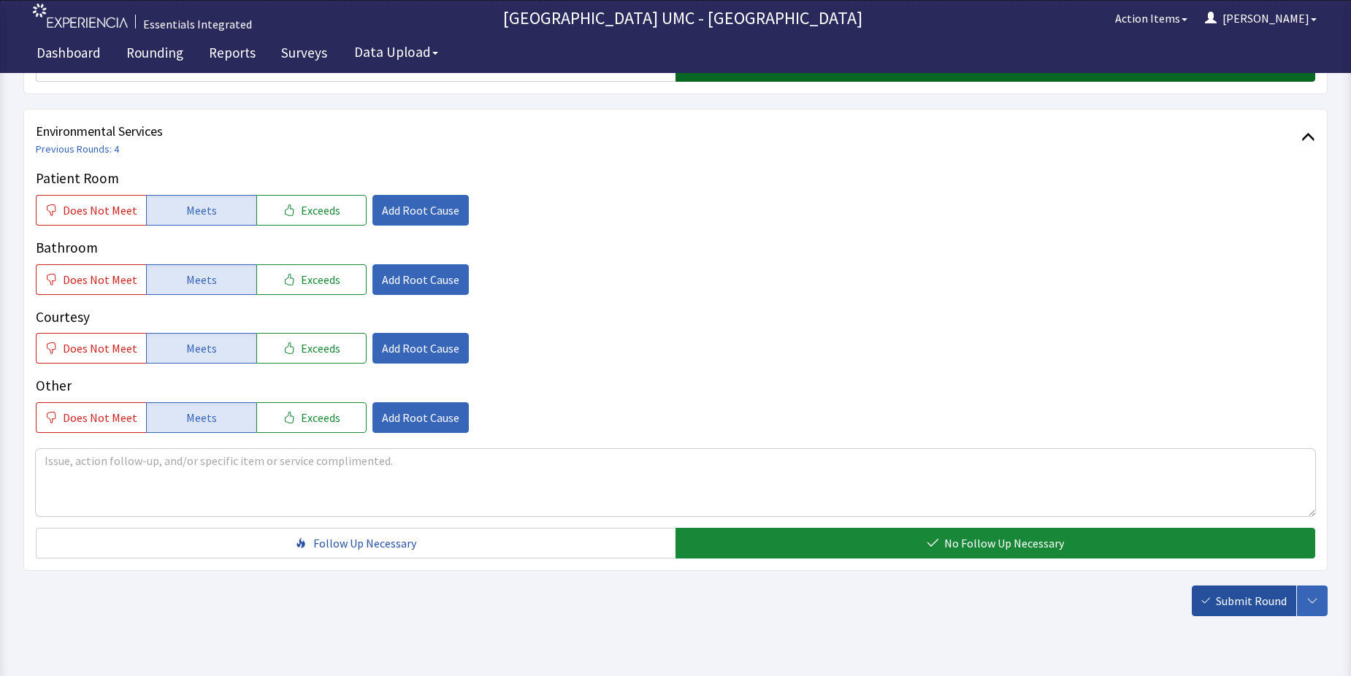
click at [1243, 602] on span "Submit Round" at bounding box center [1250, 601] width 71 height 18
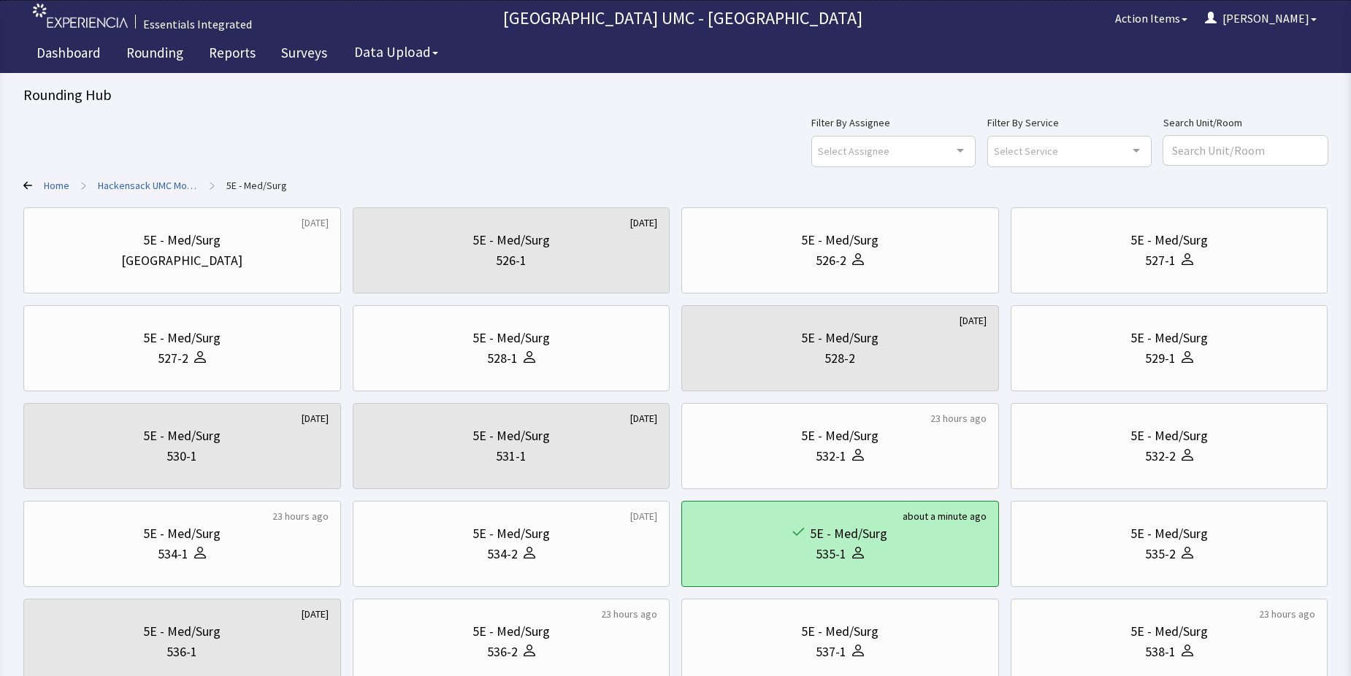
click at [867, 555] on div "535-1" at bounding box center [840, 554] width 293 height 20
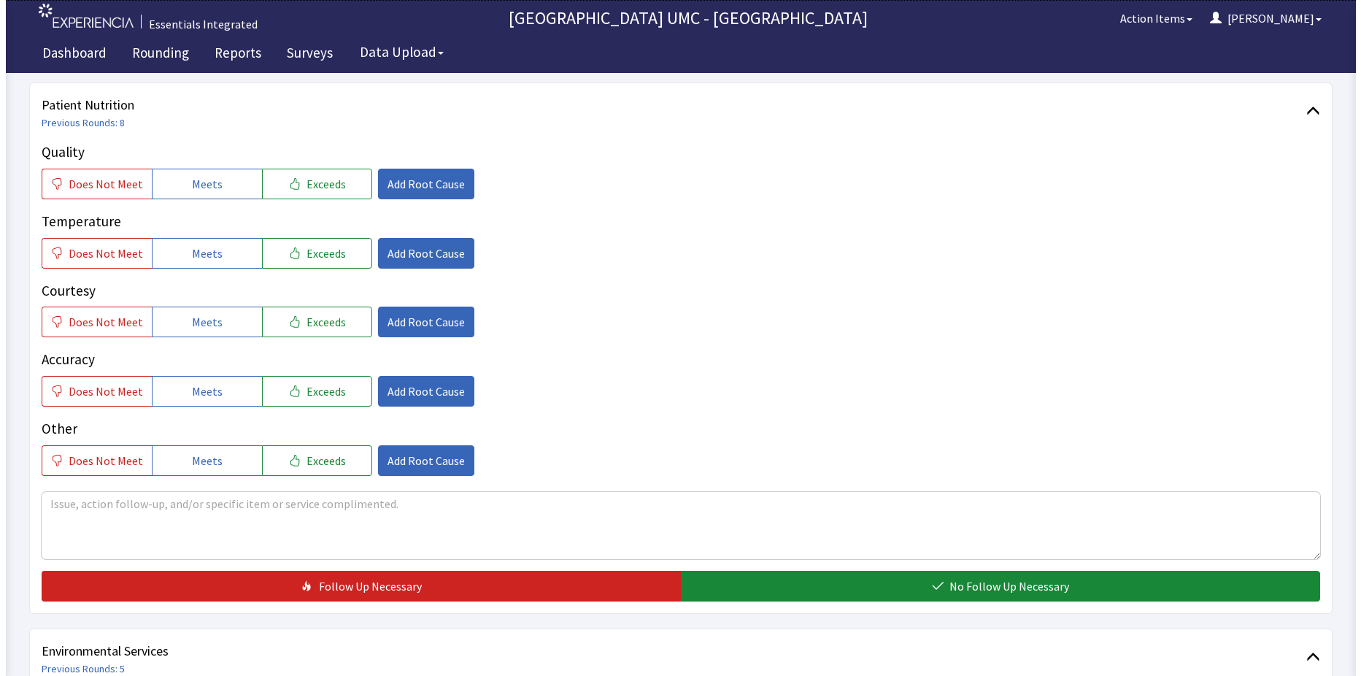
scroll to position [146, 0]
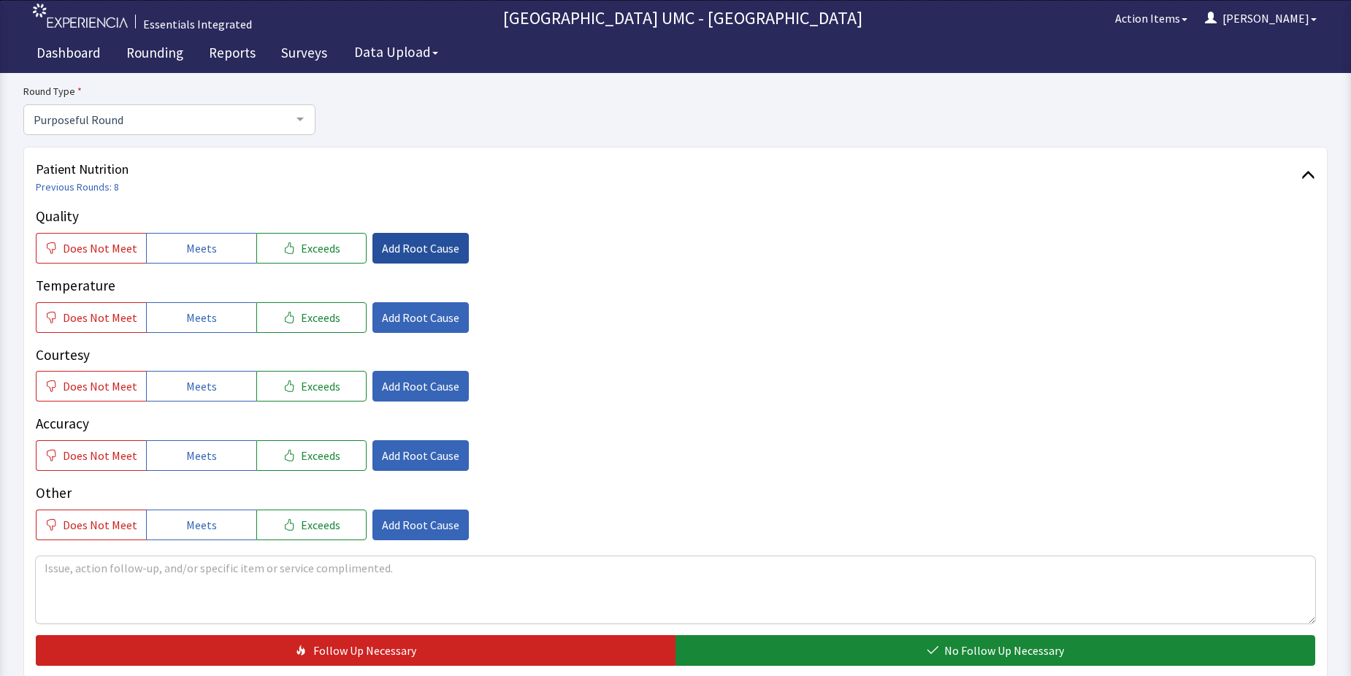
click at [396, 246] on span "Add Root Cause" at bounding box center [420, 248] width 77 height 18
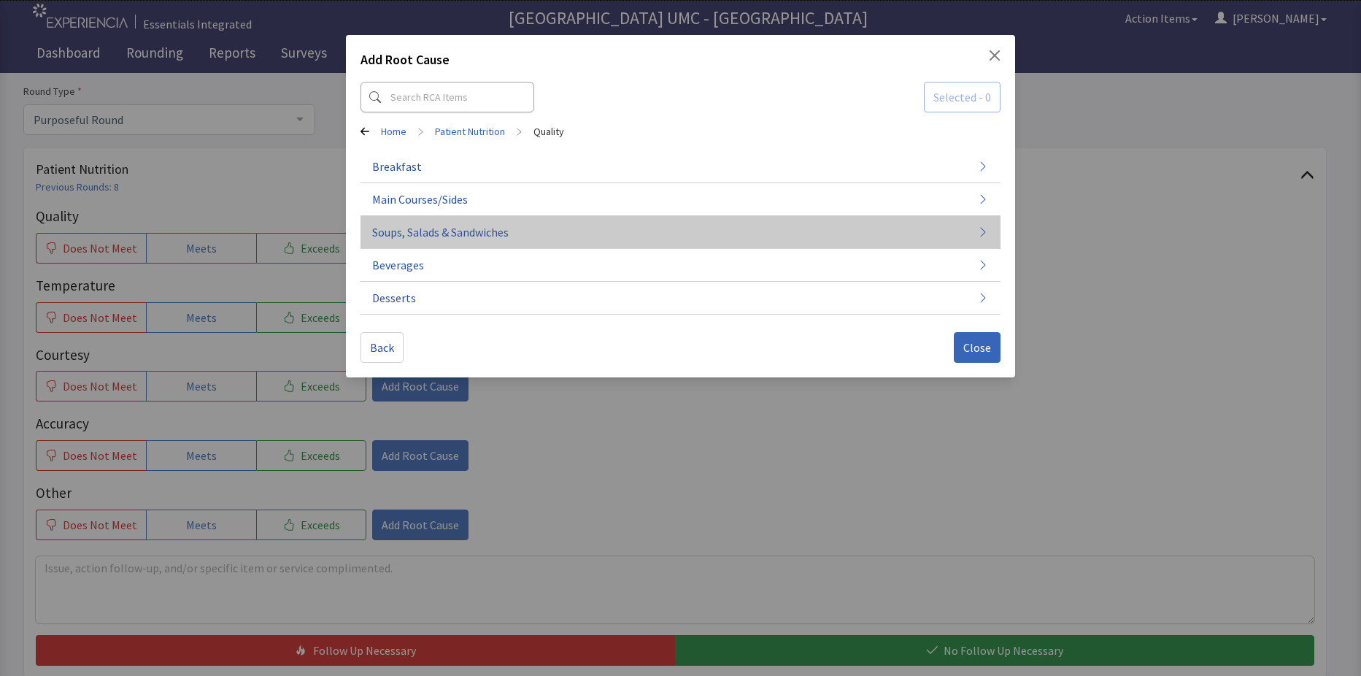
click at [464, 227] on span "Soups, Salads & Sandwiches" at bounding box center [440, 232] width 137 height 18
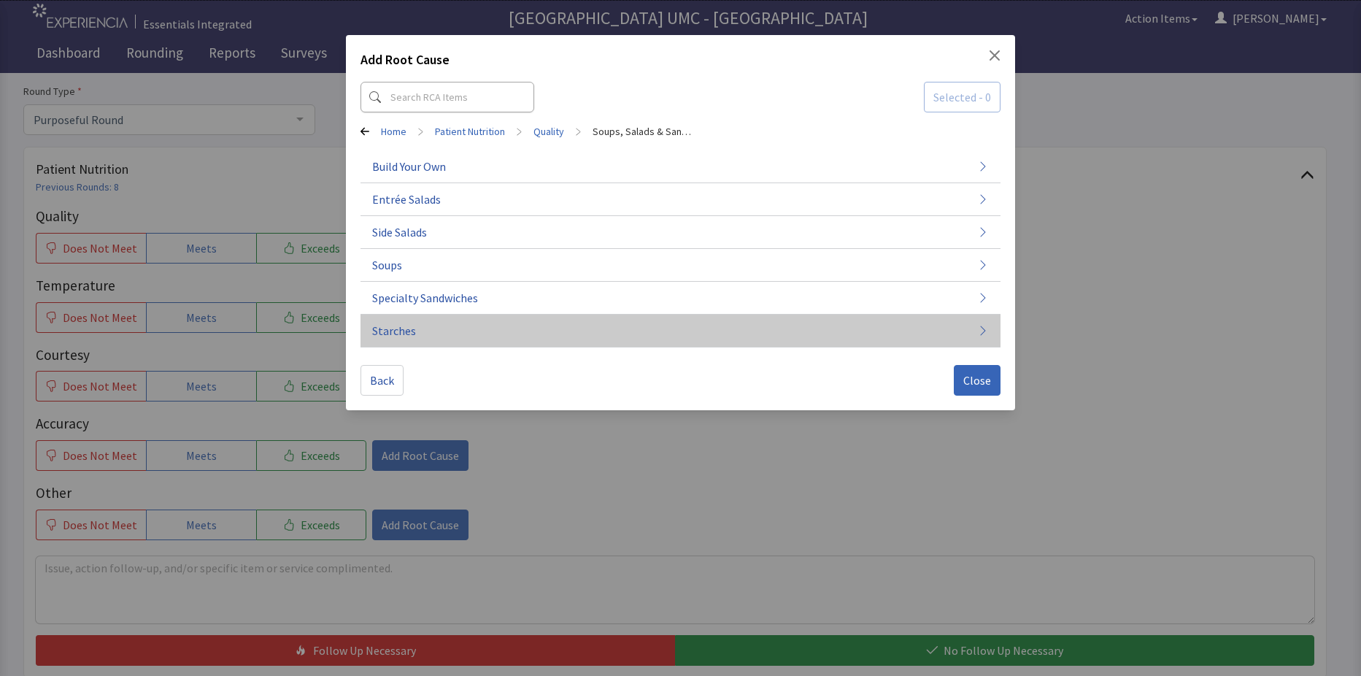
click at [456, 315] on button "Starches" at bounding box center [681, 331] width 640 height 33
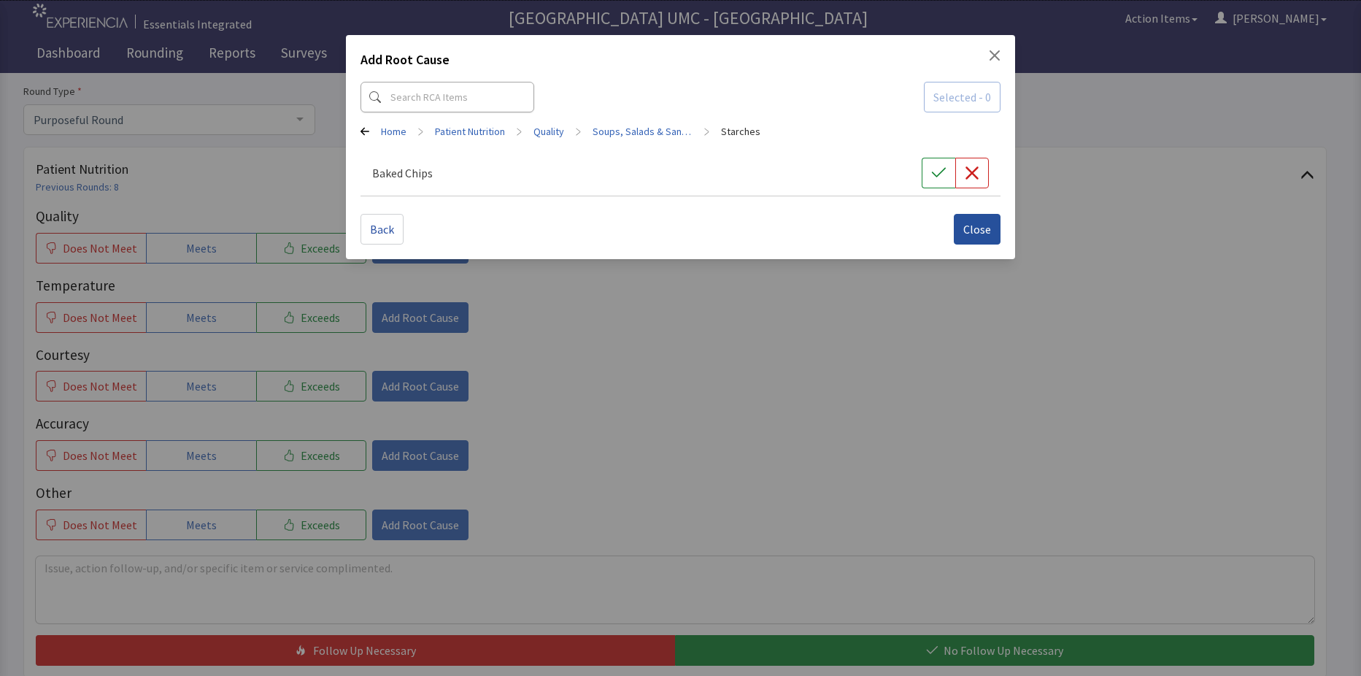
click at [975, 231] on span "Close" at bounding box center [978, 229] width 28 height 18
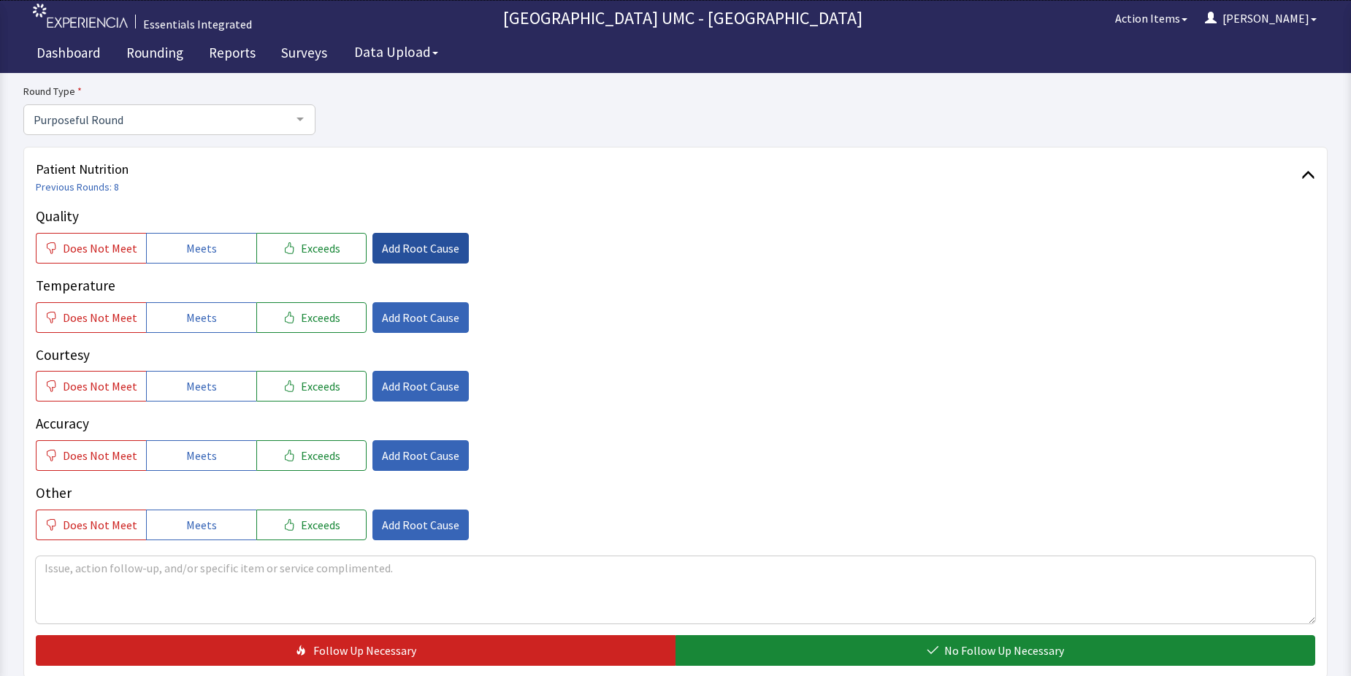
click at [410, 240] on span "Add Root Cause" at bounding box center [420, 248] width 77 height 18
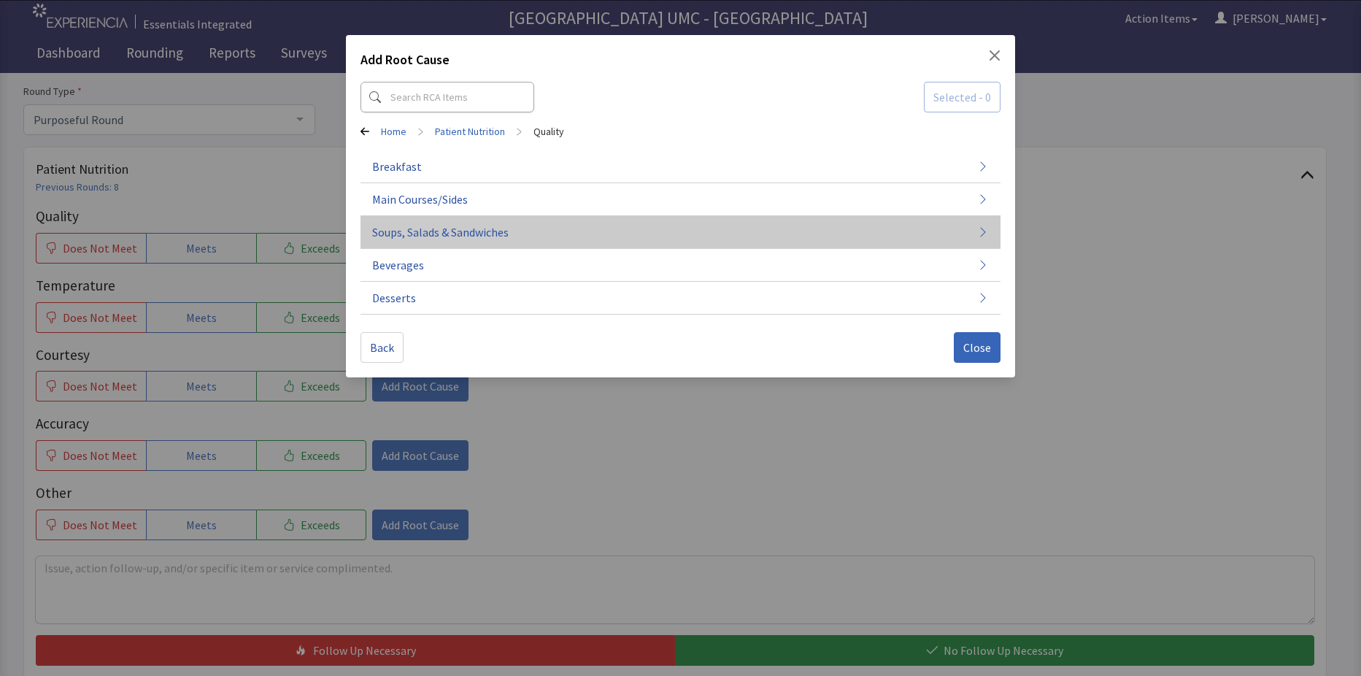
click at [502, 229] on span "Soups, Salads & Sandwiches" at bounding box center [440, 232] width 137 height 18
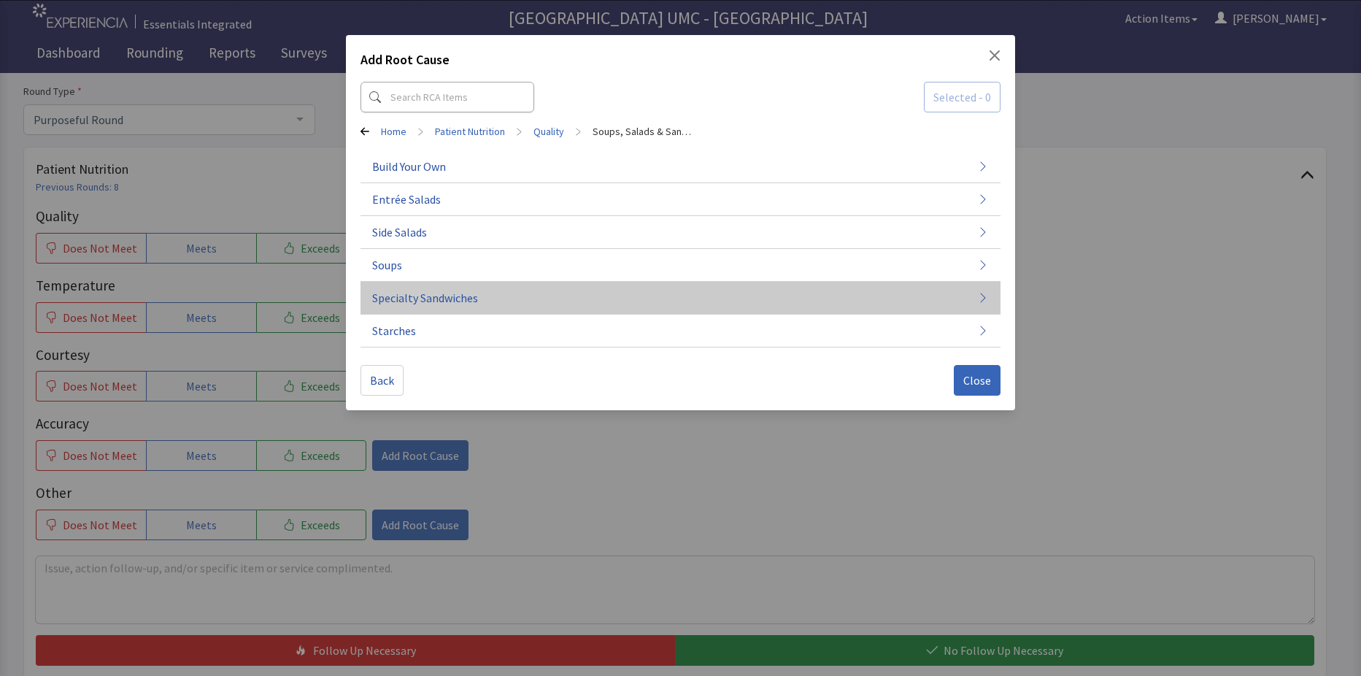
click at [507, 297] on button "Specialty Sandwiches" at bounding box center [681, 298] width 640 height 33
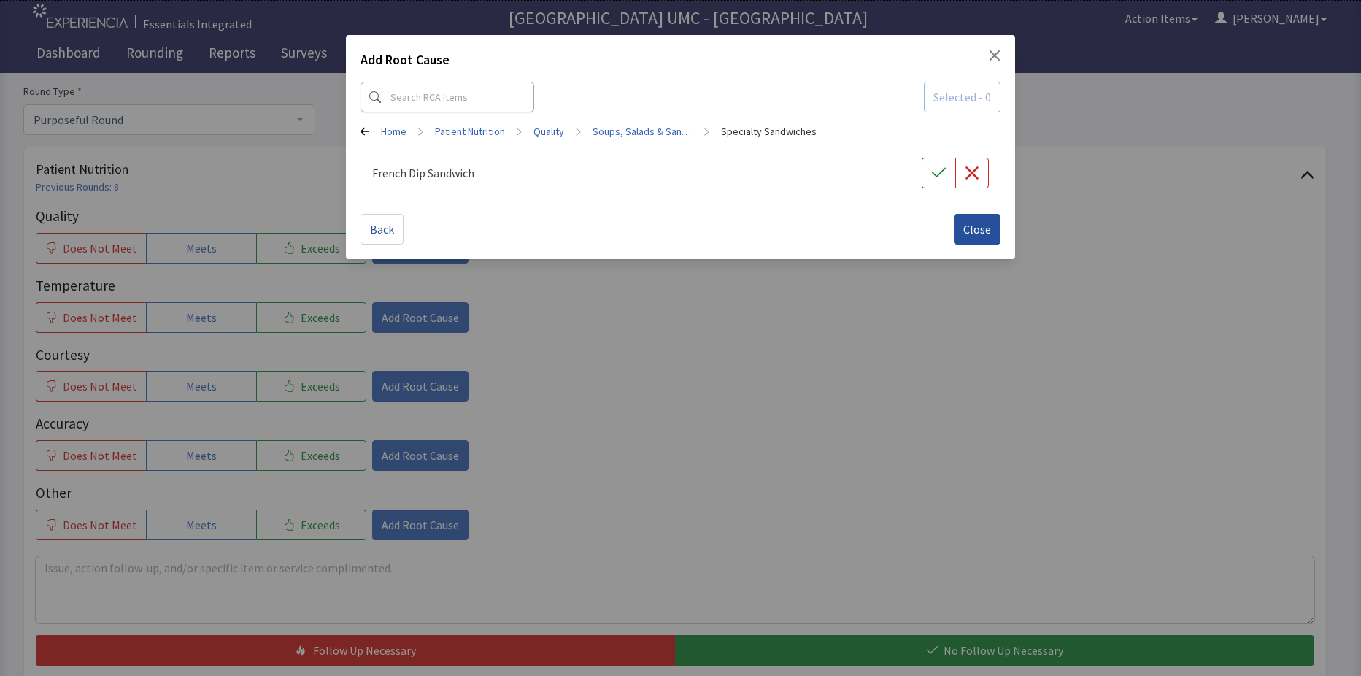
click at [975, 235] on span "Close" at bounding box center [978, 229] width 28 height 18
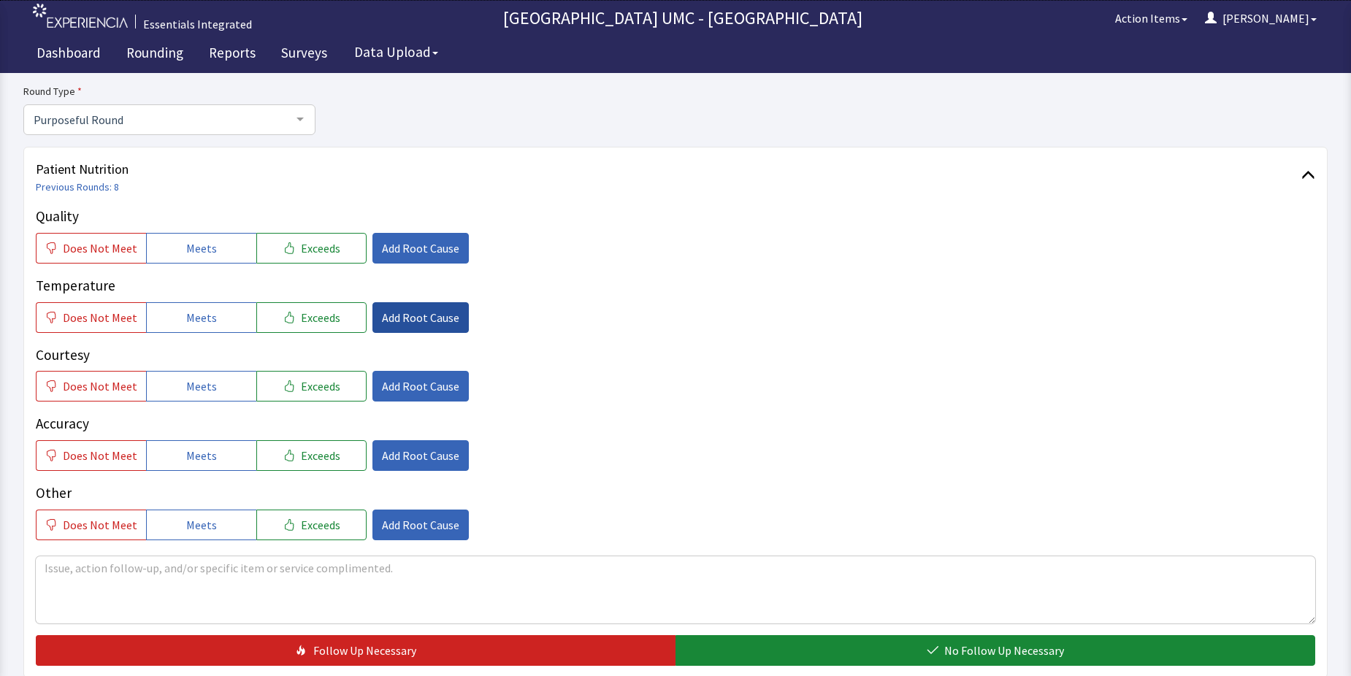
click at [411, 317] on span "Add Root Cause" at bounding box center [420, 318] width 77 height 18
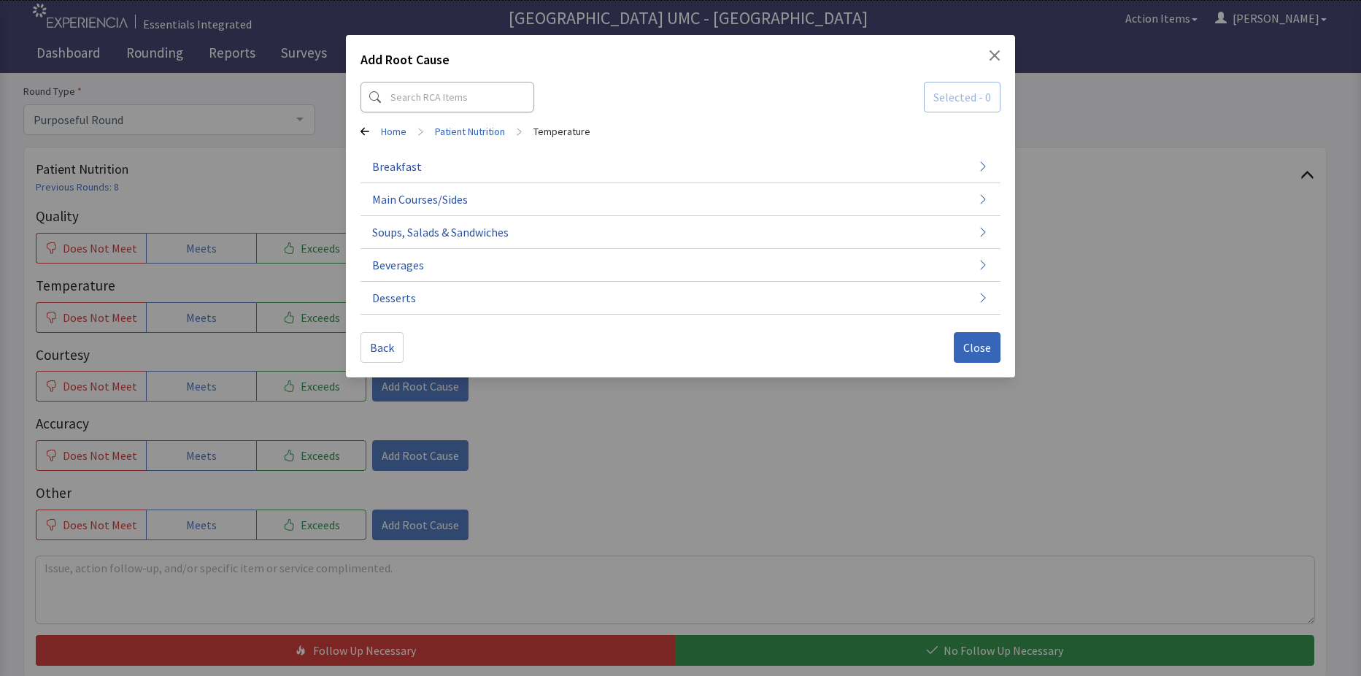
click at [1113, 280] on div "Add Root Cause Selected - 0 Home > Patient Nutrition > Temperature Breakfast Ma…" at bounding box center [680, 338] width 1361 height 676
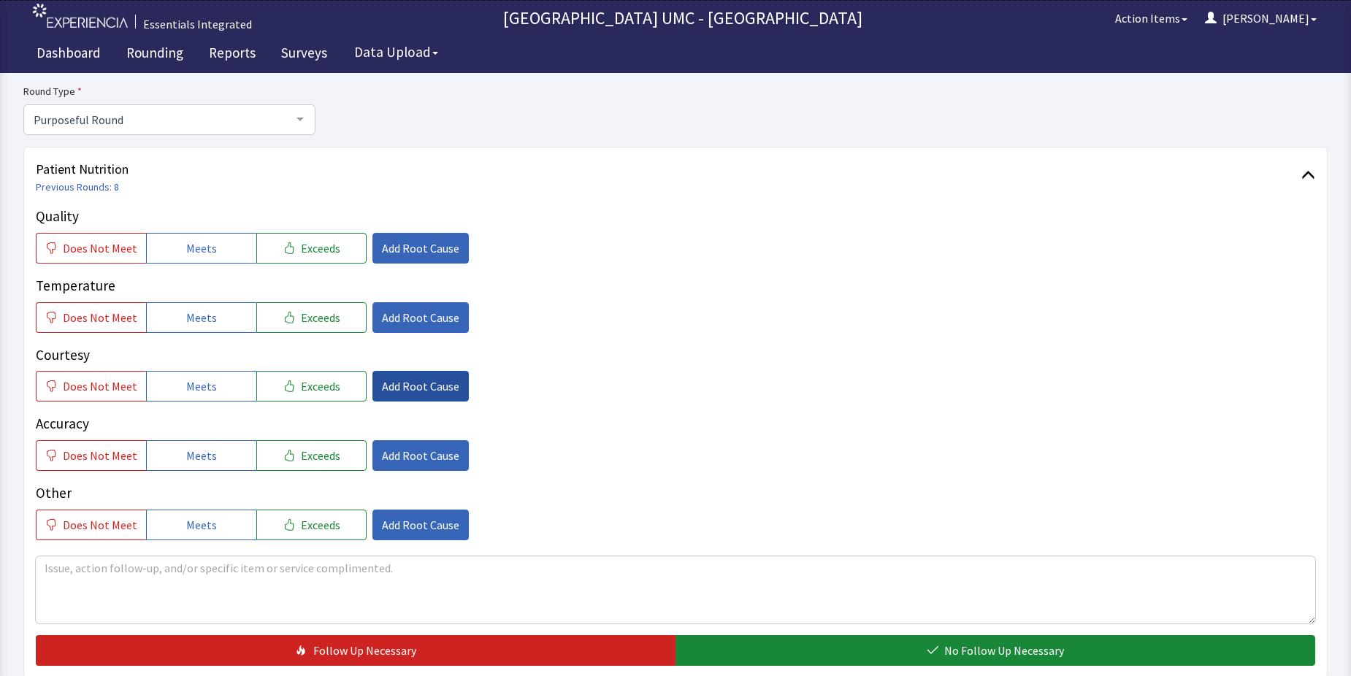
click at [382, 385] on span "Add Root Cause" at bounding box center [420, 386] width 77 height 18
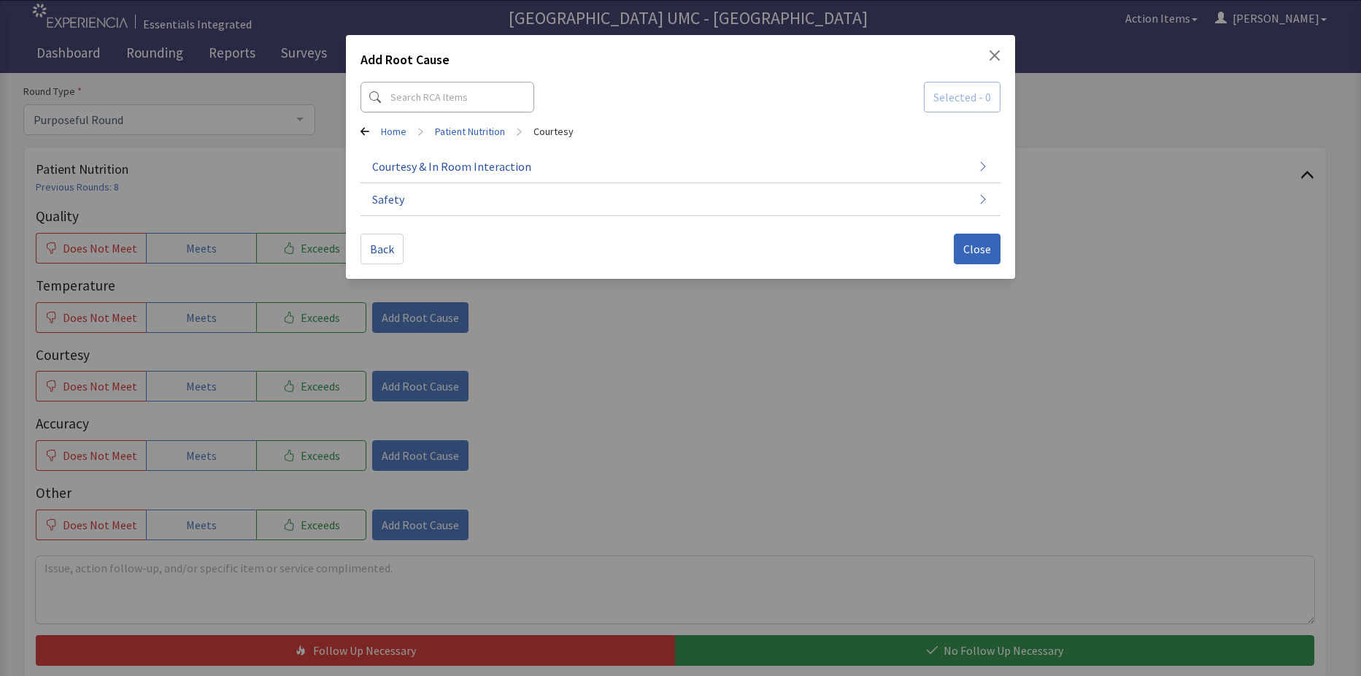
click at [1119, 315] on div "Add Root Cause Selected - 0 Home > Patient Nutrition > Courtesy Courtesy & In R…" at bounding box center [680, 338] width 1361 height 676
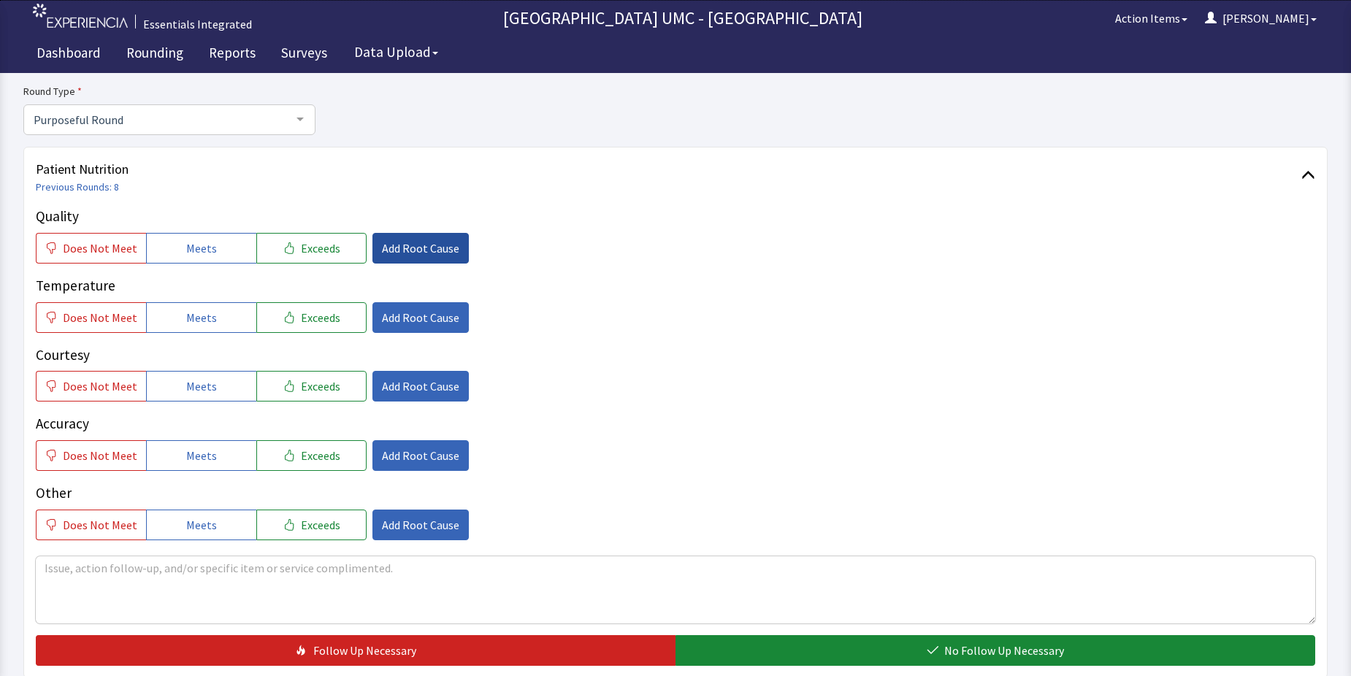
click at [423, 245] on span "Add Root Cause" at bounding box center [420, 248] width 77 height 18
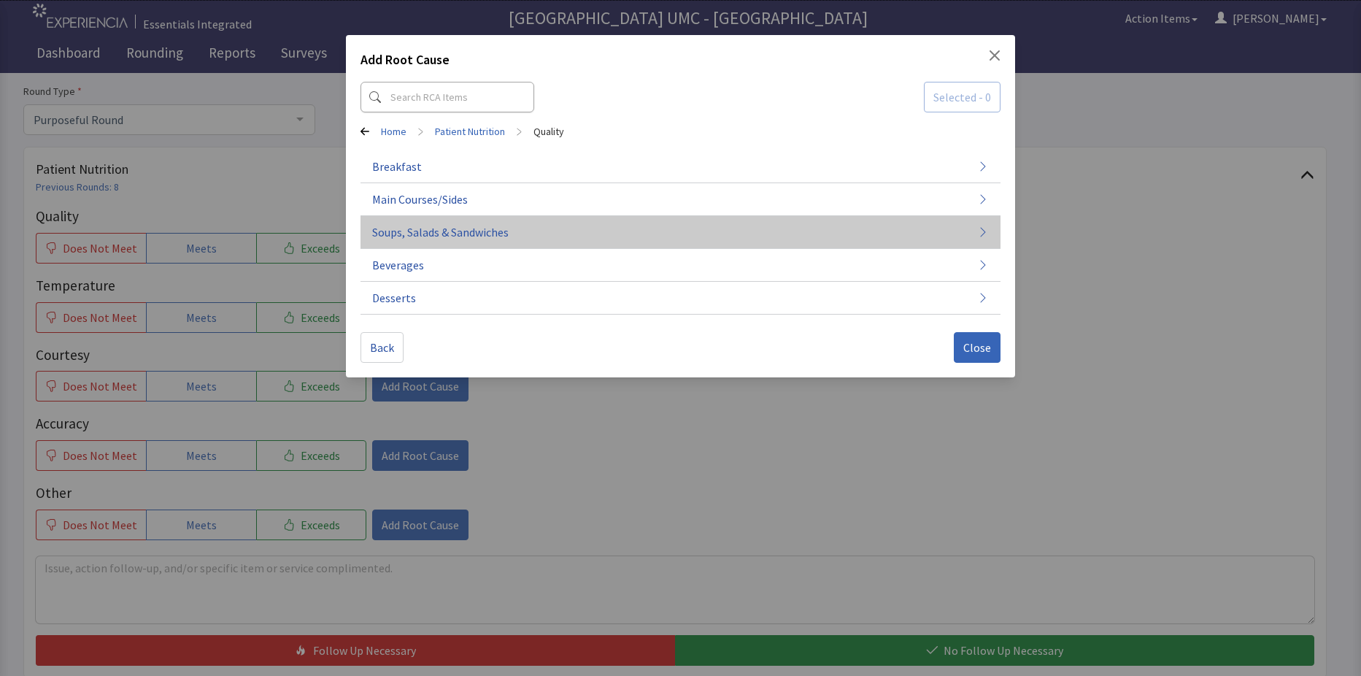
click at [458, 234] on span "Soups, Salads & Sandwiches" at bounding box center [440, 232] width 137 height 18
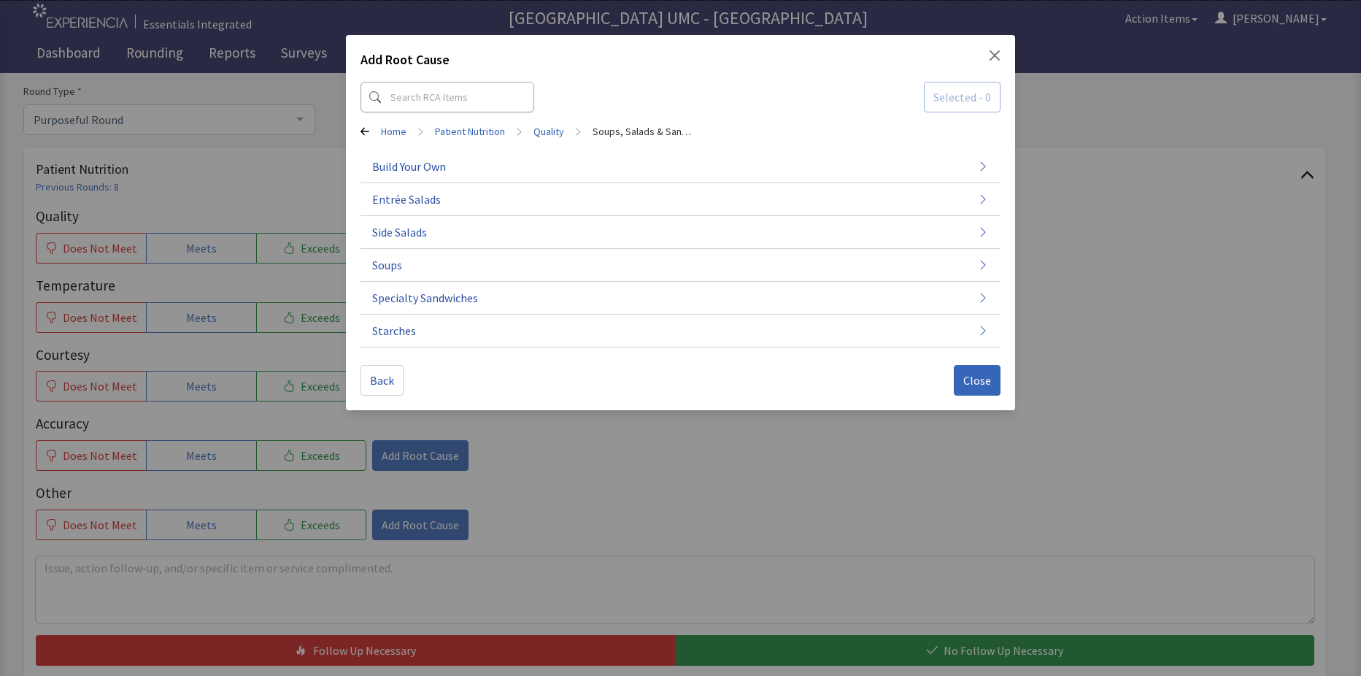
click at [1171, 166] on div "Add Root Cause Selected - 0 Home > Patient Nutrition > Quality > Soups, Salads …" at bounding box center [680, 338] width 1361 height 676
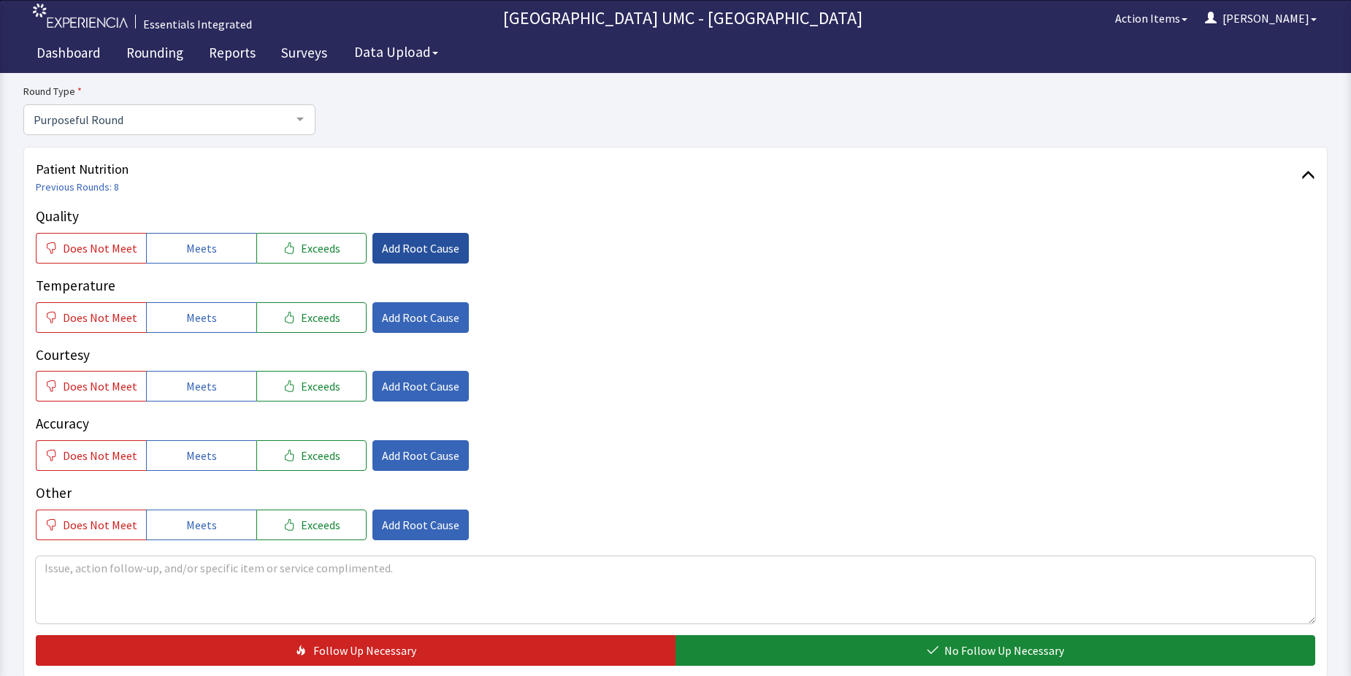
click at [398, 256] on span "Add Root Cause" at bounding box center [420, 248] width 77 height 18
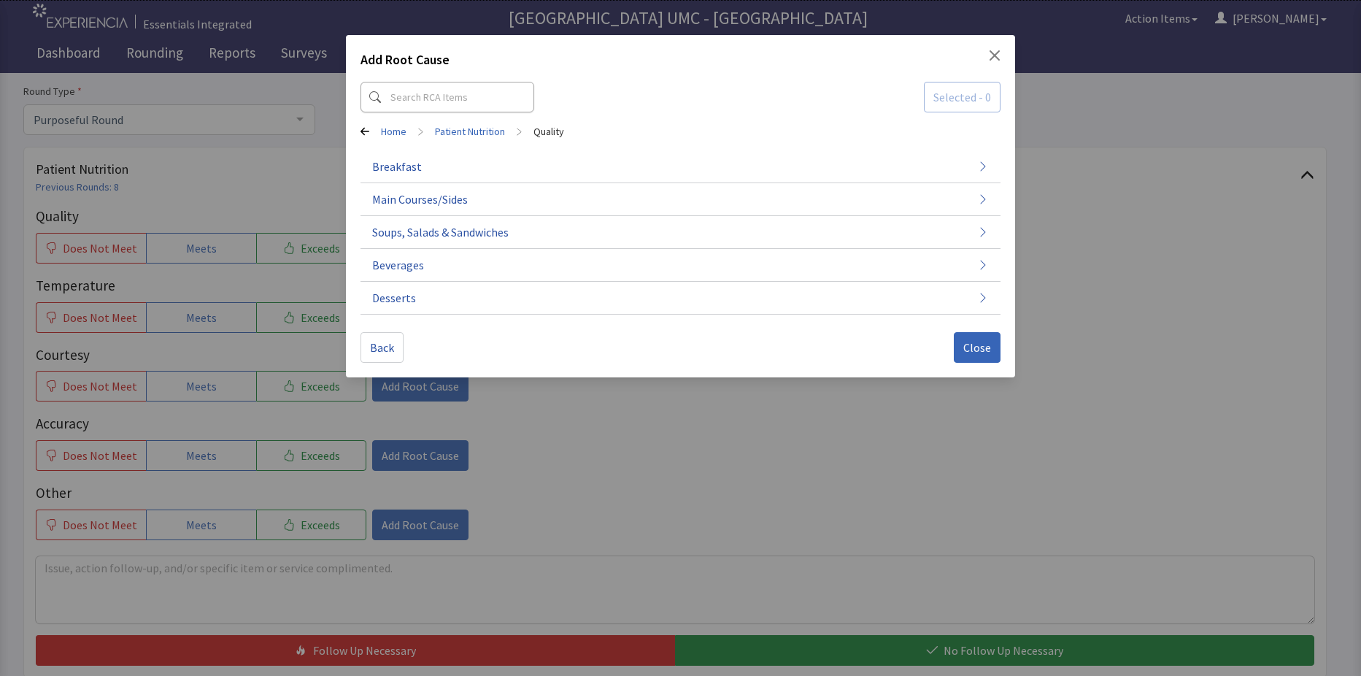
click at [801, 420] on div "Add Root Cause Selected - 0 Home > Patient Nutrition > Quality Breakfast Main C…" at bounding box center [680, 338] width 1361 height 676
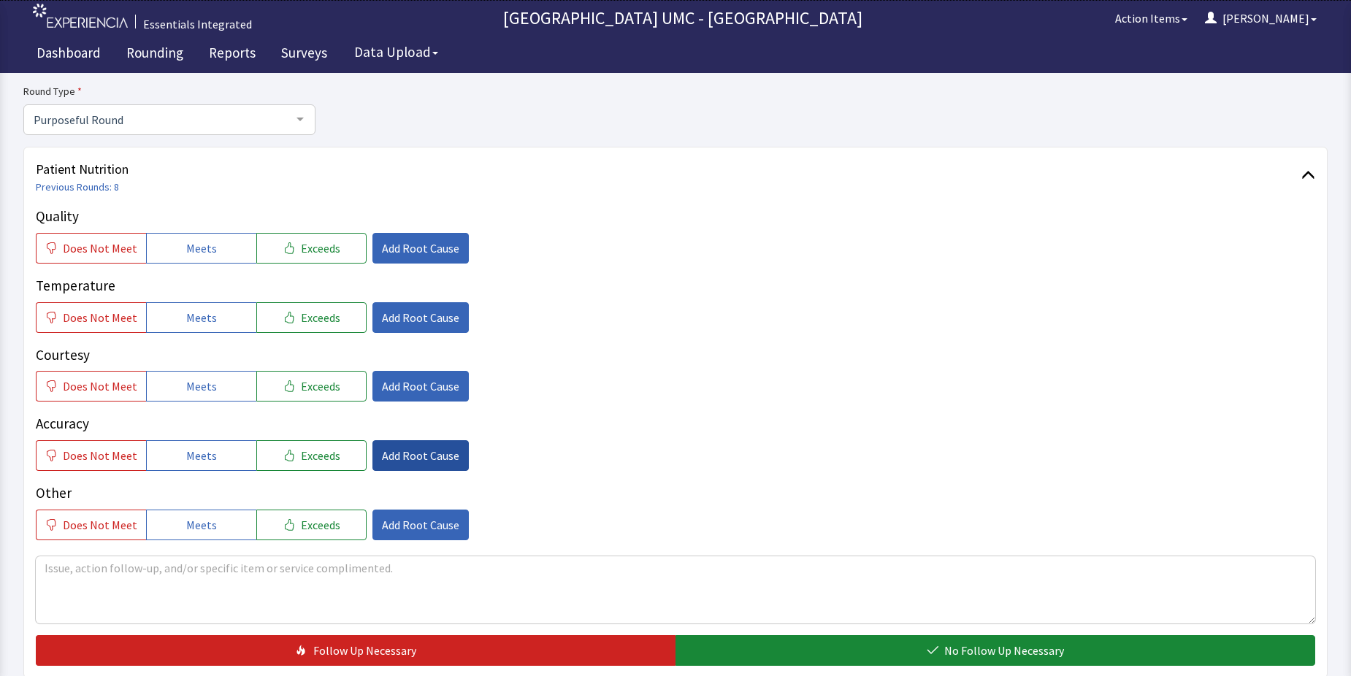
click at [421, 450] on span "Add Root Cause" at bounding box center [420, 456] width 77 height 18
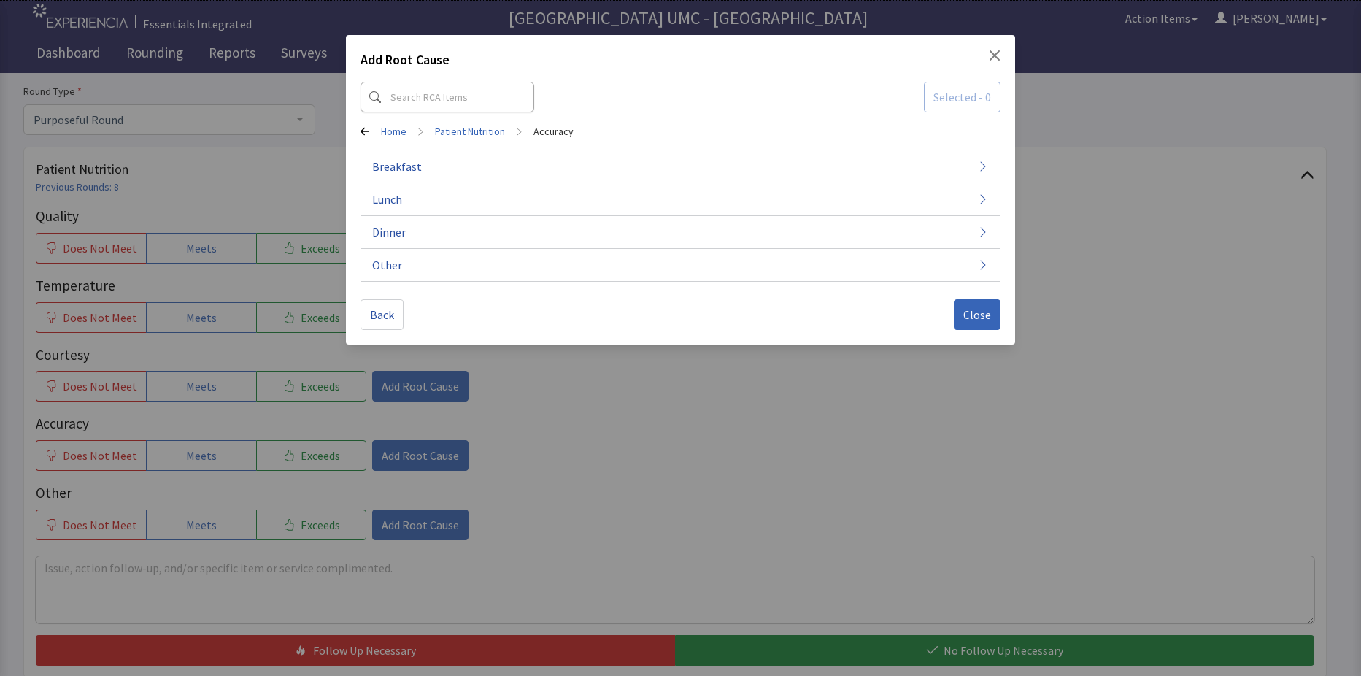
click at [812, 519] on div "Add Root Cause Selected - 0 Home > Patient Nutrition > Accuracy Breakfast Lunch…" at bounding box center [680, 338] width 1361 height 676
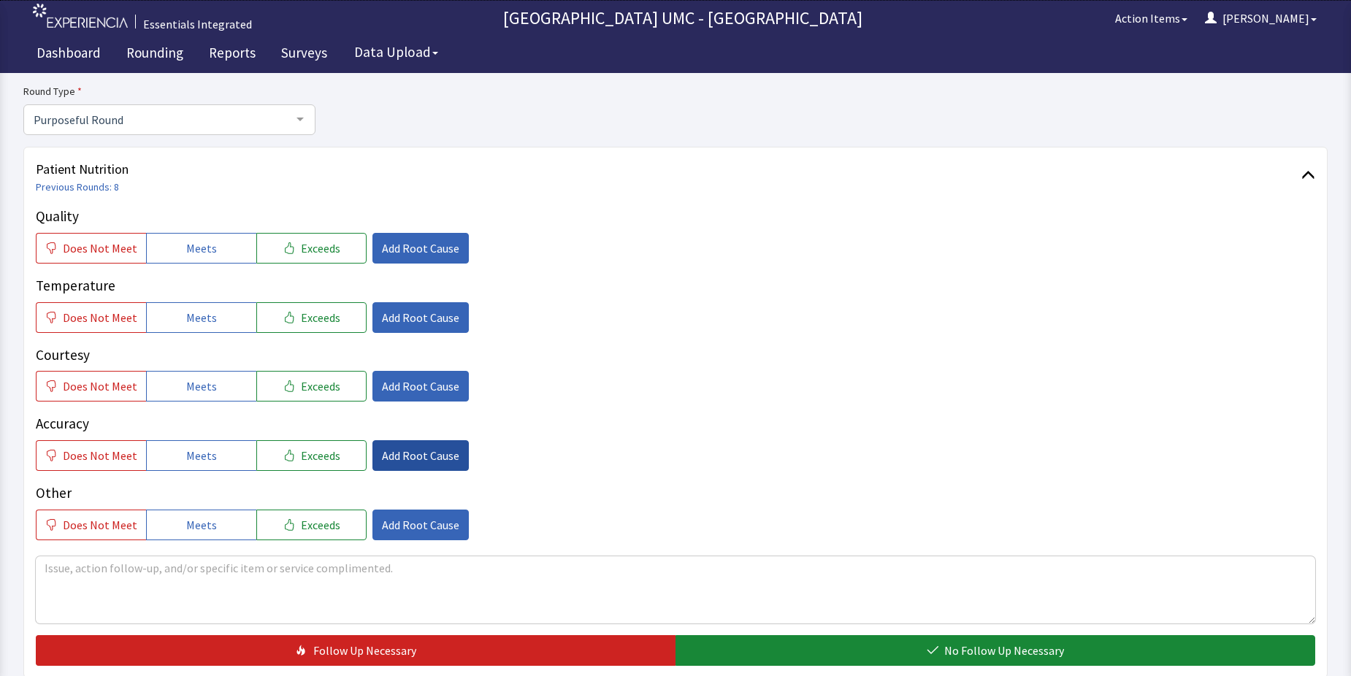
click at [420, 450] on span "Add Root Cause" at bounding box center [420, 456] width 77 height 18
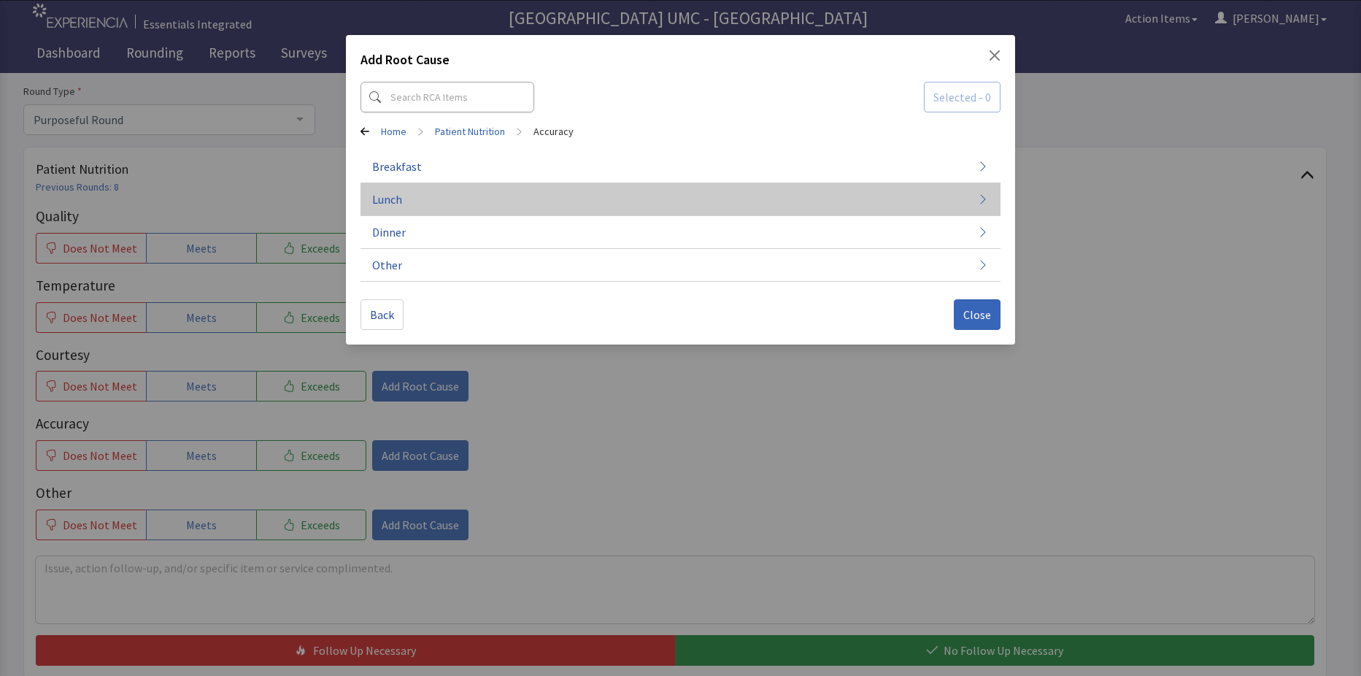
click at [417, 193] on button "Lunch" at bounding box center [681, 199] width 640 height 33
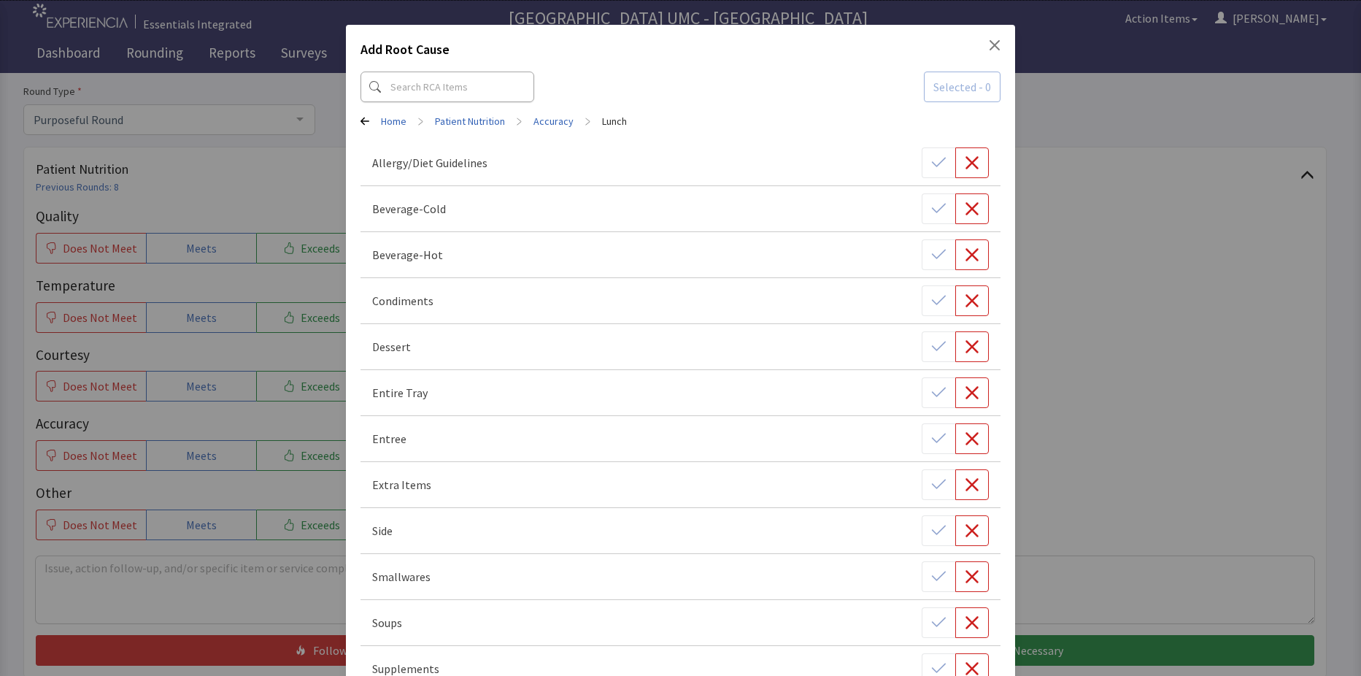
scroll to position [0, 0]
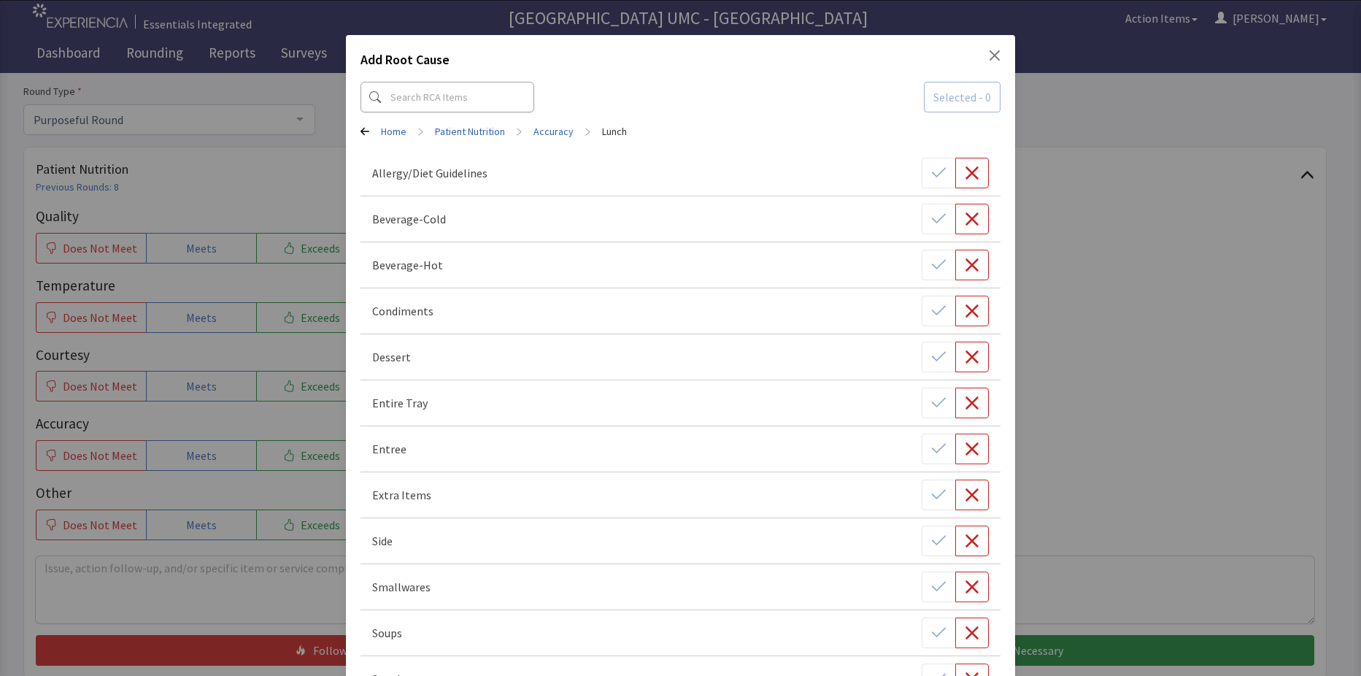
click at [1234, 323] on div "Add Root Cause Selected - 0 Home > Patient Nutrition > Accuracy > Lunch Allergy…" at bounding box center [680, 388] width 1361 height 777
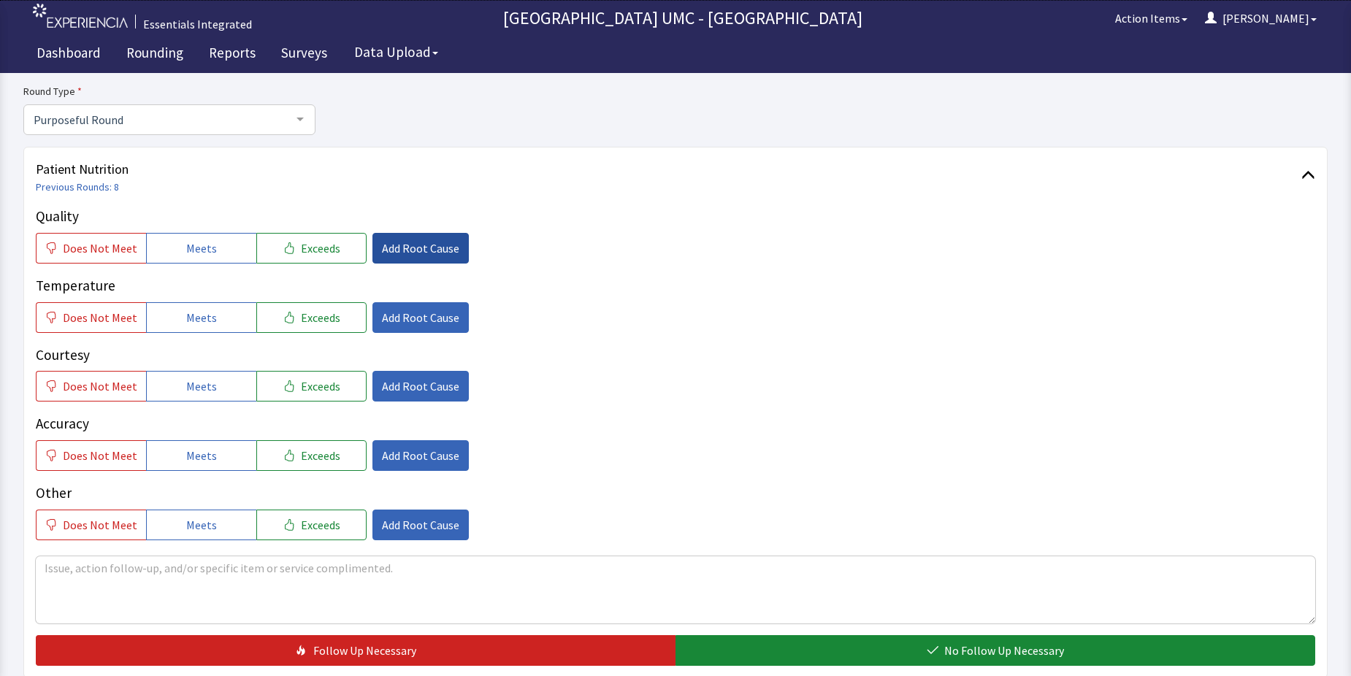
click at [430, 249] on span "Add Root Cause" at bounding box center [420, 248] width 77 height 18
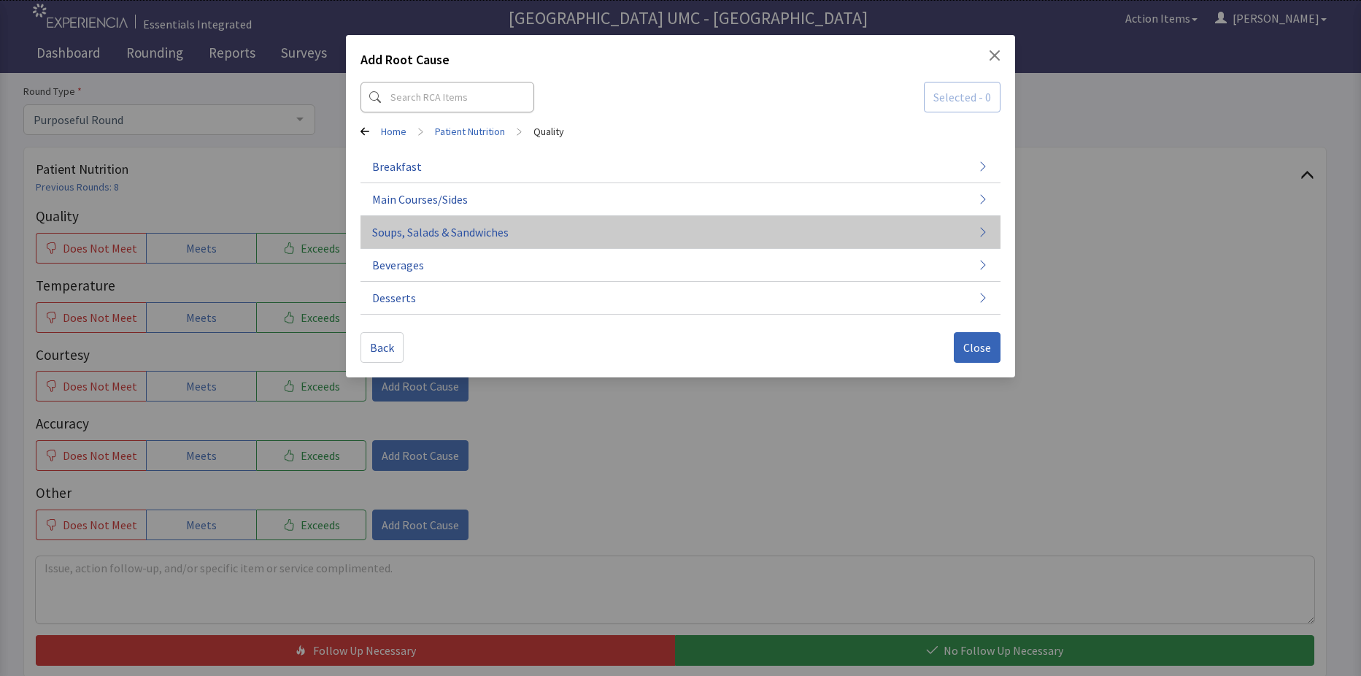
click at [485, 223] on span "Soups, Salads & Sandwiches" at bounding box center [440, 232] width 137 height 18
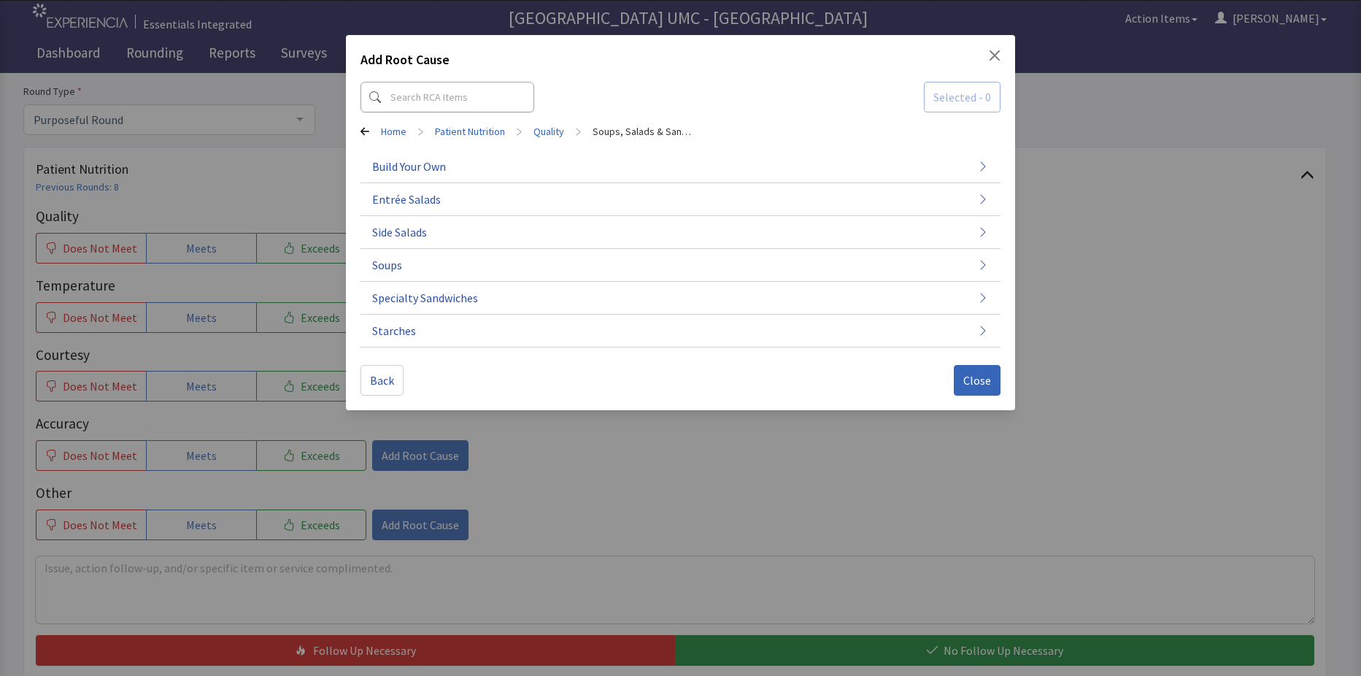
click at [1114, 299] on div "Add Root Cause Selected - 0 Home > Patient Nutrition > Quality > Soups, Salads …" at bounding box center [680, 338] width 1361 height 676
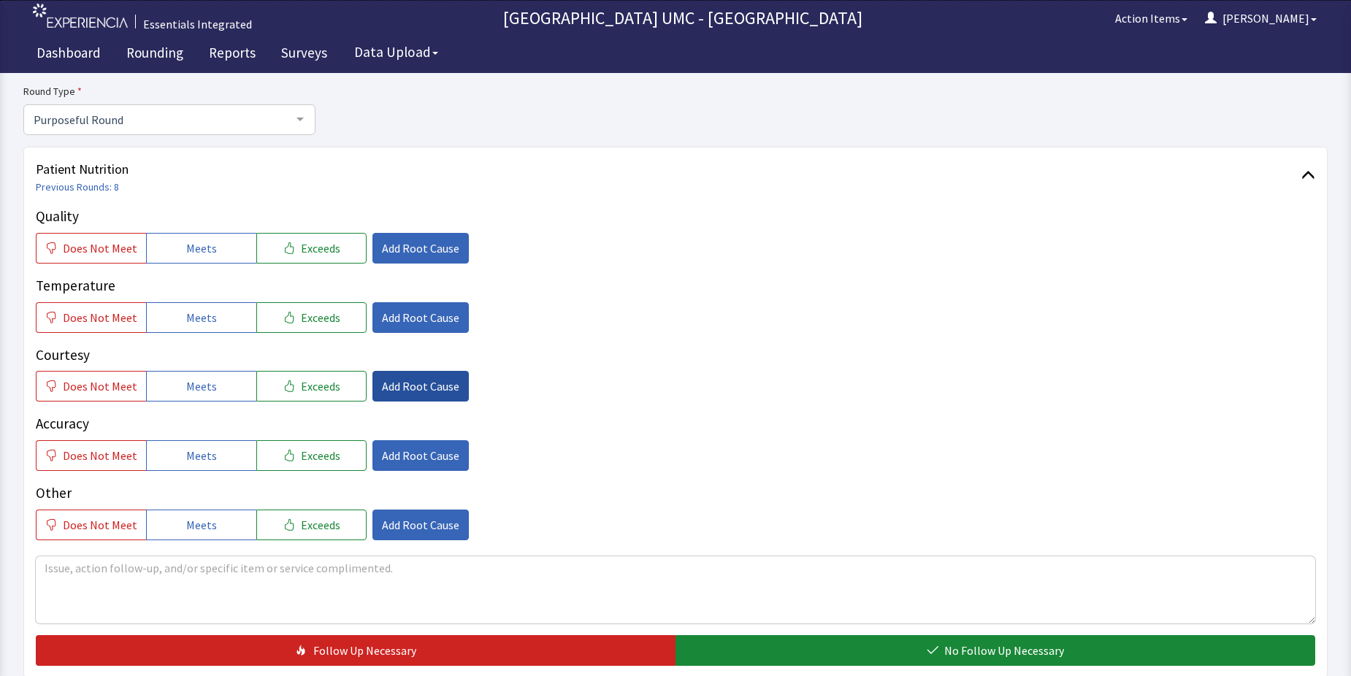
click at [401, 385] on span "Add Root Cause" at bounding box center [420, 386] width 77 height 18
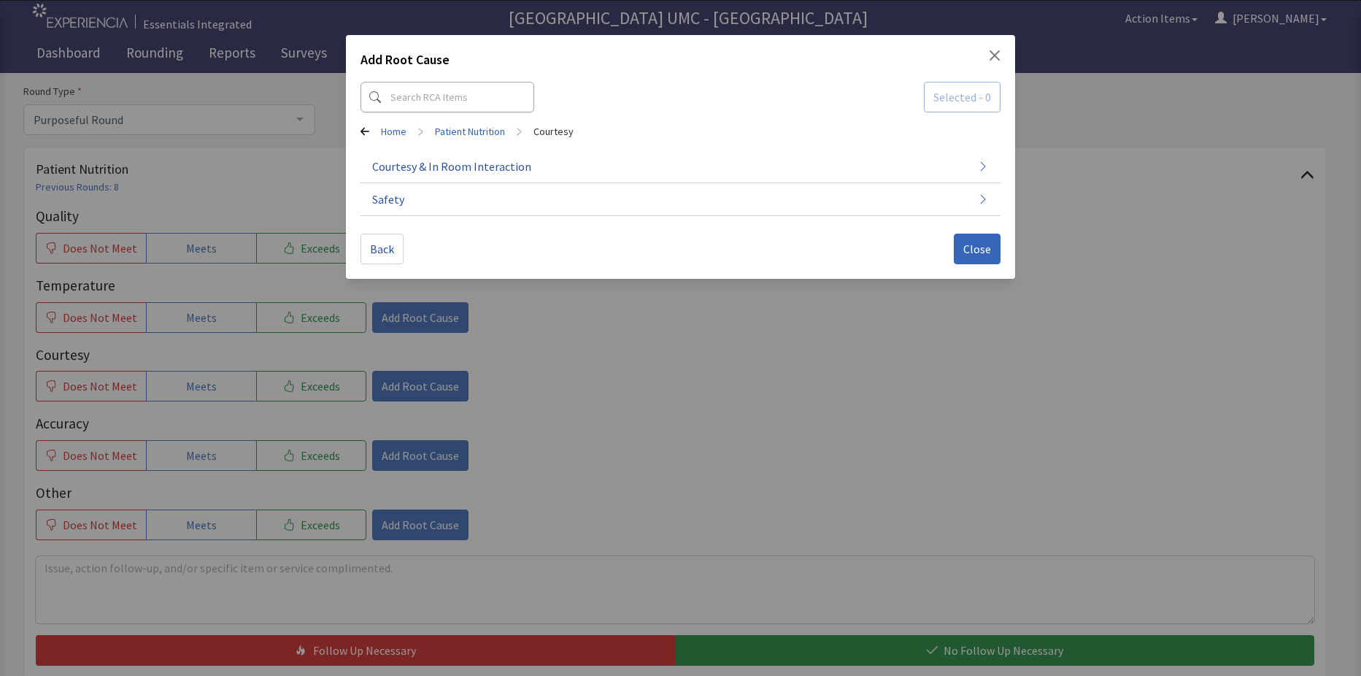
click at [925, 375] on div "Add Root Cause Selected - 0 Home > Patient Nutrition > Courtesy Courtesy & In R…" at bounding box center [680, 338] width 1361 height 676
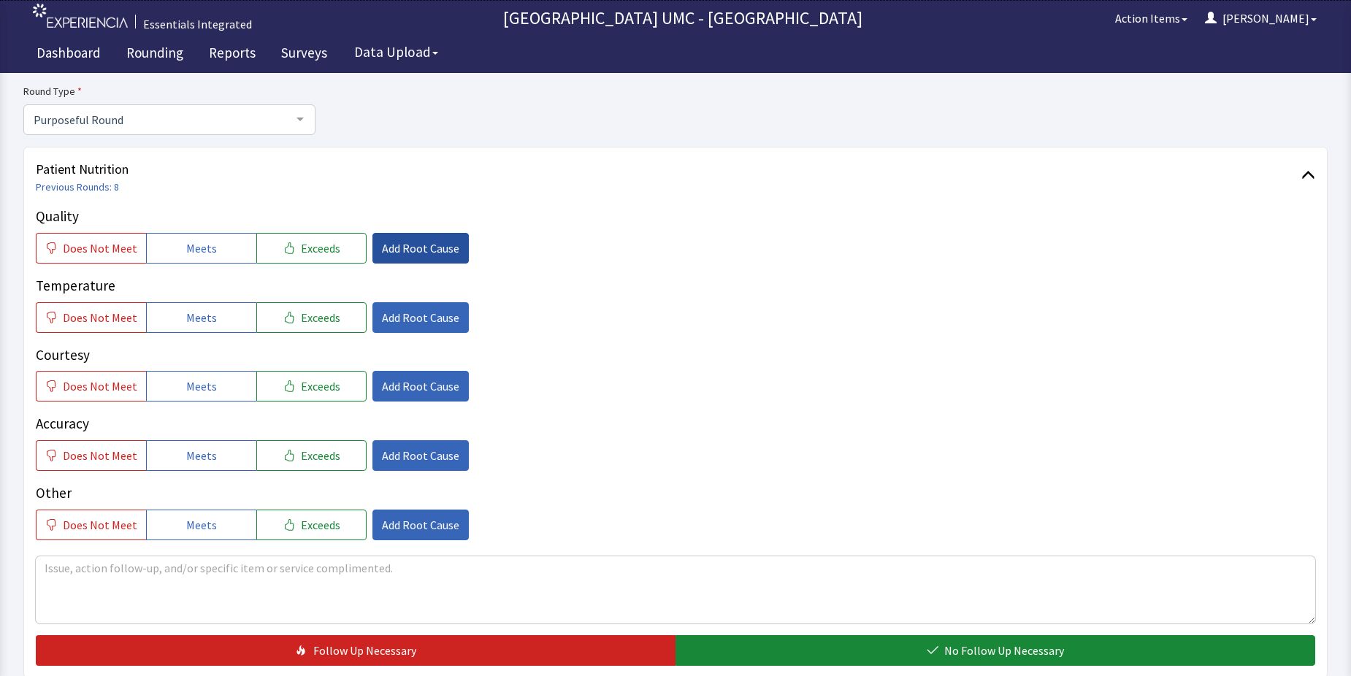
click at [393, 236] on button "Add Root Cause" at bounding box center [420, 248] width 96 height 31
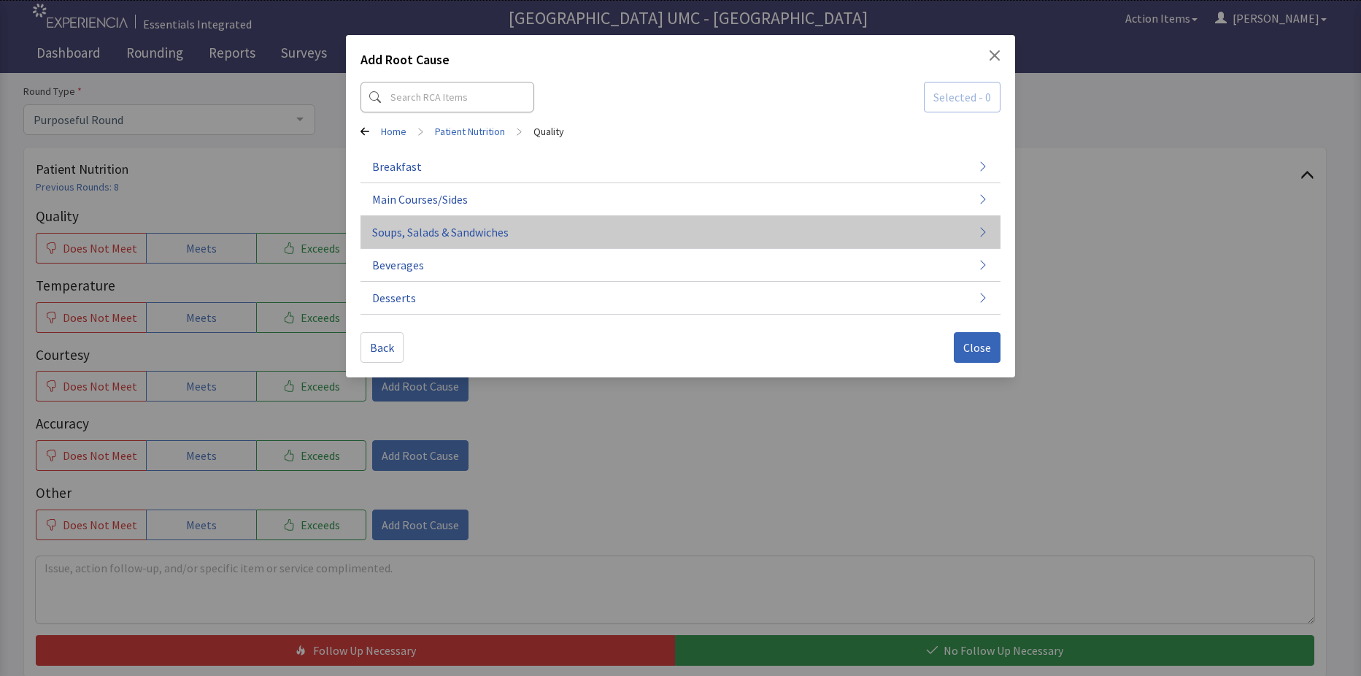
click at [485, 224] on span "Soups, Salads & Sandwiches" at bounding box center [440, 232] width 137 height 18
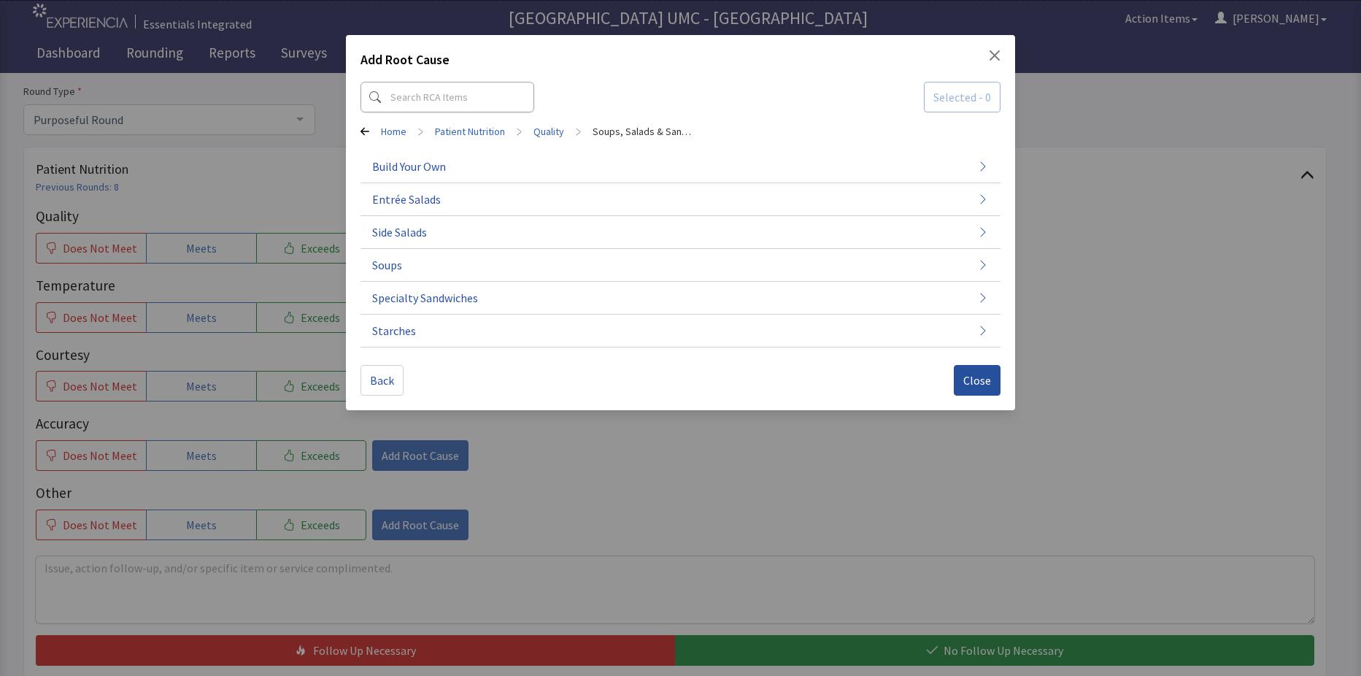
click at [978, 377] on span "Close" at bounding box center [978, 381] width 28 height 18
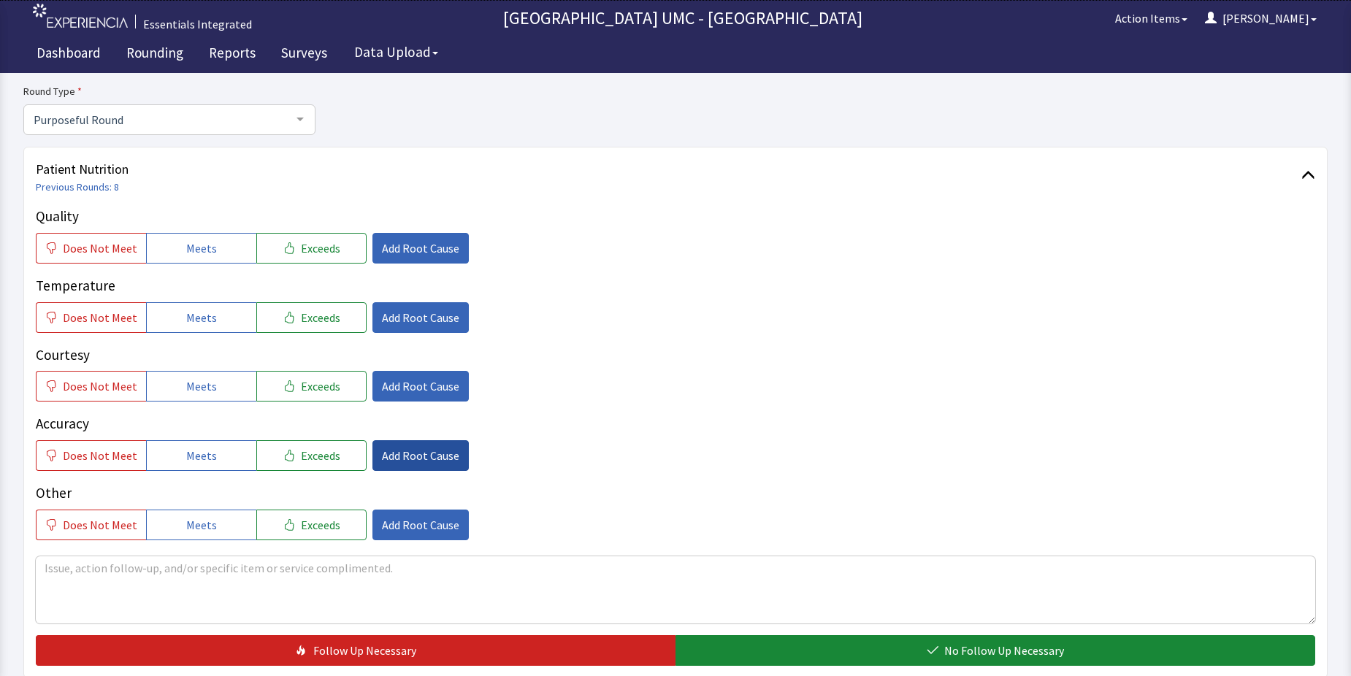
click at [416, 459] on span "Add Root Cause" at bounding box center [420, 456] width 77 height 18
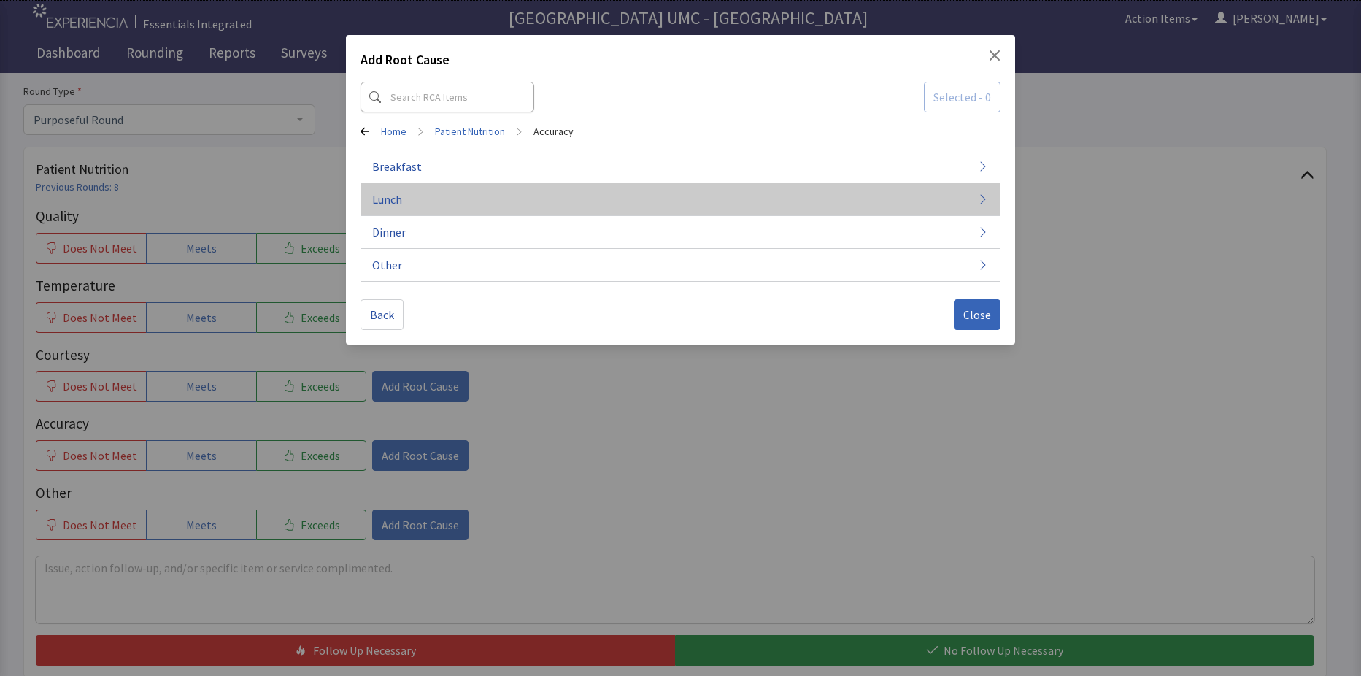
click at [452, 210] on button "Lunch" at bounding box center [681, 199] width 640 height 33
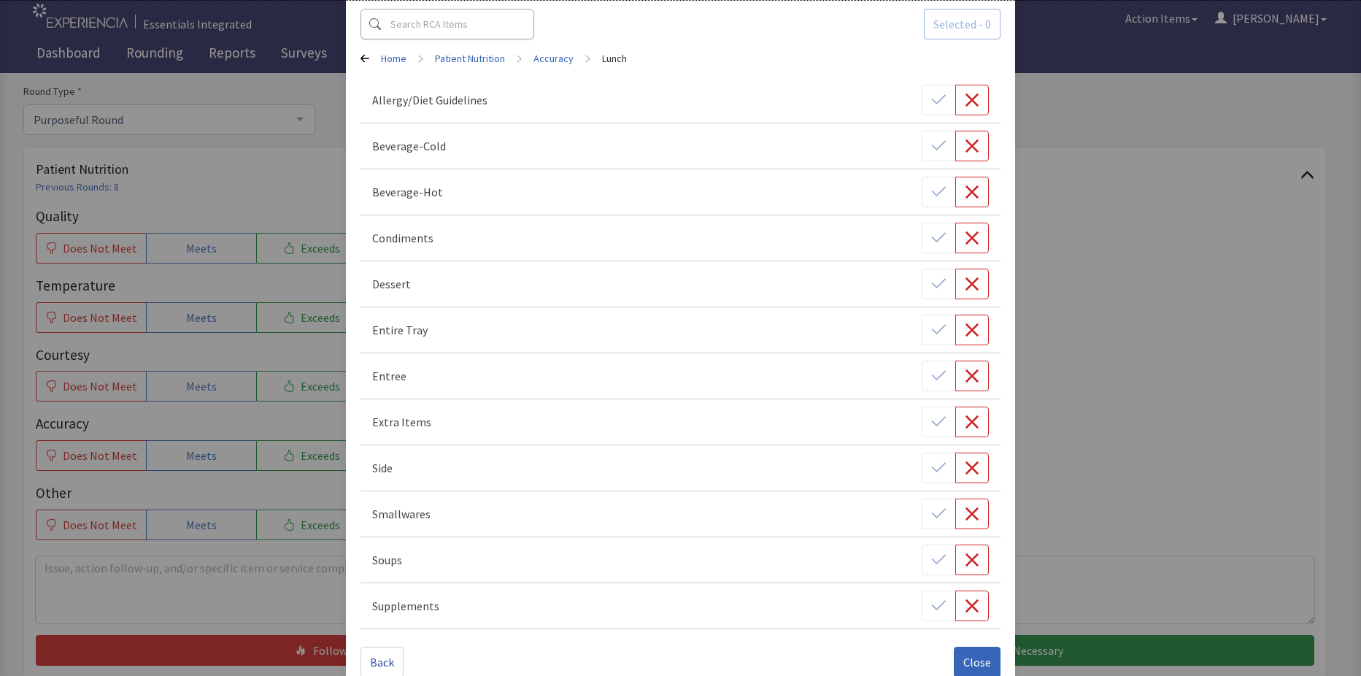
scroll to position [101, 0]
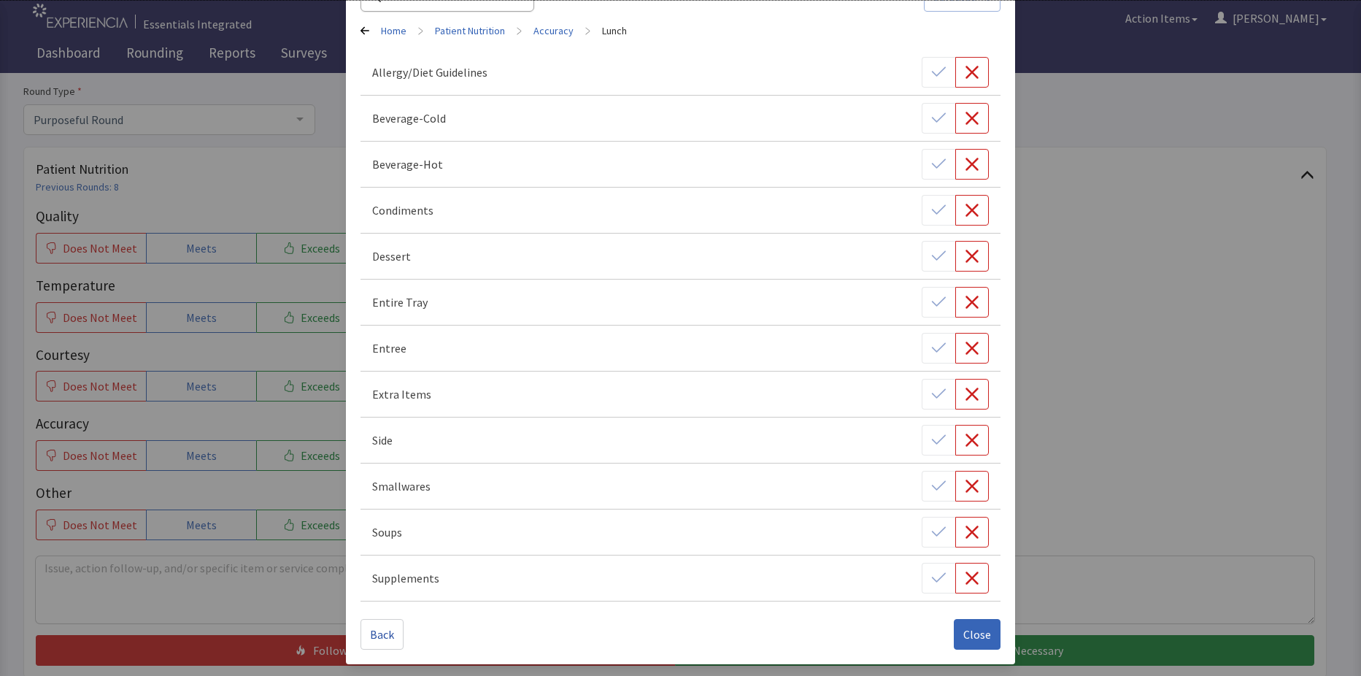
click at [1172, 458] on div "Add Root Cause Selected - 0 Home > Patient Nutrition > Accuracy > Lunch Allergy…" at bounding box center [680, 287] width 1361 height 777
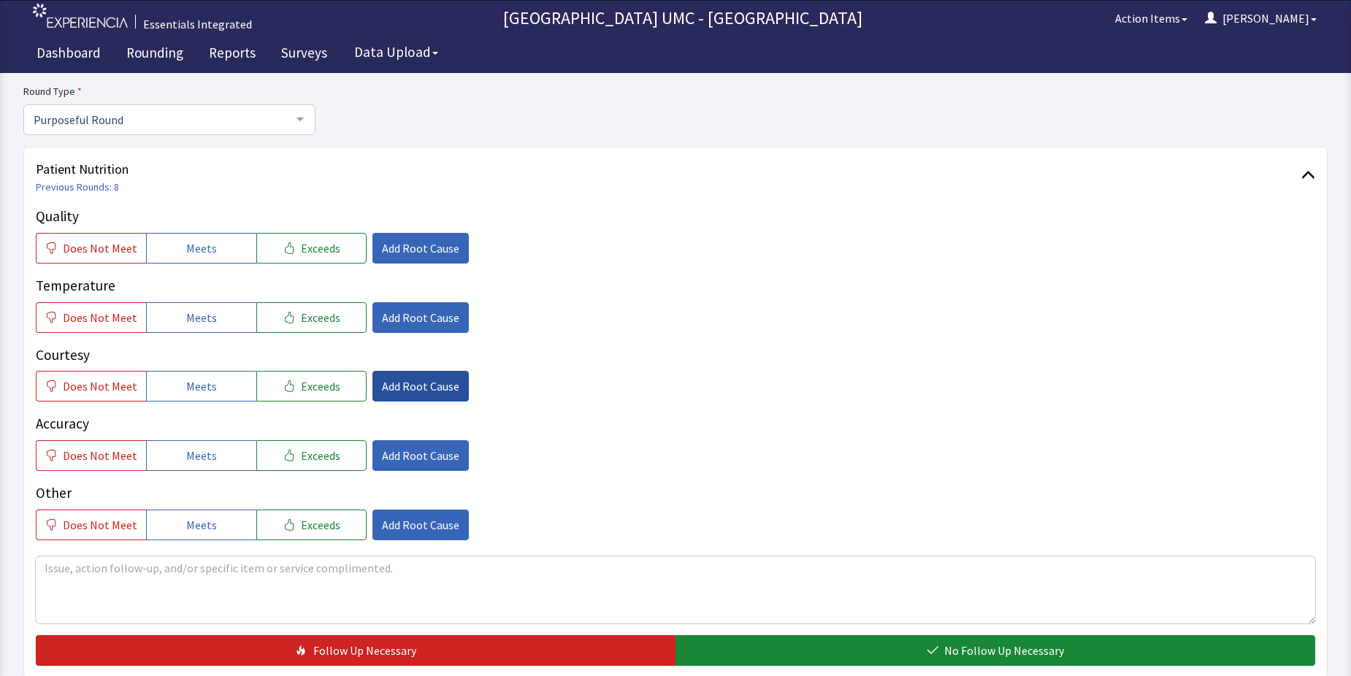
click at [424, 385] on span "Add Root Cause" at bounding box center [420, 386] width 77 height 18
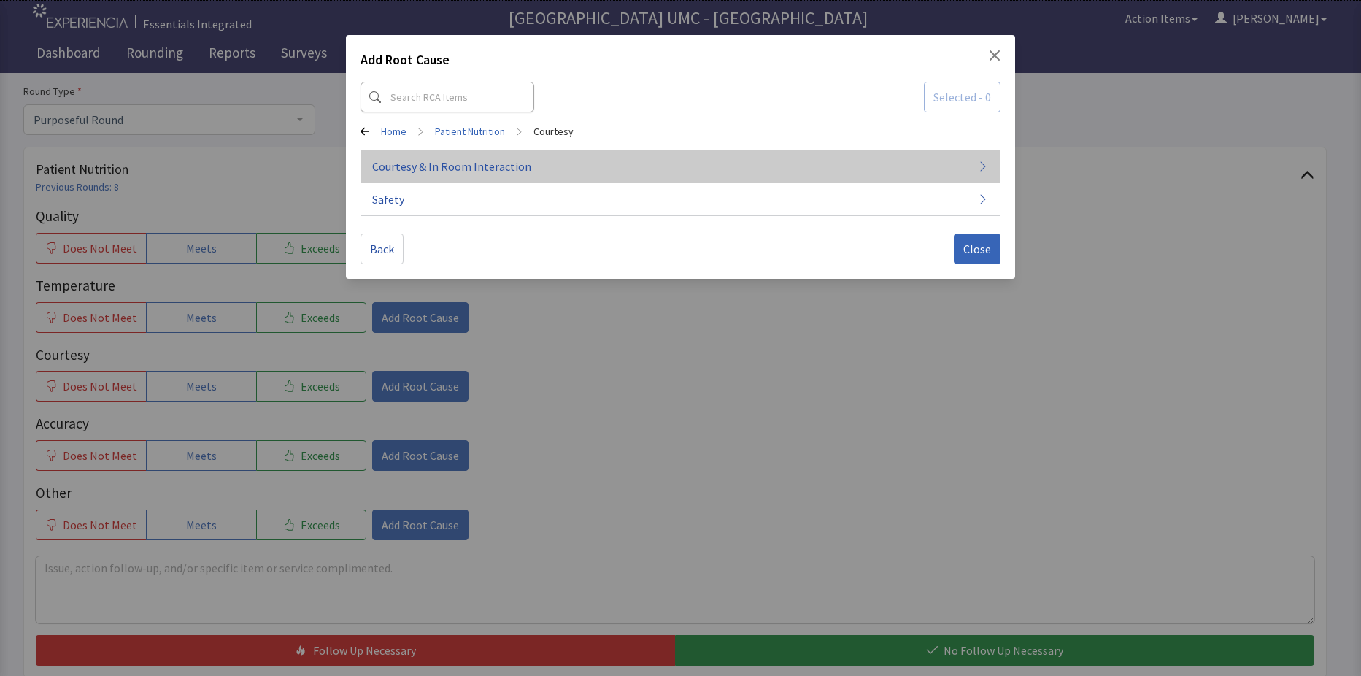
click at [480, 164] on span "Courtesy & In Room Interaction" at bounding box center [451, 167] width 159 height 18
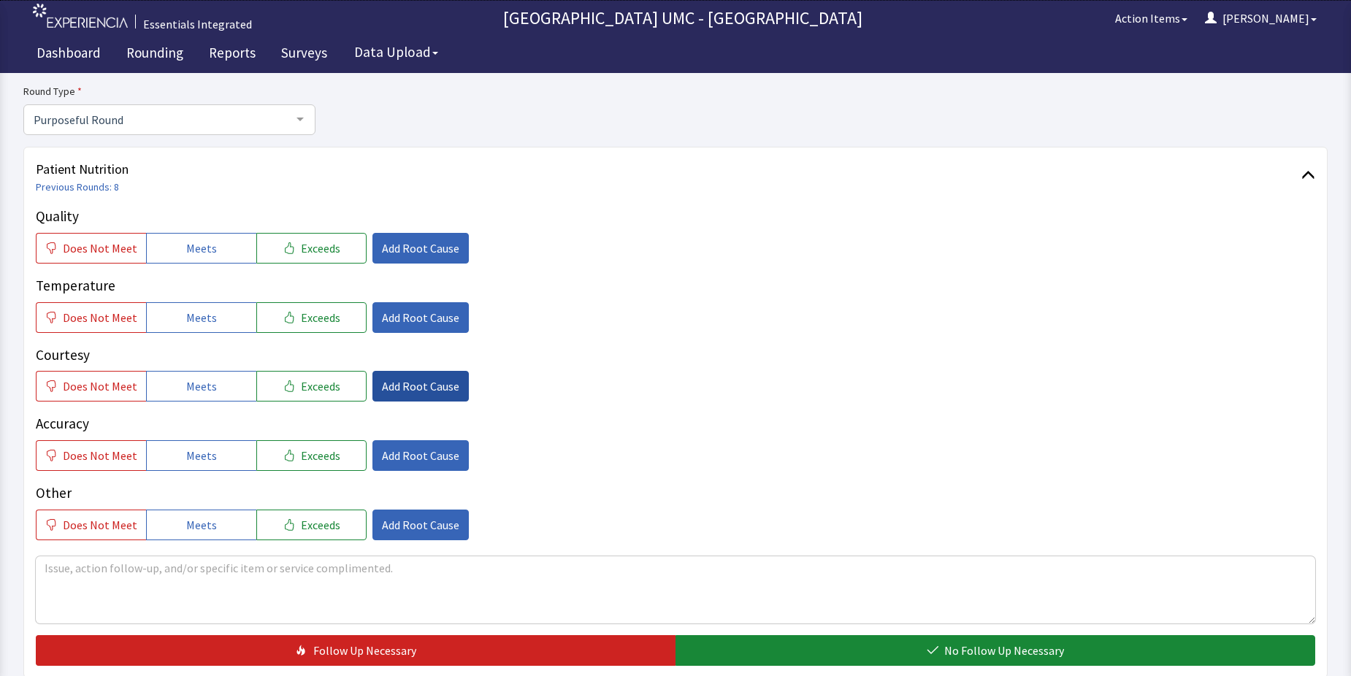
click at [438, 391] on span "Add Root Cause" at bounding box center [420, 386] width 77 height 18
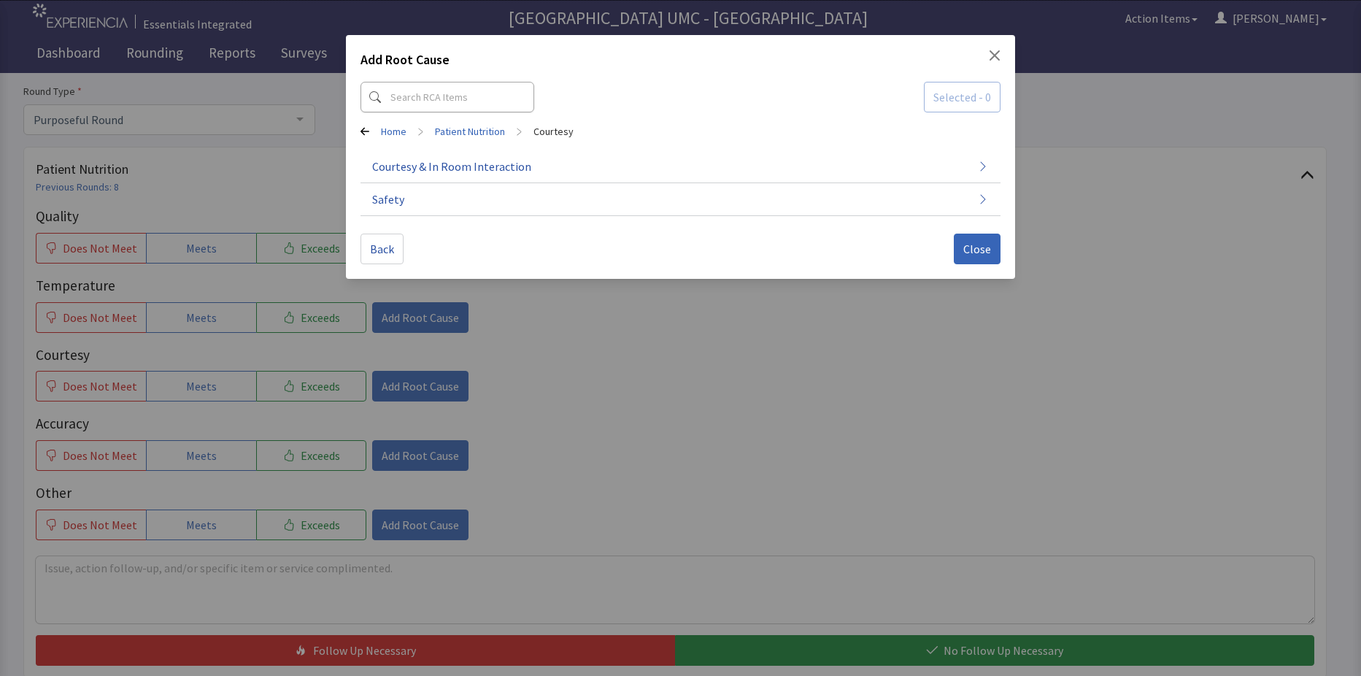
click at [1102, 386] on div "Add Root Cause Selected - 0 Home > Patient Nutrition > Courtesy Courtesy & In R…" at bounding box center [680, 338] width 1361 height 676
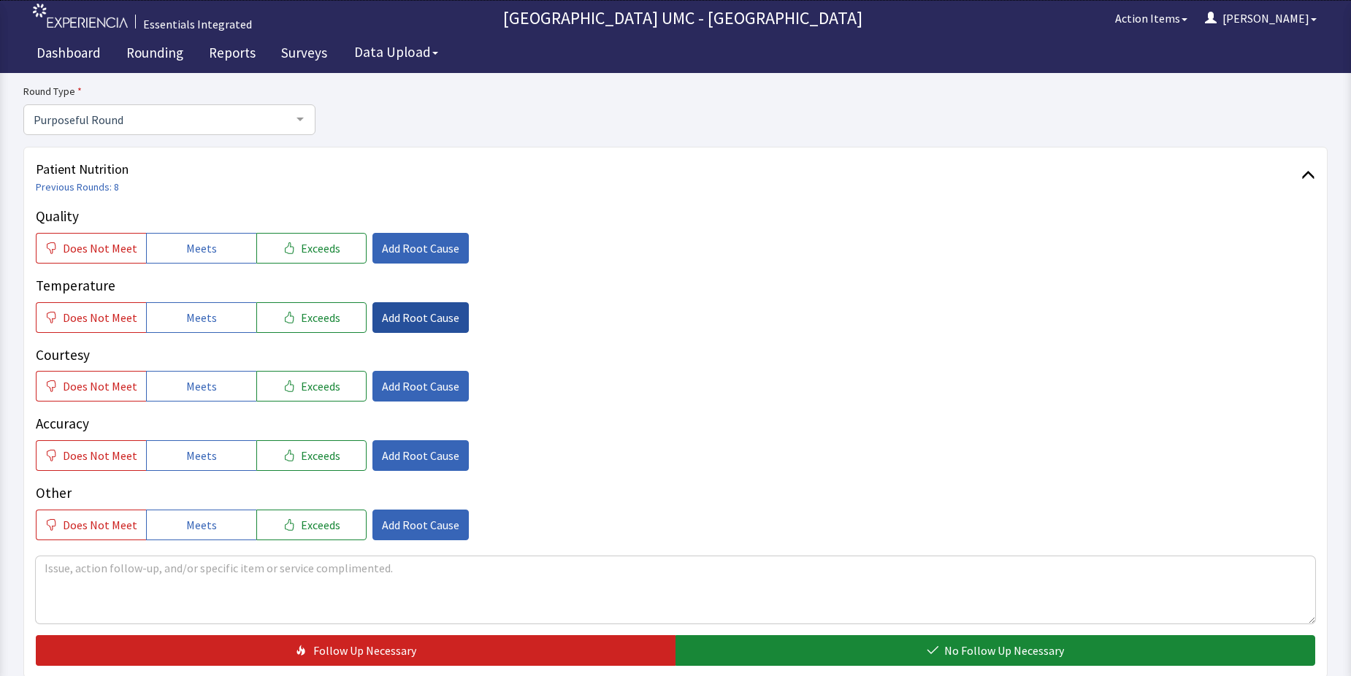
click at [425, 305] on button "Add Root Cause" at bounding box center [420, 317] width 96 height 31
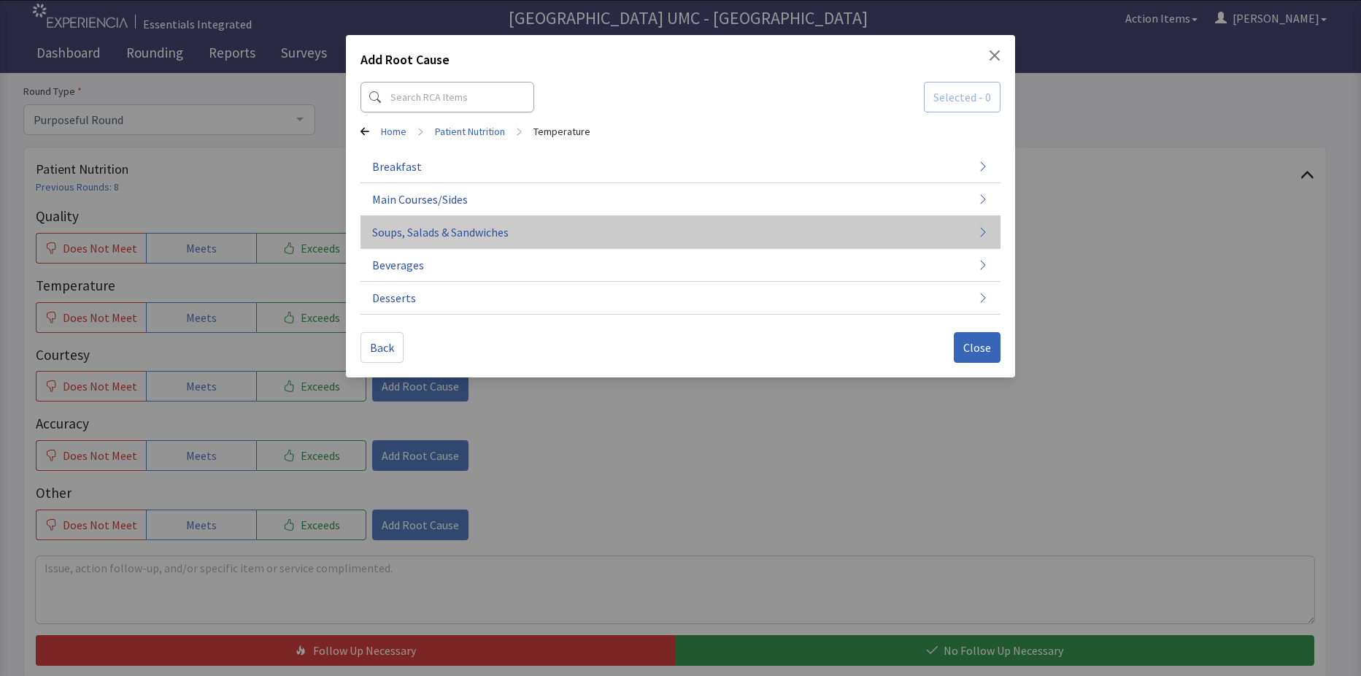
click at [452, 226] on span "Soups, Salads & Sandwiches" at bounding box center [440, 232] width 137 height 18
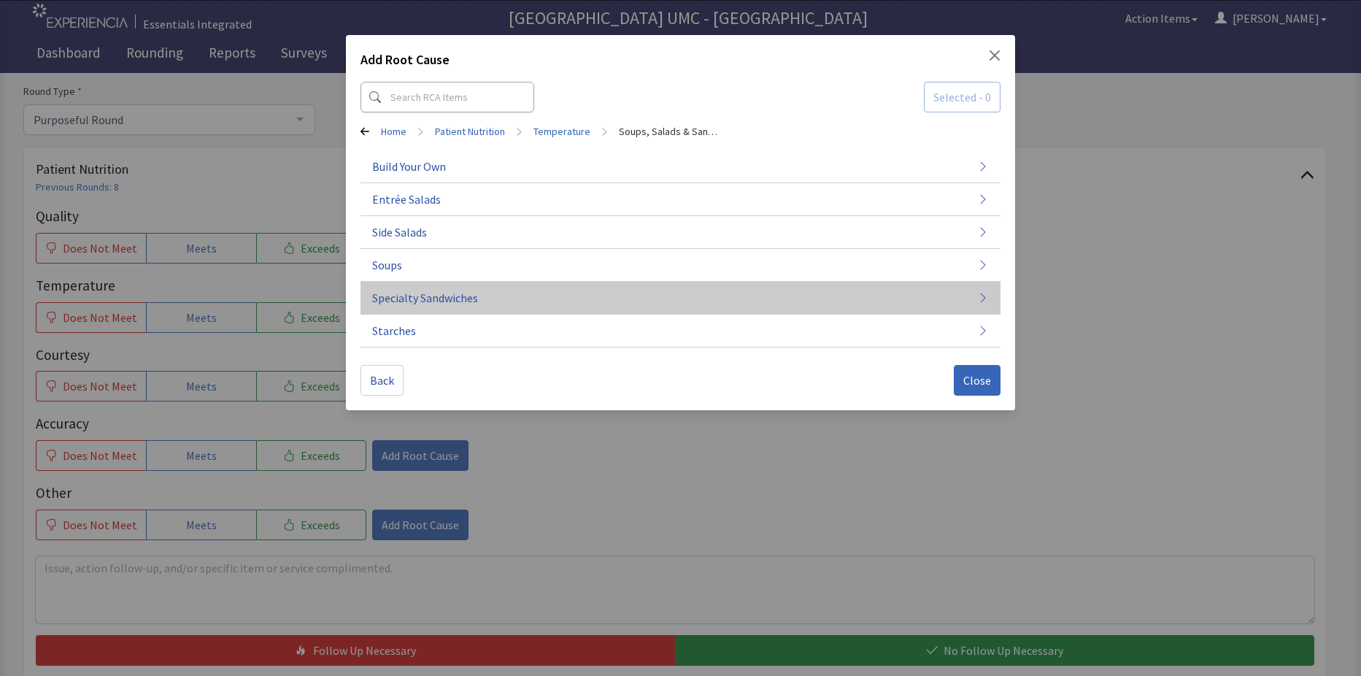
click at [479, 300] on button "Specialty Sandwiches" at bounding box center [681, 298] width 640 height 33
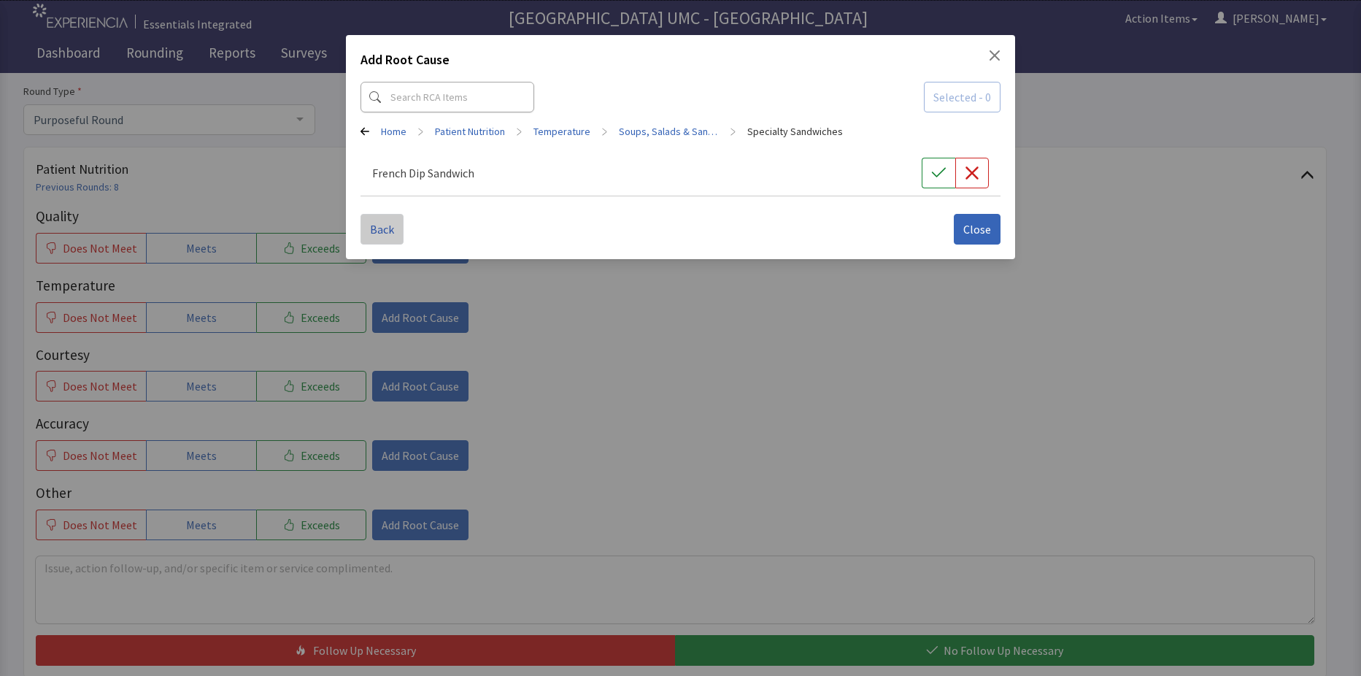
click at [385, 228] on span "Back" at bounding box center [382, 229] width 24 height 18
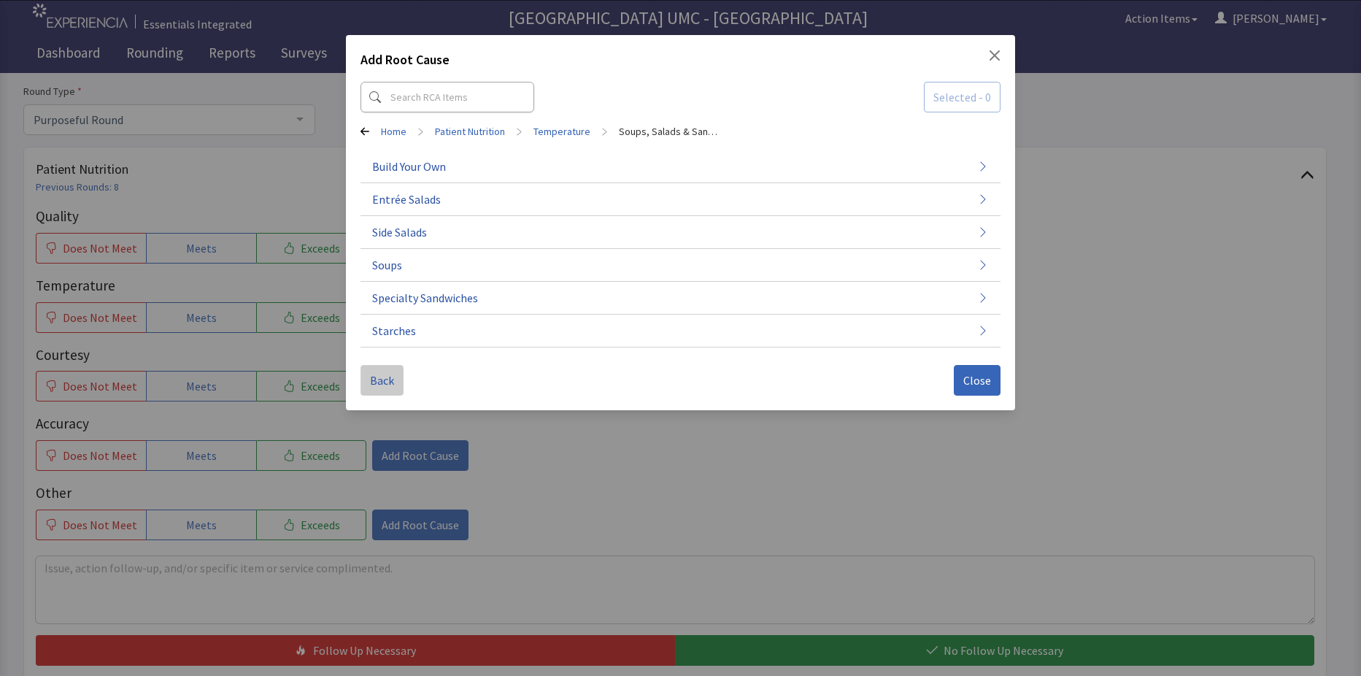
click at [388, 380] on span "Back" at bounding box center [382, 381] width 24 height 18
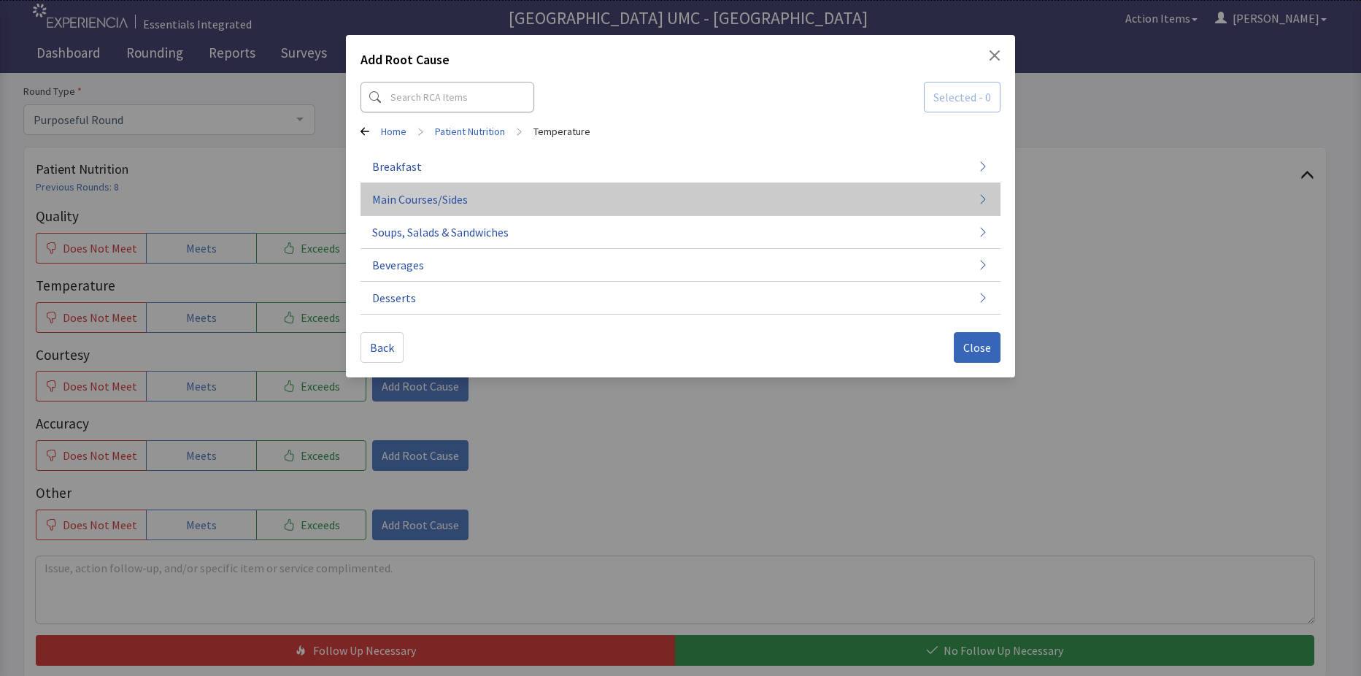
click at [502, 196] on button "Main Courses/Sides" at bounding box center [681, 199] width 640 height 33
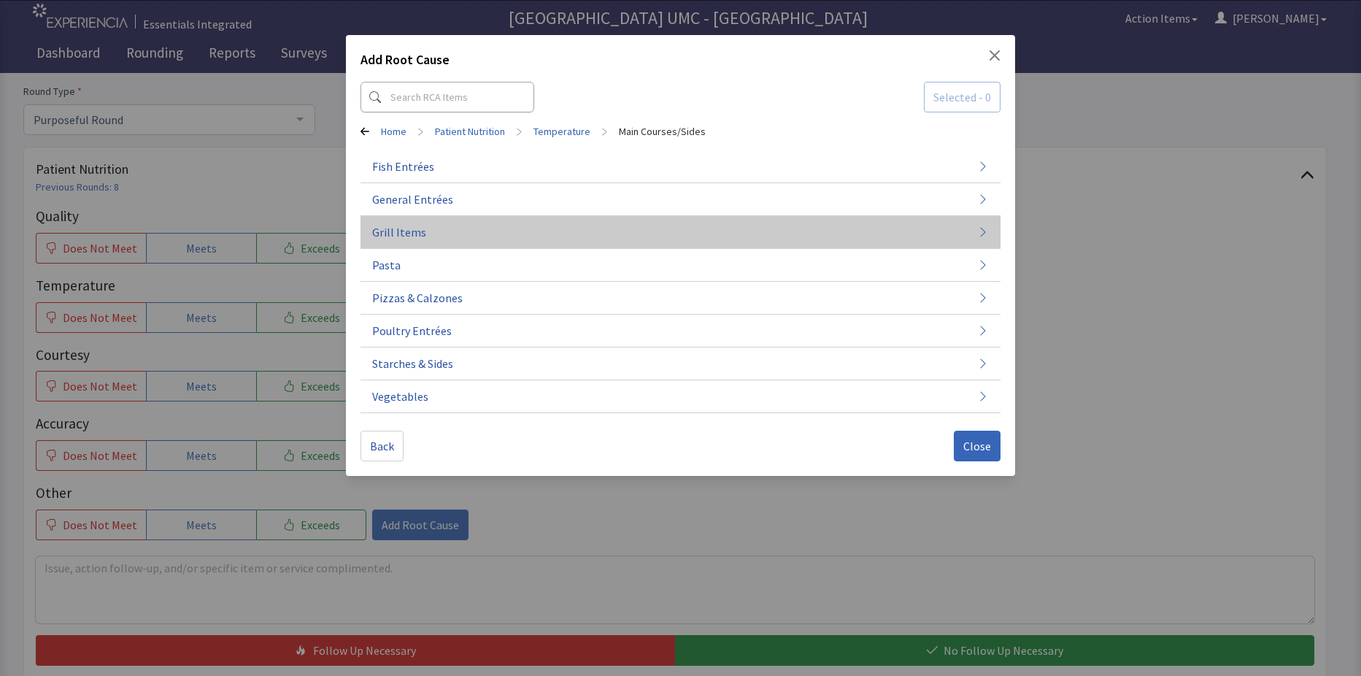
click at [489, 231] on button "Grill Items" at bounding box center [681, 232] width 640 height 33
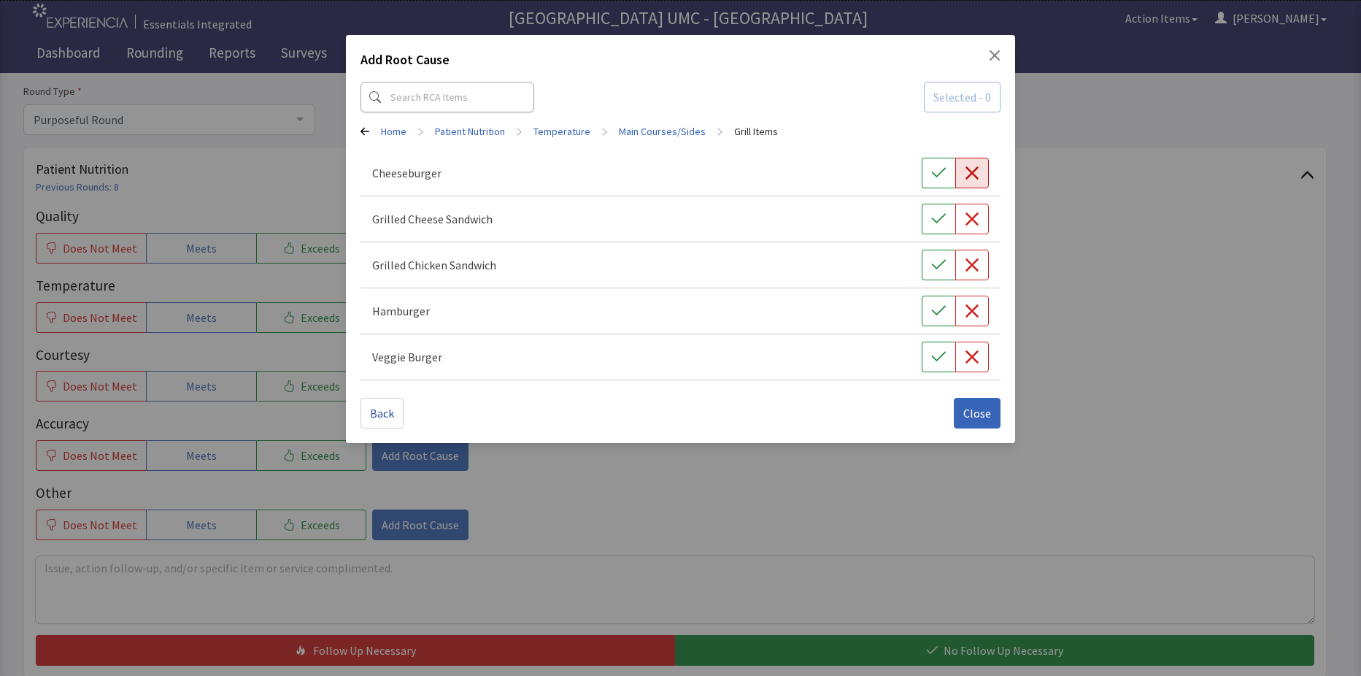
click at [969, 175] on icon "button" at bounding box center [972, 172] width 13 height 13
click at [988, 418] on span "Close" at bounding box center [978, 413] width 28 height 18
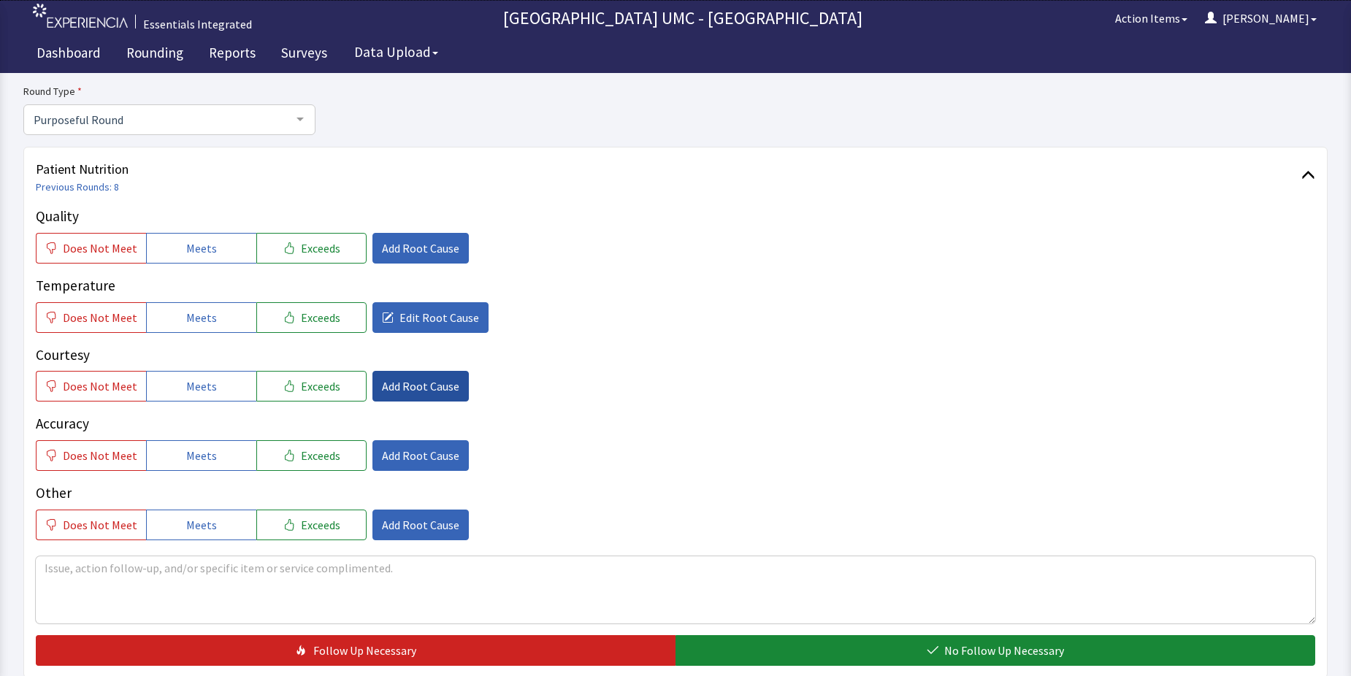
click at [415, 385] on span "Add Root Cause" at bounding box center [420, 386] width 77 height 18
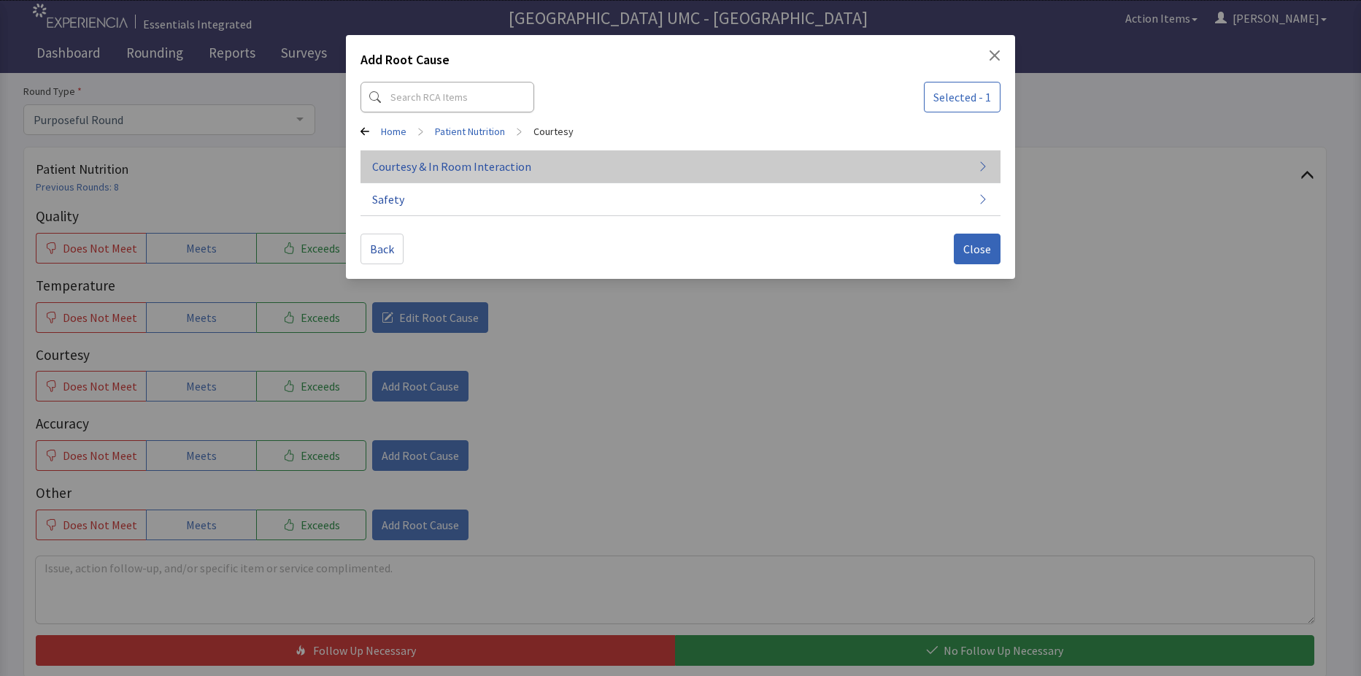
click at [512, 179] on button "Courtesy & In Room Interaction" at bounding box center [681, 166] width 640 height 33
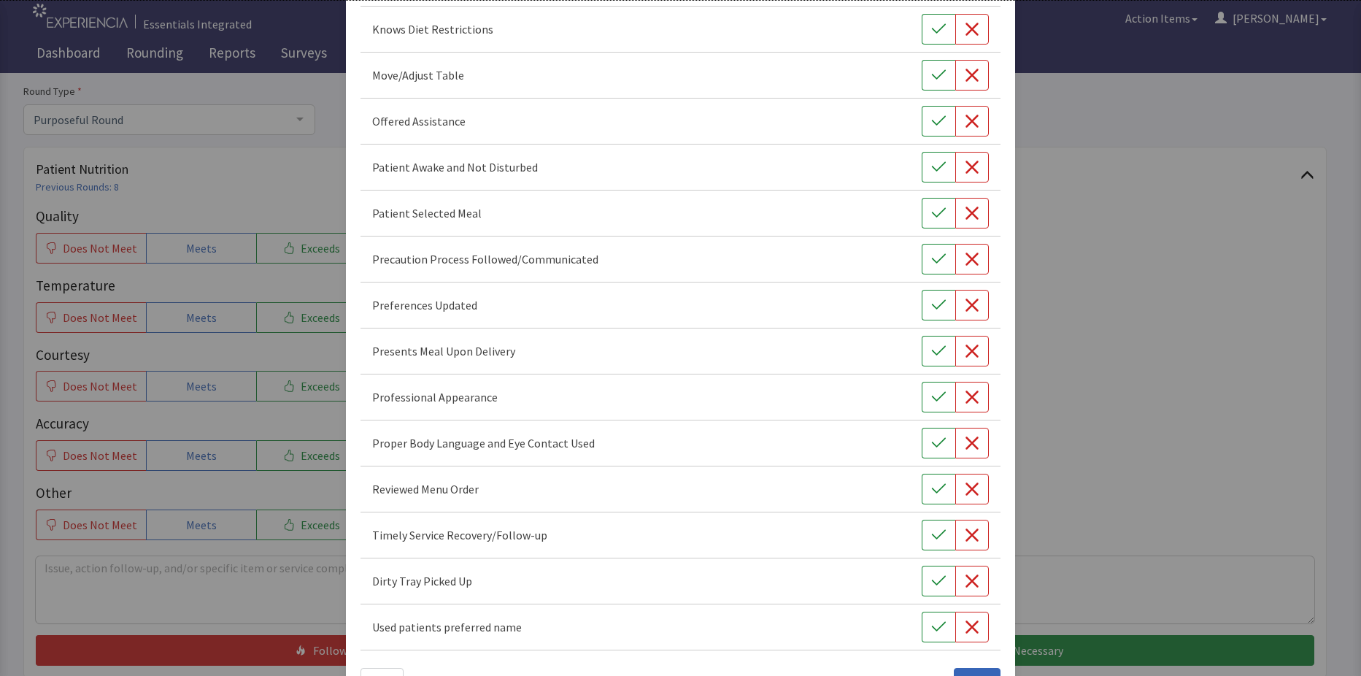
scroll to position [803, 0]
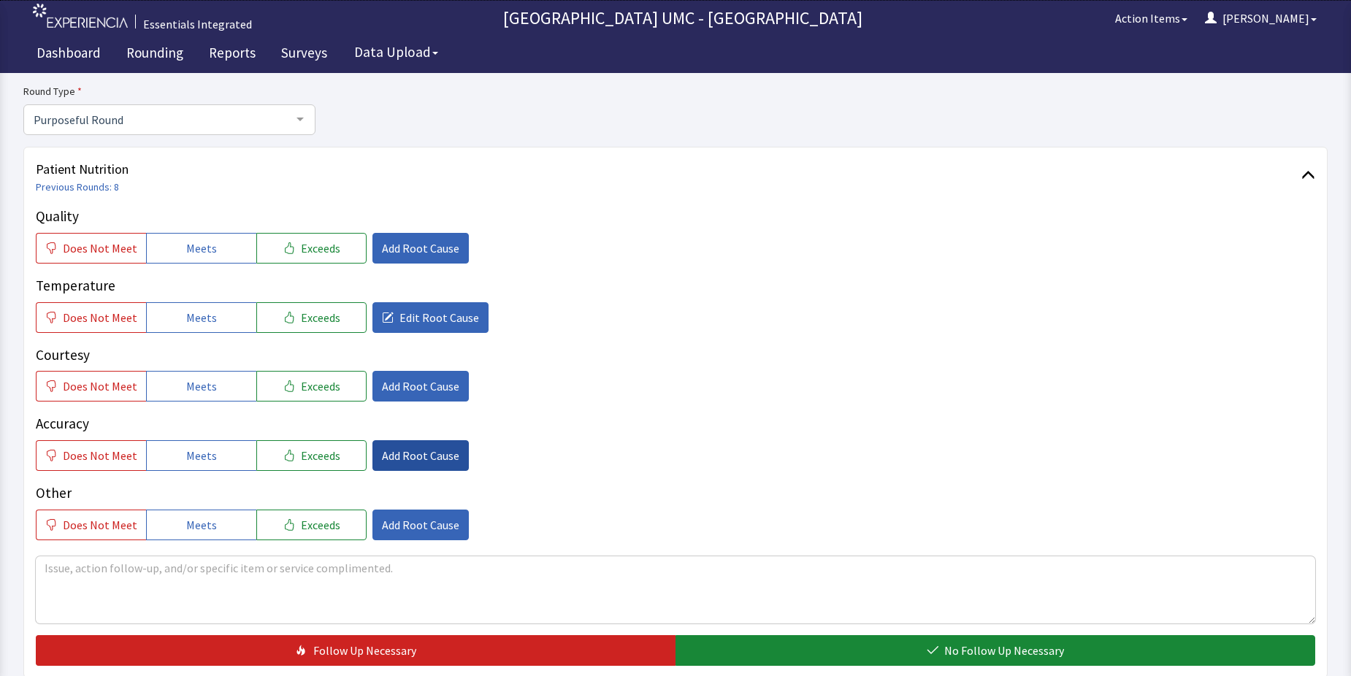
click at [417, 456] on span "Add Root Cause" at bounding box center [420, 456] width 77 height 18
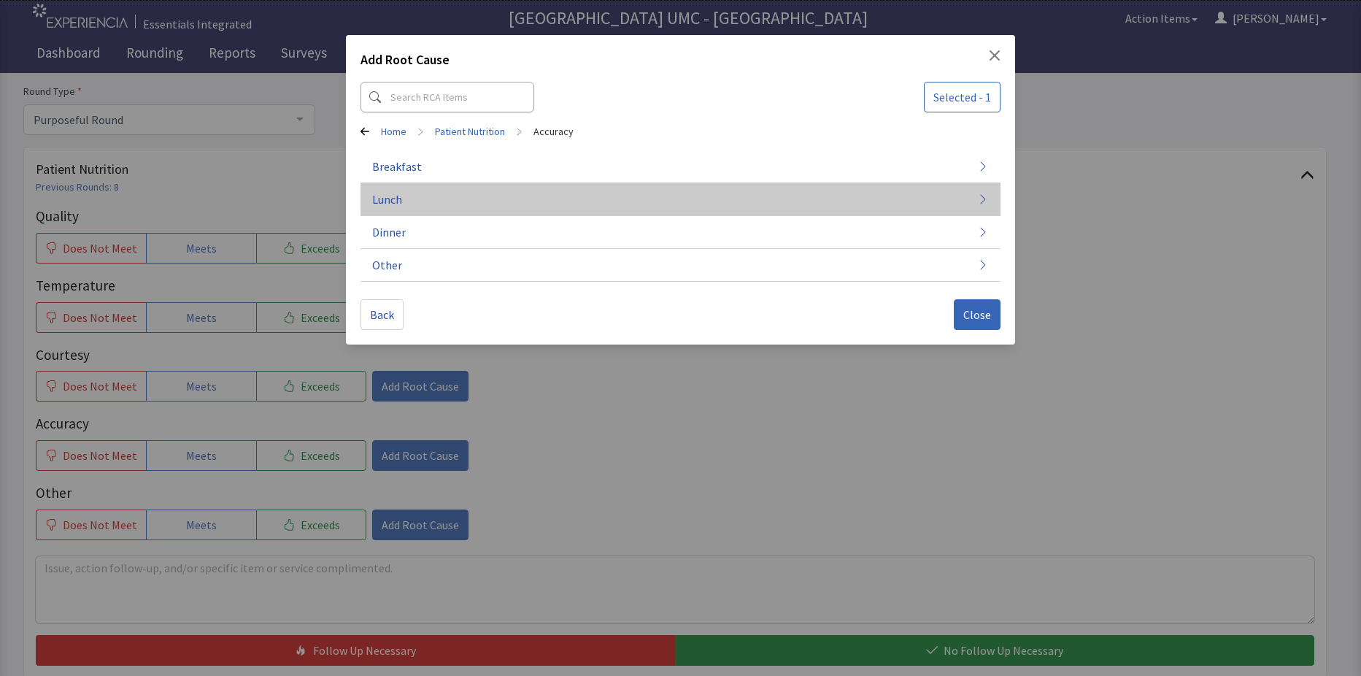
click at [575, 188] on button "Lunch" at bounding box center [681, 199] width 640 height 33
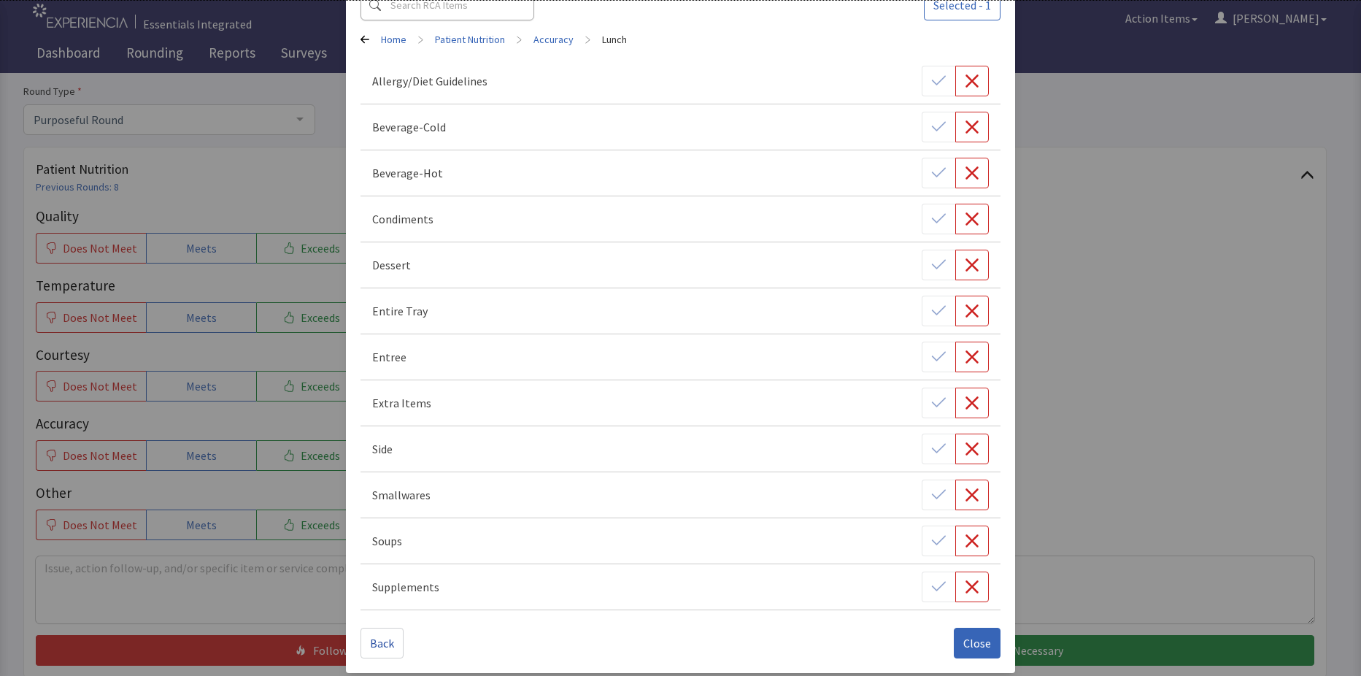
scroll to position [101, 0]
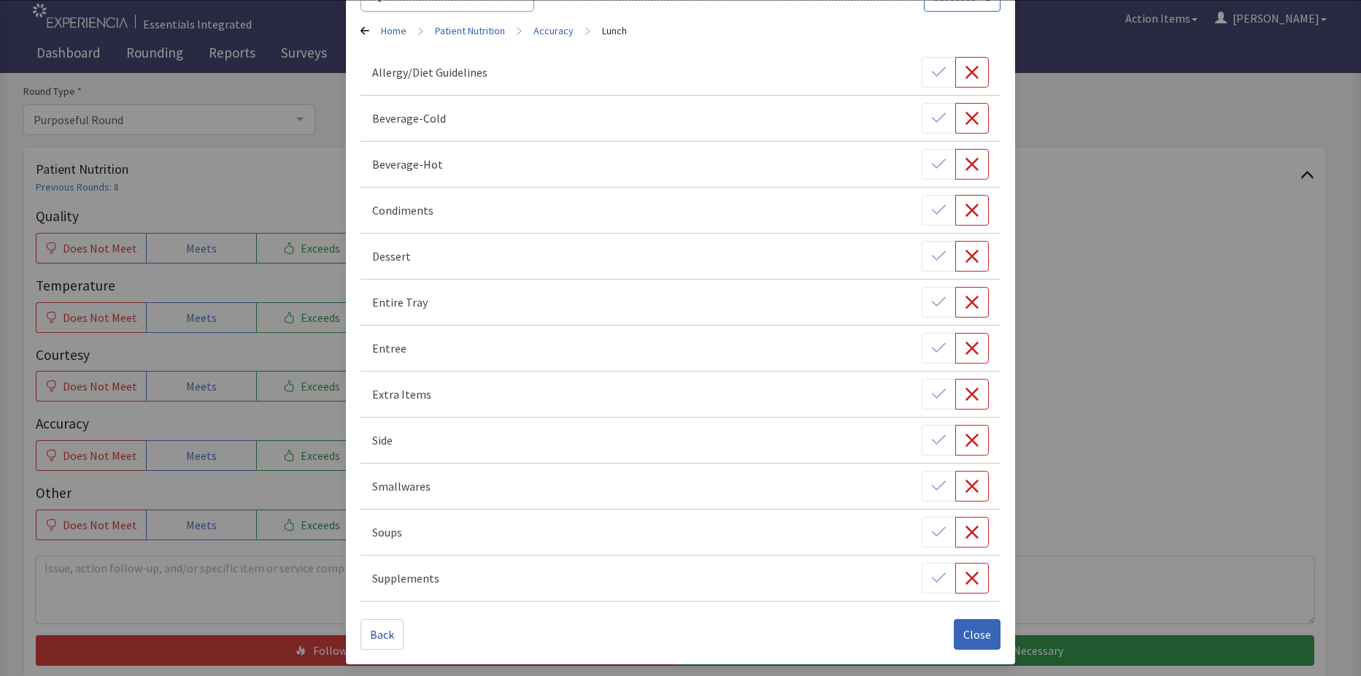
click at [511, 447] on div "Side" at bounding box center [680, 440] width 617 height 31
click at [965, 446] on icon "button" at bounding box center [972, 440] width 15 height 15
click at [1163, 477] on div "Add Root Cause Selected - 2 Home > Patient Nutrition > Accuracy > Lunch Allergy…" at bounding box center [680, 287] width 1361 height 777
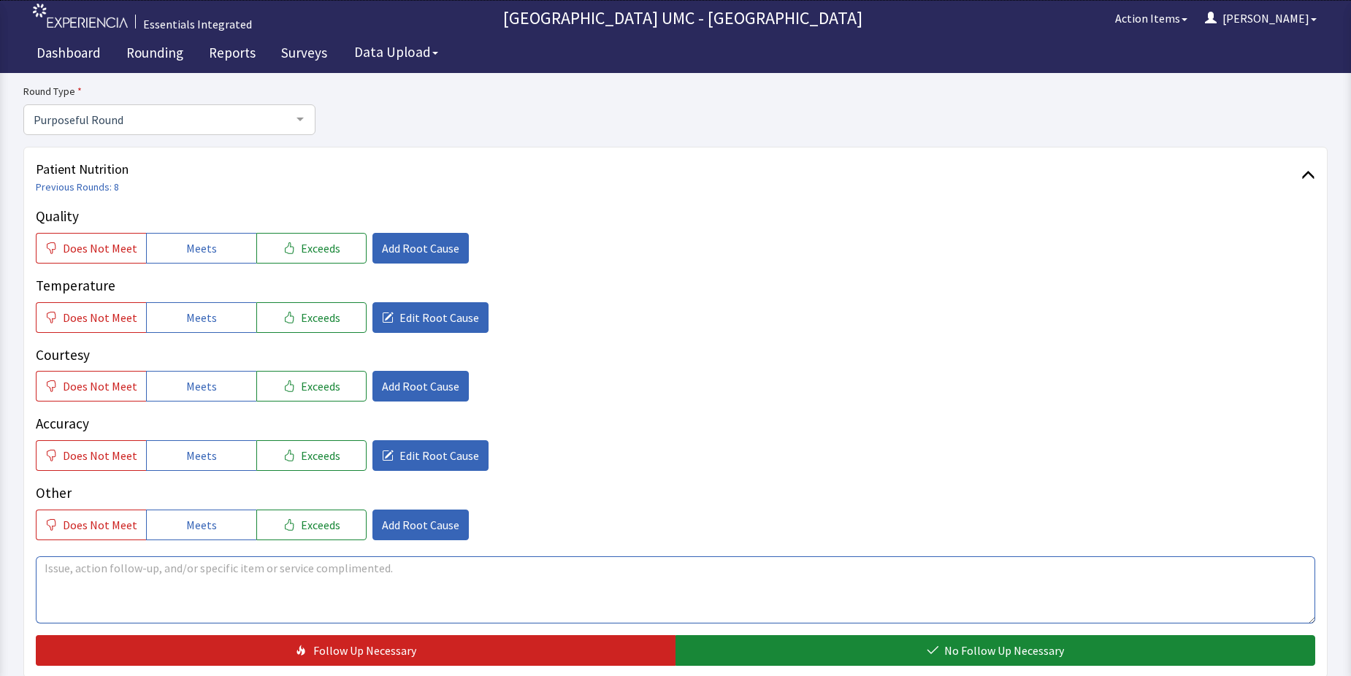
click at [264, 577] on textarea at bounding box center [675, 589] width 1279 height 67
click at [156, 566] on textarea "Patient request no tomado" at bounding box center [675, 589] width 1279 height 67
click at [214, 577] on textarea "Patient request no tomato" at bounding box center [675, 589] width 1279 height 67
click at [188, 568] on textarea "Patient request no tomato" at bounding box center [675, 589] width 1279 height 67
type textarea "P"
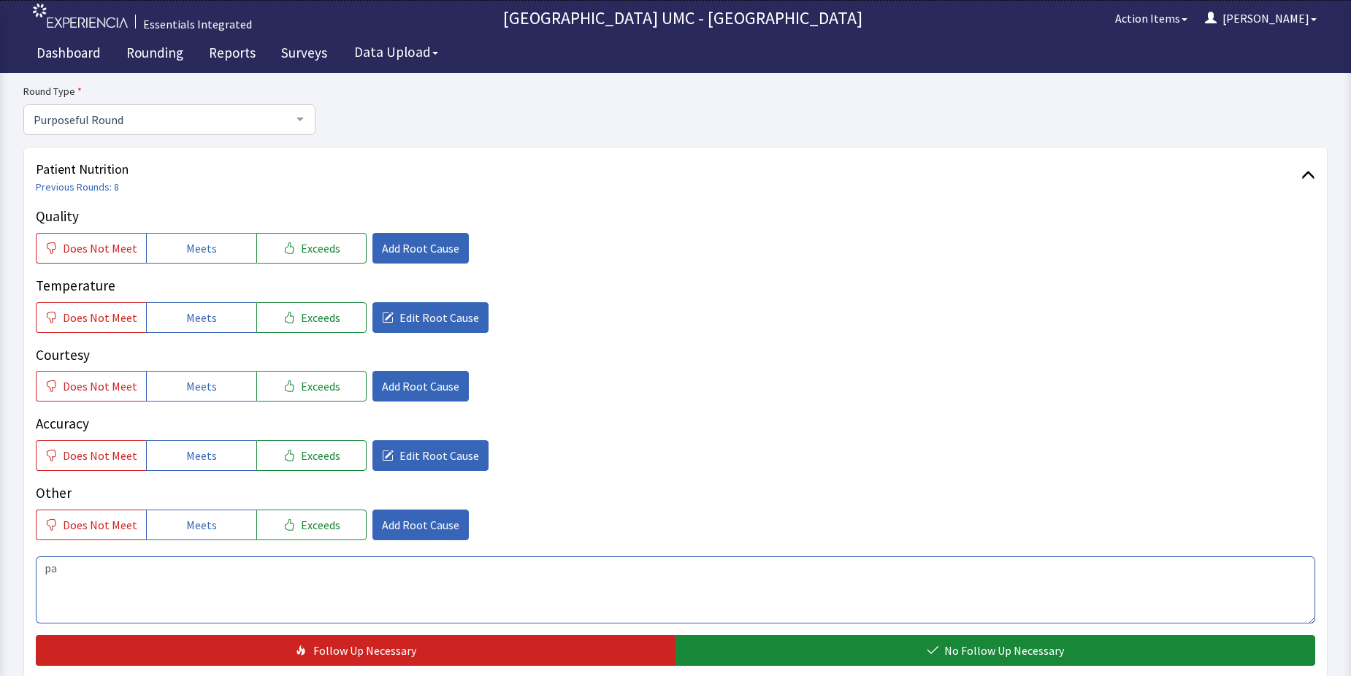
type textarea "p"
type textarea "m"
type textarea "h"
click at [276, 568] on textarea "patient receive the wrong I cream. also, she ash" at bounding box center [675, 589] width 1279 height 67
click at [561, 577] on textarea "patient receive the wrong I cream. also, her cheeseburgers was suppose no lettu…" at bounding box center [675, 589] width 1279 height 67
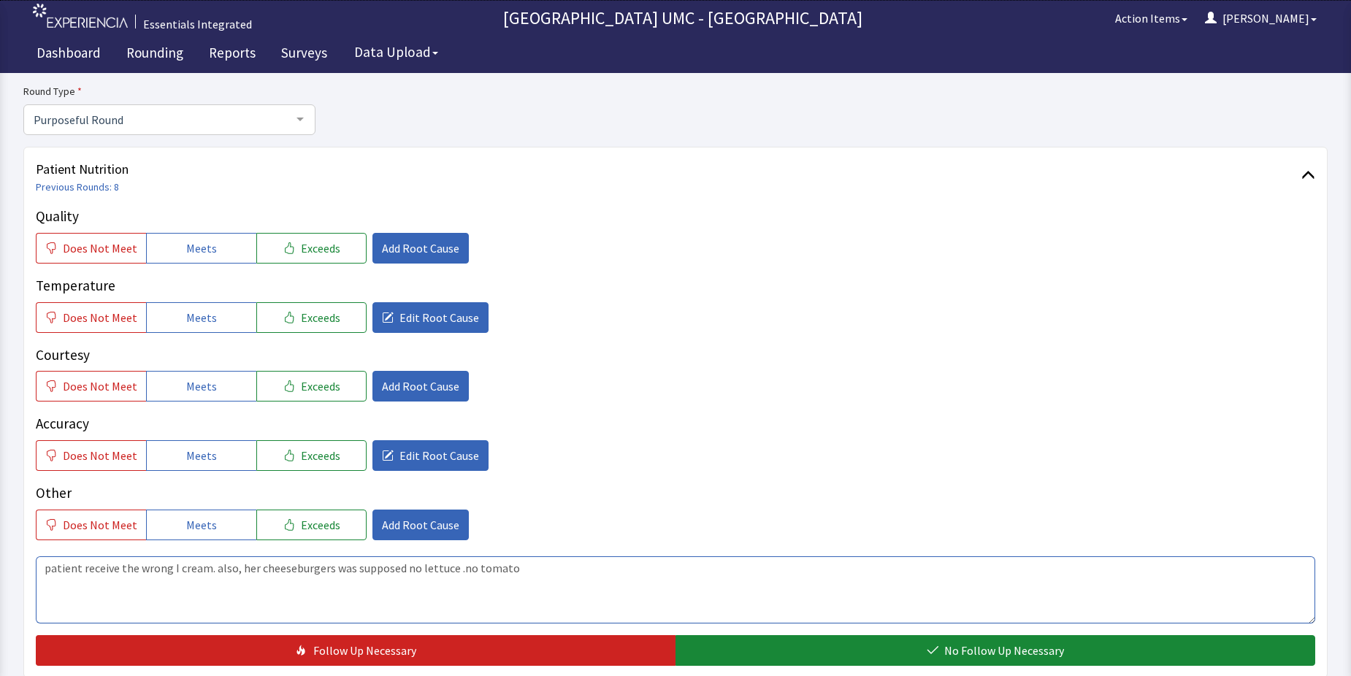
type textarea "patient receive the wrong I cream. also, her cheeseburgers was supposed no lett…"
